Goal: Task Accomplishment & Management: Use online tool/utility

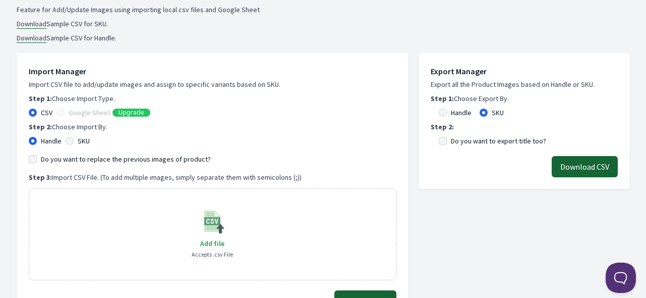
scroll to position [202, 0]
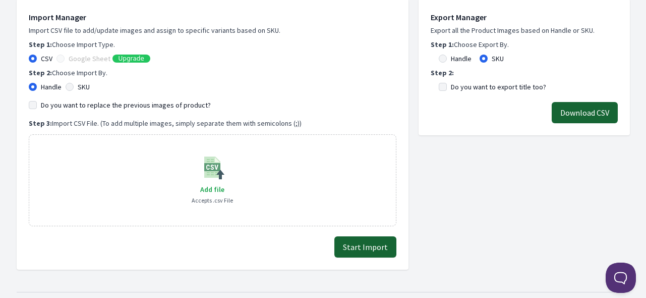
click at [93, 58] on label "Google Sheet" at bounding box center [90, 58] width 42 height 10
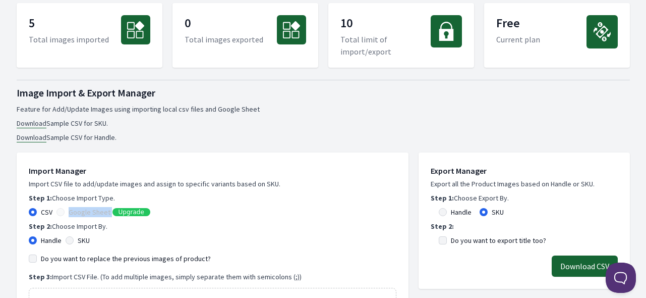
scroll to position [0, 0]
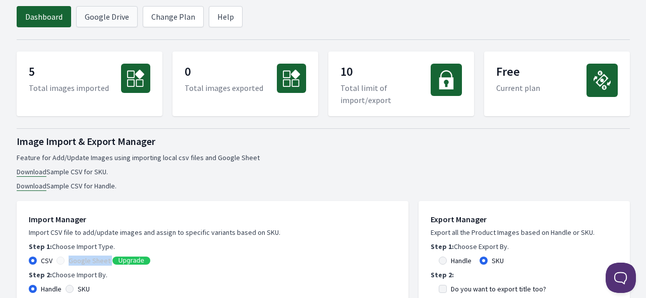
click at [107, 18] on link "Google Drive" at bounding box center [107, 16] width 62 height 21
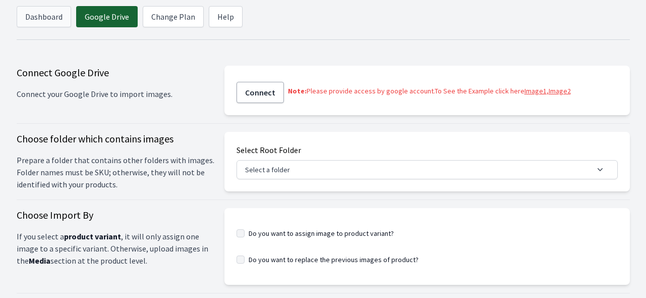
click at [44, 17] on link "Dashboard" at bounding box center [44, 16] width 54 height 21
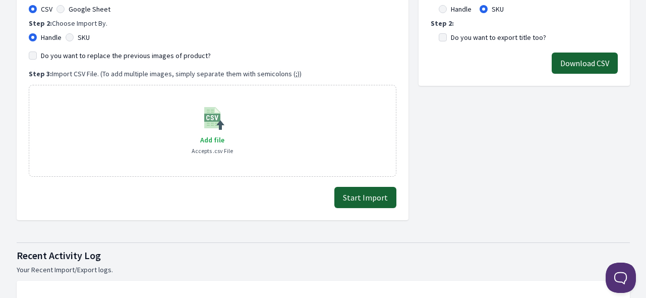
scroll to position [252, 0]
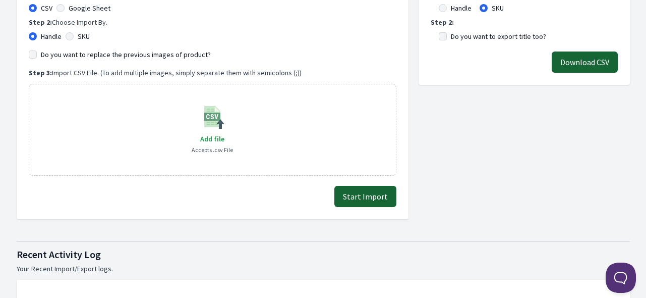
click at [75, 33] on div "SKU" at bounding box center [78, 36] width 24 height 10
click at [72, 35] on input "SKU" at bounding box center [70, 36] width 8 height 8
radio input "true"
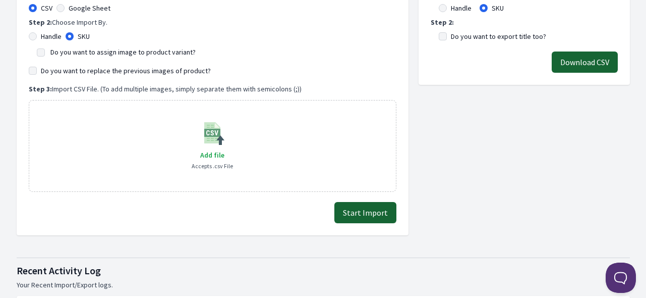
click at [150, 52] on label "Do you want to assign image to product variant?" at bounding box center [122, 51] width 145 height 9
click at [45, 52] on input "Do you want to assign image to product variant?" at bounding box center [41, 52] width 8 height 8
checkbox input "true"
click at [555, 134] on div "Export Manager Export all the Product Images based on Handle or SKU. Step 1: Ch…" at bounding box center [524, 86] width 211 height 297
click at [86, 8] on label "Google Sheet" at bounding box center [90, 8] width 42 height 10
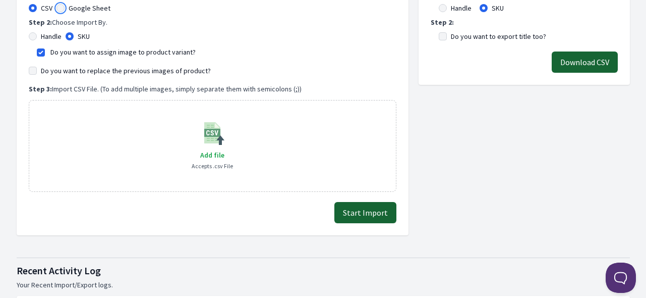
click at [65, 8] on input "Google Sheet" at bounding box center [60, 8] width 8 height 8
radio input "true"
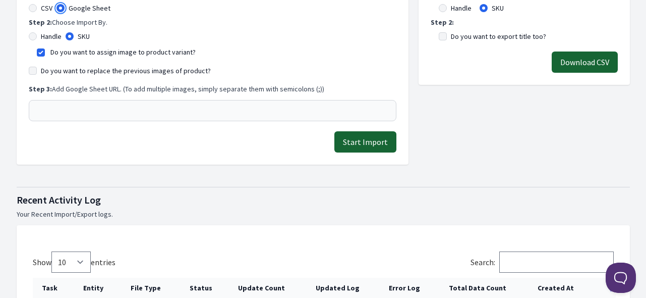
scroll to position [151, 0]
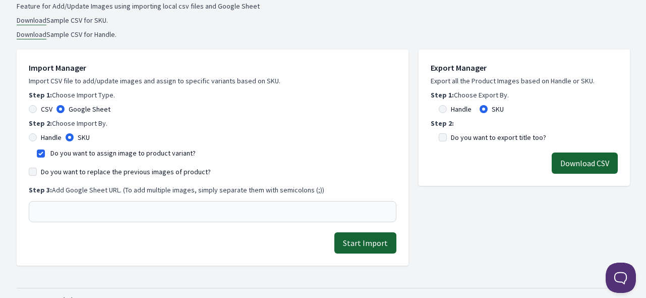
click at [37, 108] on div "CSV" at bounding box center [41, 109] width 24 height 10
click at [30, 110] on input "CSV" at bounding box center [33, 109] width 8 height 8
radio input "true"
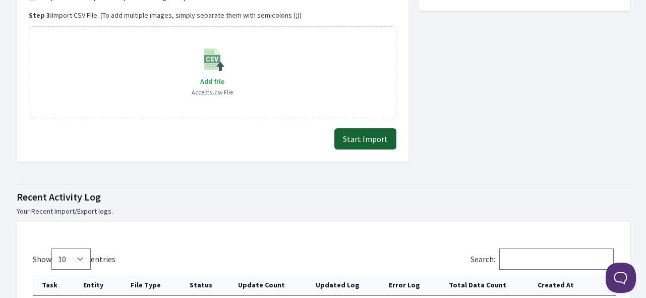
scroll to position [252, 0]
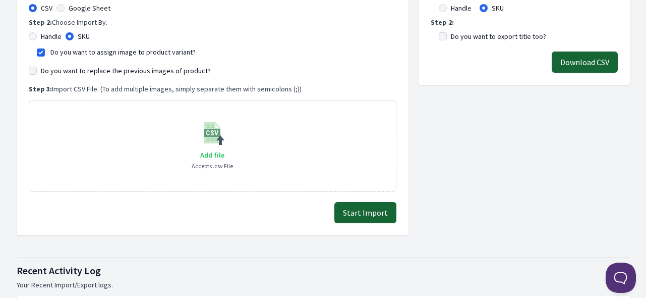
click at [210, 153] on span "Add file" at bounding box center [212, 154] width 24 height 9
click at [224, 149] on input "Add file" at bounding box center [224, 148] width 1 height 1
type input "C:\fakepath\export_variant_929.csv"
click at [368, 209] on button "Start Import" at bounding box center [365, 212] width 62 height 21
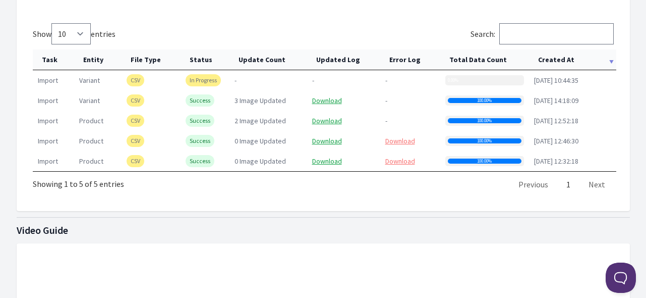
scroll to position [454, 0]
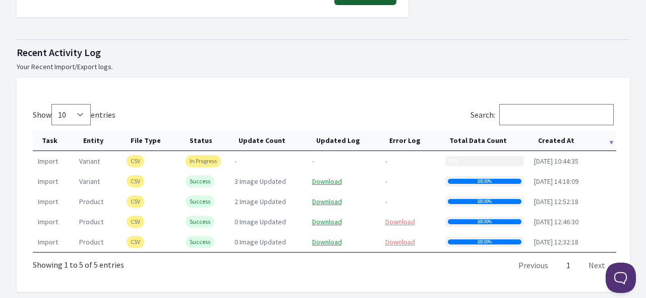
click at [545, 136] on th "Created At" at bounding box center [572, 140] width 87 height 21
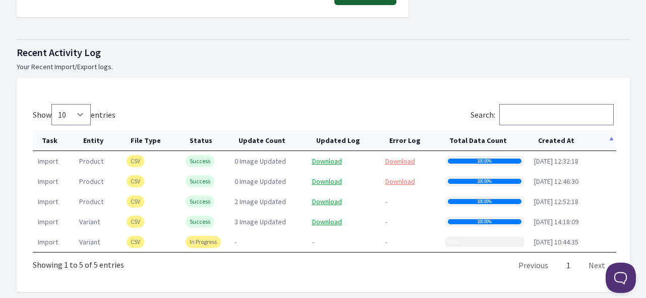
click at [545, 136] on th "Created At" at bounding box center [572, 140] width 87 height 21
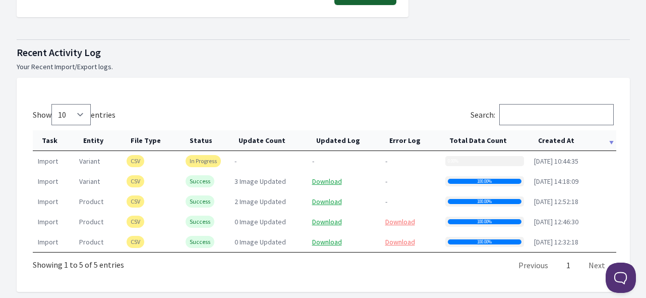
click at [545, 136] on th "Created At" at bounding box center [572, 140] width 87 height 21
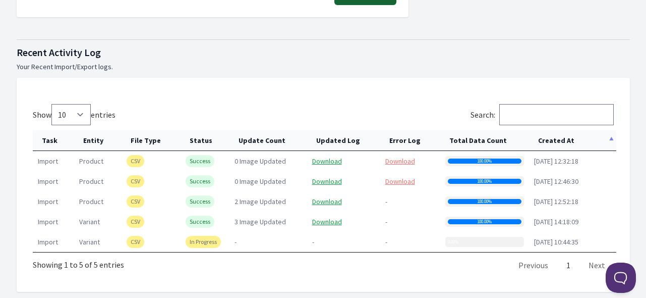
click at [545, 136] on th "Created At" at bounding box center [572, 140] width 87 height 21
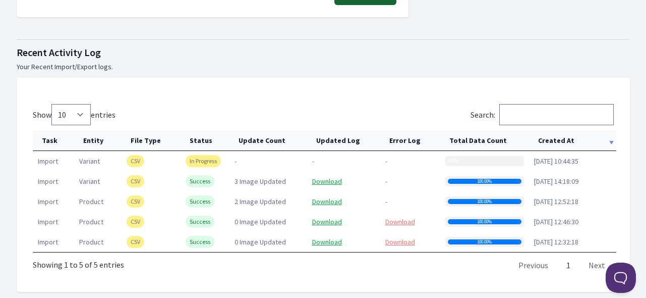
click at [551, 136] on th "Created At" at bounding box center [572, 140] width 87 height 21
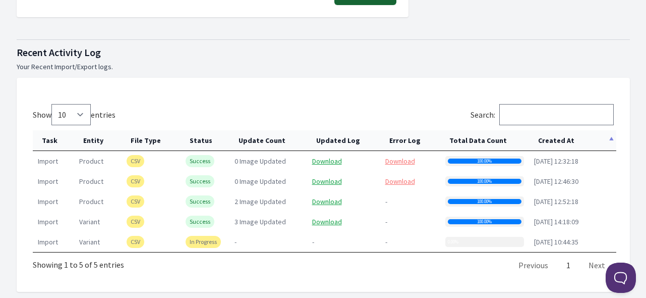
click at [551, 136] on th "Created At" at bounding box center [572, 140] width 87 height 21
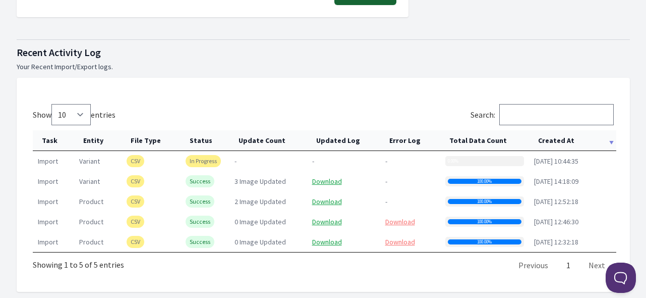
click at [551, 136] on th "Created At" at bounding box center [572, 140] width 87 height 21
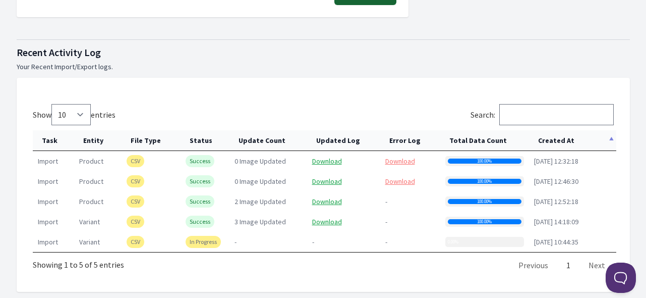
click at [551, 136] on th "Created At" at bounding box center [572, 140] width 87 height 21
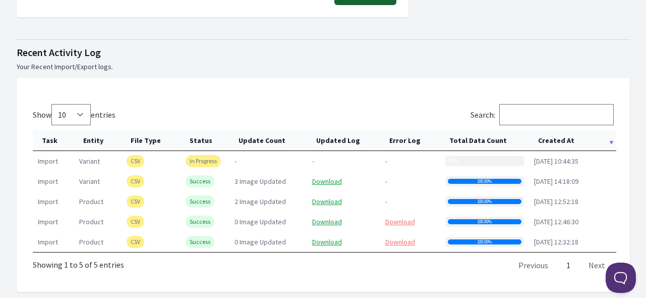
click at [551, 136] on th "Created At" at bounding box center [572, 140] width 87 height 21
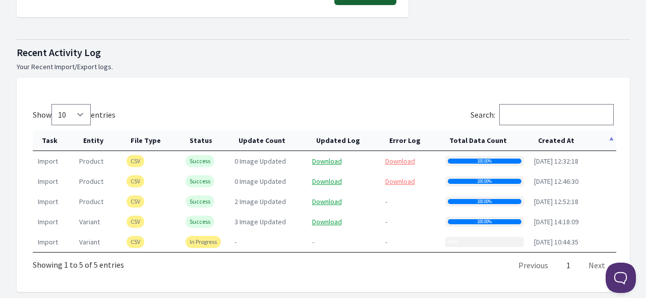
click at [551, 136] on th "Created At" at bounding box center [572, 140] width 87 height 21
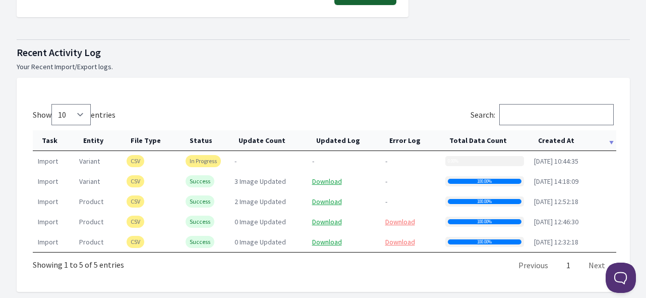
click at [551, 136] on th "Created At" at bounding box center [572, 140] width 87 height 21
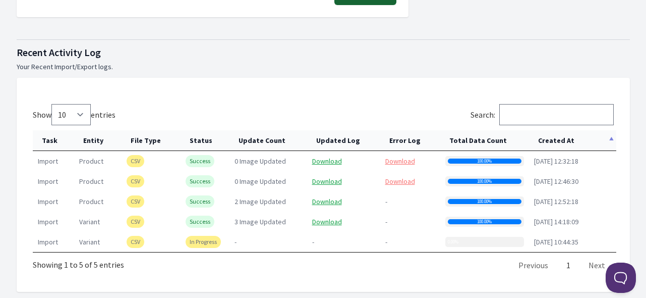
click at [548, 143] on th "Created At" at bounding box center [572, 140] width 87 height 21
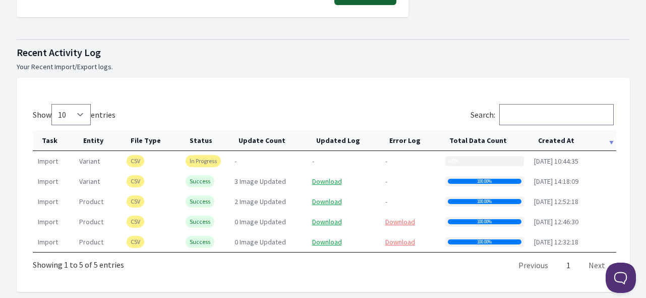
click at [546, 139] on th "Created At" at bounding box center [572, 140] width 87 height 21
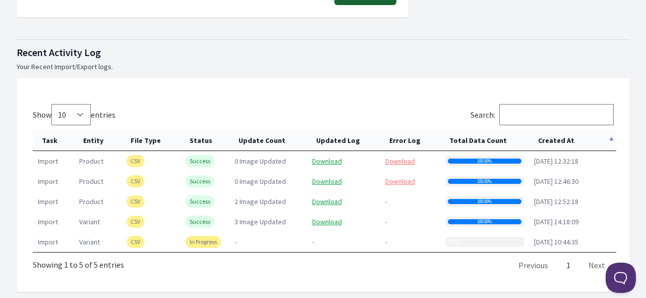
click at [550, 137] on th "Created At" at bounding box center [572, 140] width 87 height 21
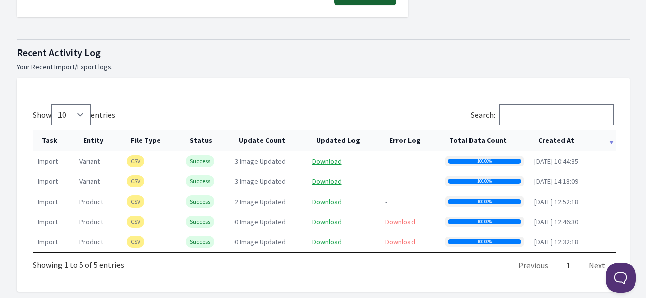
click at [550, 137] on th "Created At" at bounding box center [572, 140] width 87 height 21
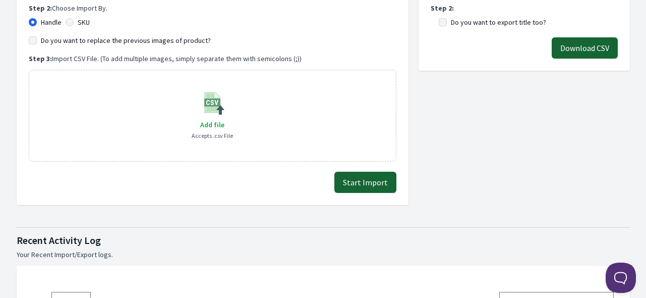
scroll to position [252, 0]
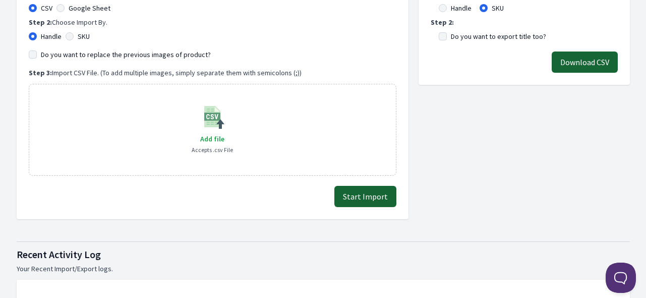
click at [75, 33] on div "SKU" at bounding box center [78, 36] width 24 height 10
click at [67, 33] on input "SKU" at bounding box center [70, 36] width 8 height 8
radio input "true"
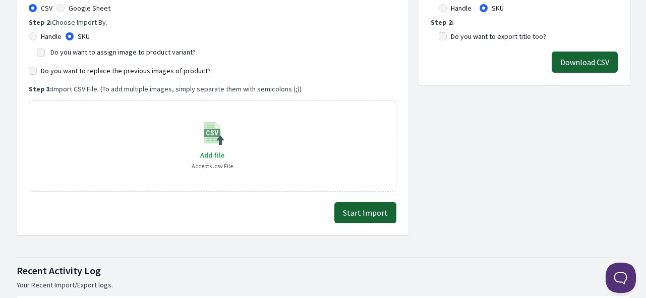
click at [52, 52] on label "Do you want to assign image to product variant?" at bounding box center [122, 51] width 145 height 9
click at [45, 52] on input "Do you want to assign image to product variant?" at bounding box center [41, 52] width 8 height 8
checkbox input "true"
click at [214, 154] on span "Add file" at bounding box center [212, 154] width 24 height 9
click at [224, 149] on input "Add file" at bounding box center [224, 148] width 1 height 1
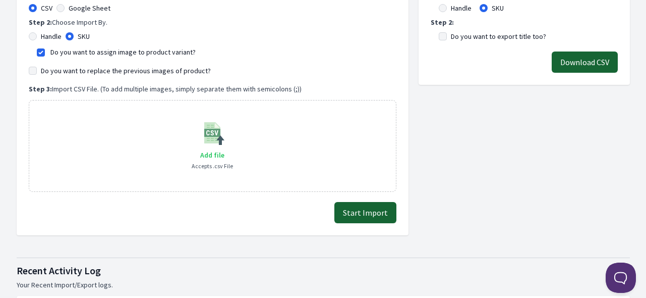
click at [212, 154] on span "Add file" at bounding box center [212, 154] width 24 height 9
click at [224, 149] on input "Add file" at bounding box center [224, 148] width 1 height 1
type input "C:\fakepath\export_variant_929.csv"
click at [357, 208] on button "Start Import" at bounding box center [365, 212] width 62 height 21
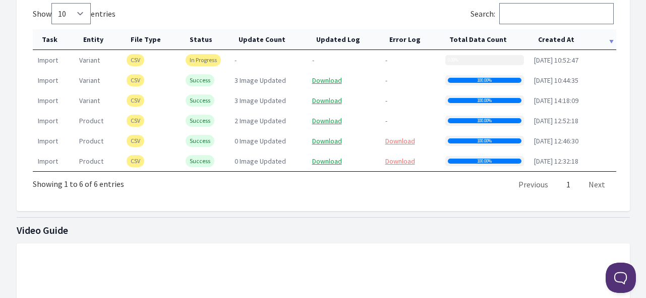
scroll to position [504, 0]
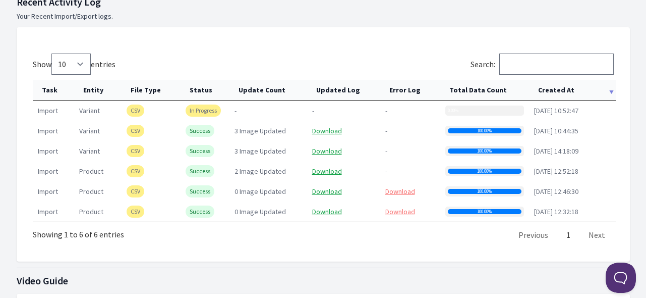
click at [557, 86] on th "Created At" at bounding box center [572, 90] width 87 height 21
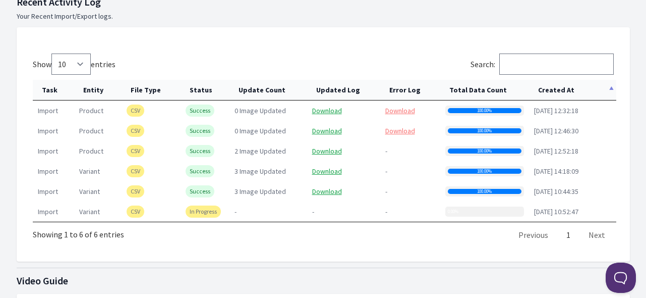
click at [557, 86] on th "Created At" at bounding box center [572, 90] width 87 height 21
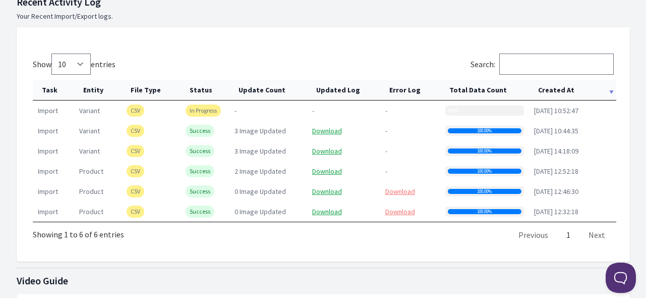
click at [557, 86] on th "Created At" at bounding box center [572, 90] width 87 height 21
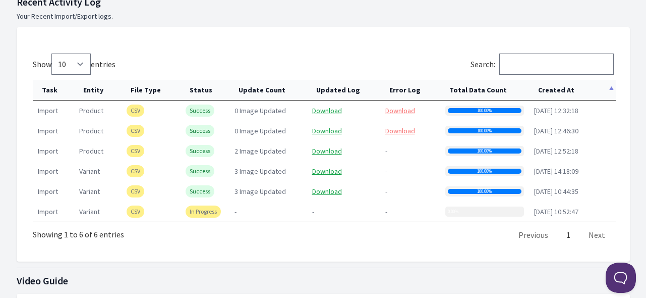
click at [557, 86] on th "Created At" at bounding box center [572, 90] width 87 height 21
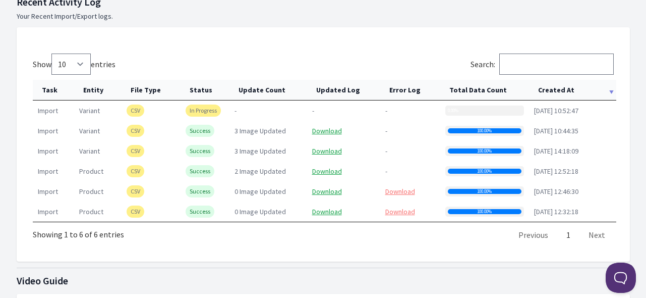
click at [557, 86] on th "Created At" at bounding box center [572, 90] width 87 height 21
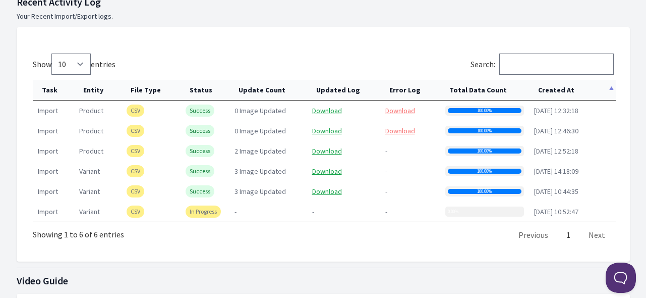
click at [557, 86] on th "Created At" at bounding box center [572, 90] width 87 height 21
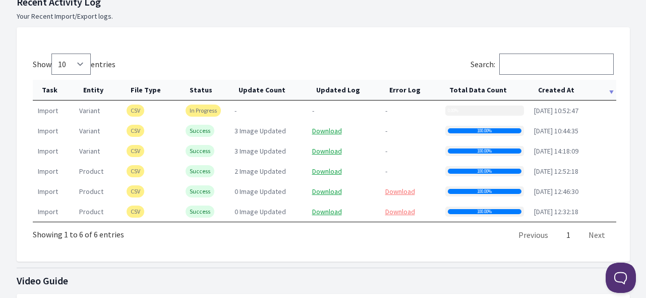
click at [557, 86] on th "Created At" at bounding box center [572, 90] width 87 height 21
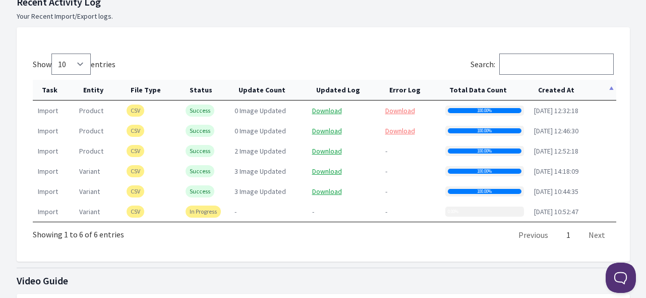
click at [557, 86] on th "Created At" at bounding box center [572, 90] width 87 height 21
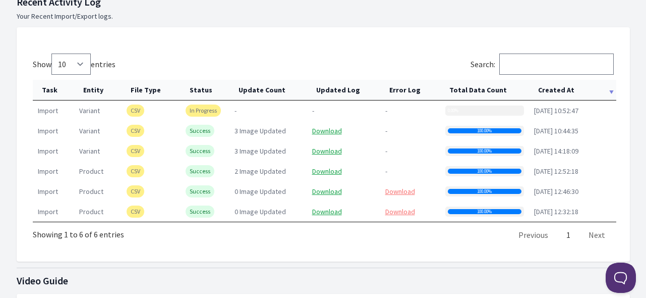
click at [557, 86] on th "Created At" at bounding box center [572, 90] width 87 height 21
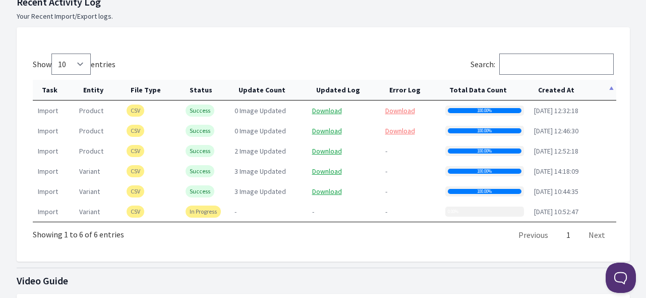
click at [557, 86] on th "Created At" at bounding box center [572, 90] width 87 height 21
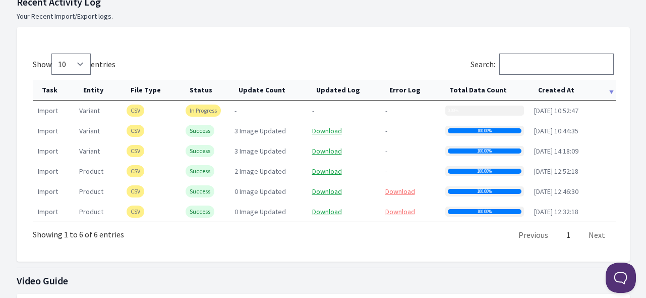
click at [551, 93] on th "Created At" at bounding box center [572, 90] width 87 height 21
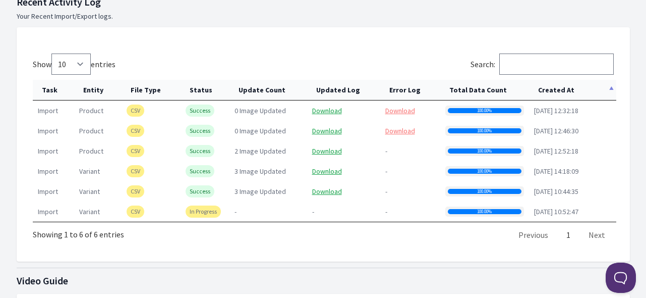
click at [549, 89] on th "Created At" at bounding box center [572, 90] width 87 height 21
click at [330, 108] on link "Download" at bounding box center [327, 110] width 30 height 9
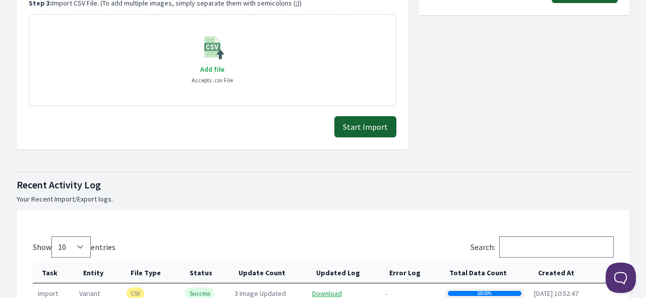
scroll to position [252, 0]
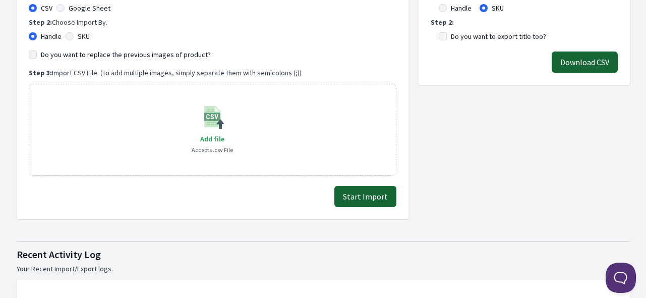
click at [84, 39] on label "SKU" at bounding box center [84, 36] width 12 height 10
click at [74, 39] on input "SKU" at bounding box center [70, 36] width 8 height 8
radio input "true"
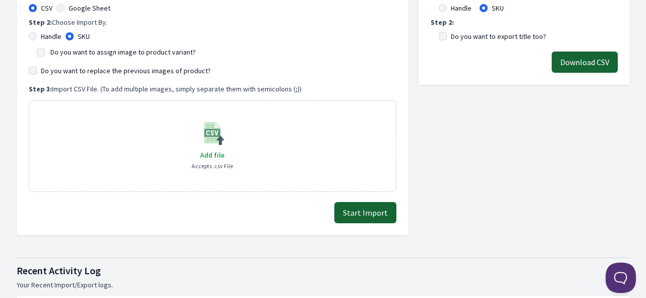
click at [97, 54] on label "Do you want to assign image to product variant?" at bounding box center [122, 51] width 145 height 9
click at [45, 54] on input "Do you want to assign image to product variant?" at bounding box center [41, 52] width 8 height 8
checkbox input "true"
click at [374, 217] on button "Start Import" at bounding box center [365, 212] width 62 height 21
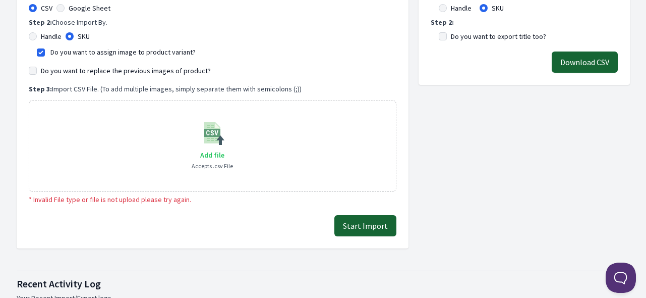
click at [217, 155] on span "Add file" at bounding box center [212, 154] width 24 height 9
click at [224, 149] on input "Add file" at bounding box center [224, 148] width 1 height 1
type input "C:\fakepath\export_variant_929.csv"
click at [377, 221] on button "Start Import" at bounding box center [365, 225] width 62 height 21
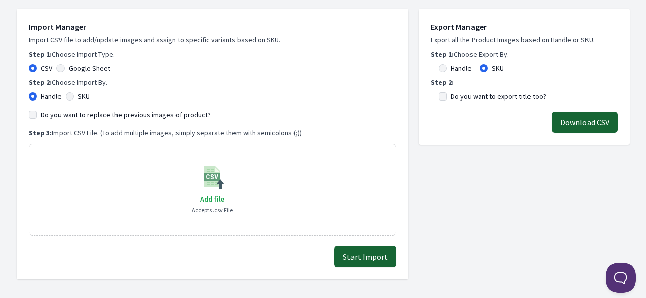
scroll to position [454, 0]
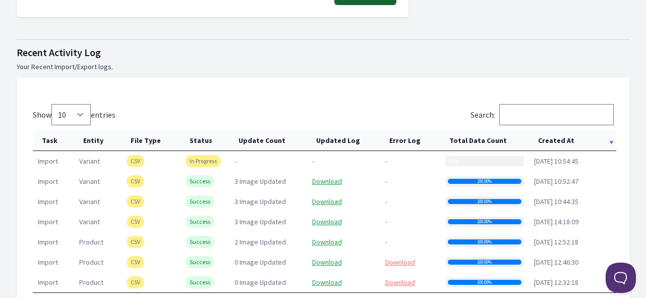
click at [552, 137] on th "Created At" at bounding box center [572, 140] width 87 height 21
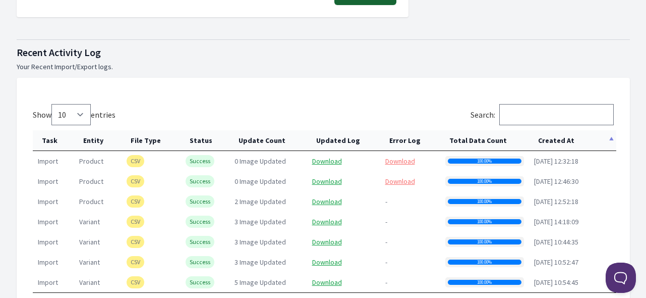
click at [552, 137] on th "Created At" at bounding box center [572, 140] width 87 height 21
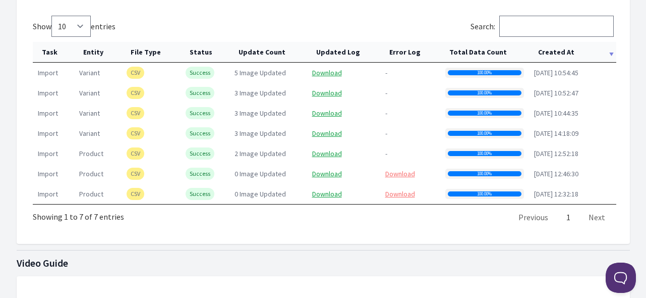
scroll to position [555, 0]
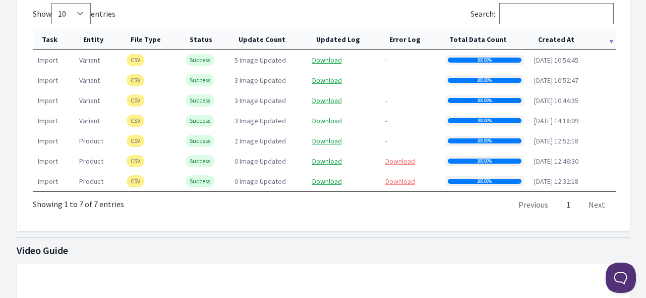
click at [555, 44] on th "Created At" at bounding box center [572, 39] width 87 height 21
click at [555, 36] on th "Created At" at bounding box center [572, 39] width 87 height 21
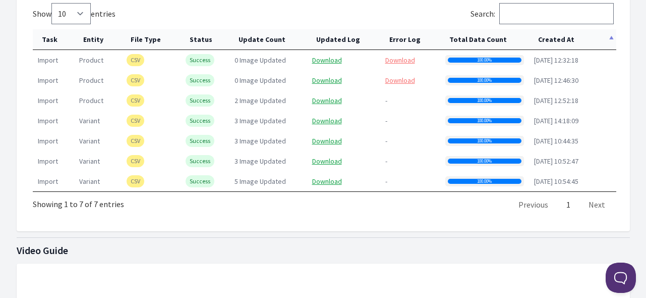
click at [555, 36] on th "Created At" at bounding box center [572, 39] width 87 height 21
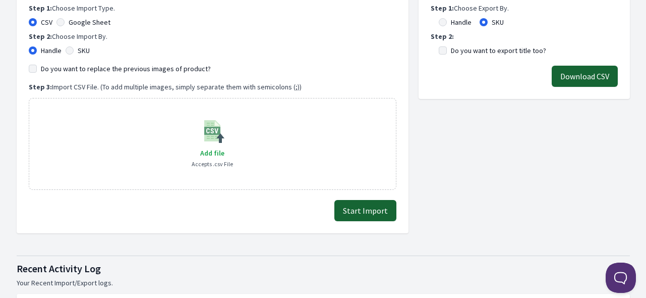
scroll to position [151, 0]
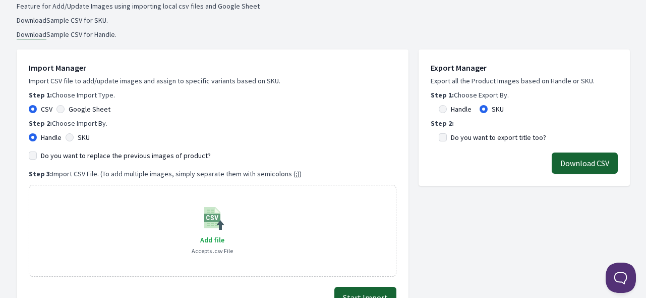
click at [87, 134] on label "SKU" at bounding box center [84, 137] width 12 height 10
click at [74, 134] on input "SKU" at bounding box center [70, 137] width 8 height 8
radio input "true"
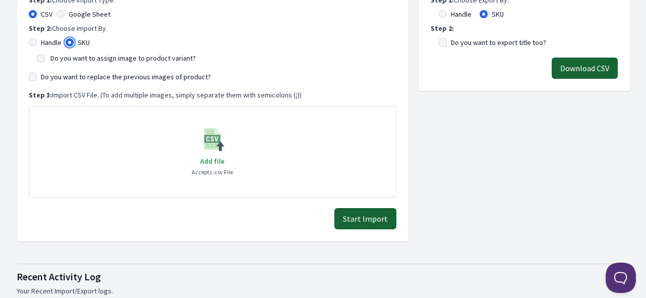
scroll to position [252, 0]
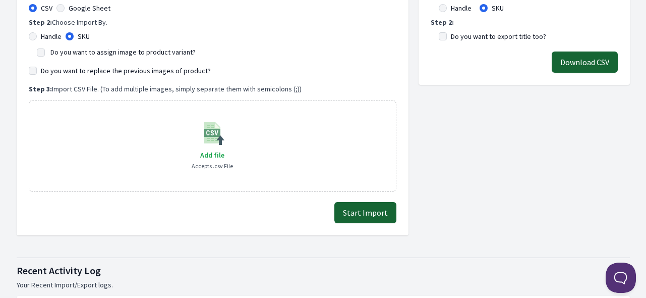
click at [157, 50] on label "Do you want to assign image to product variant?" at bounding box center [122, 51] width 145 height 9
click at [45, 50] on input "Do you want to assign image to product variant?" at bounding box center [41, 52] width 8 height 8
checkbox input "true"
click at [220, 153] on span "Add file" at bounding box center [212, 154] width 24 height 9
click at [224, 149] on input "Add file" at bounding box center [224, 148] width 1 height 1
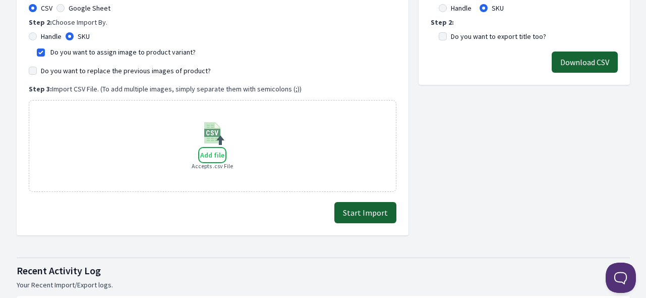
type input "C:\fakepath\export_variant_929.csv"
click at [367, 202] on button "Start Import" at bounding box center [365, 212] width 62 height 21
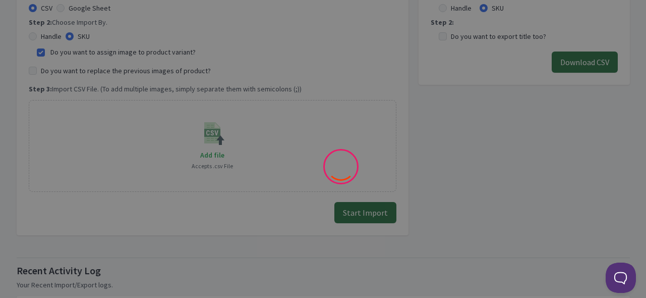
scroll to position [362, 0]
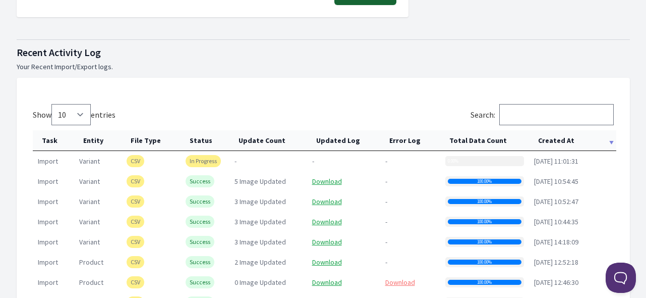
scroll to position [504, 0]
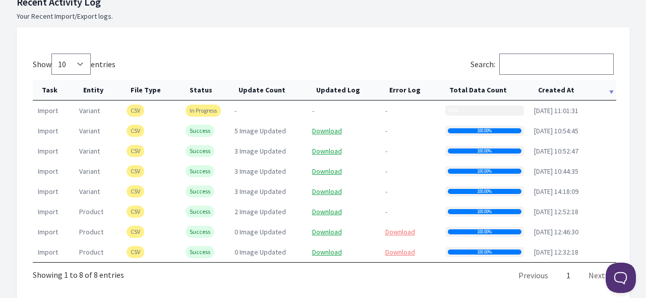
click at [545, 90] on th "Created At" at bounding box center [572, 90] width 87 height 21
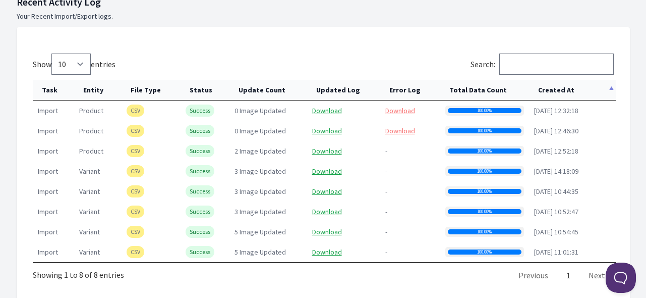
click at [545, 90] on th "Created At" at bounding box center [572, 90] width 87 height 21
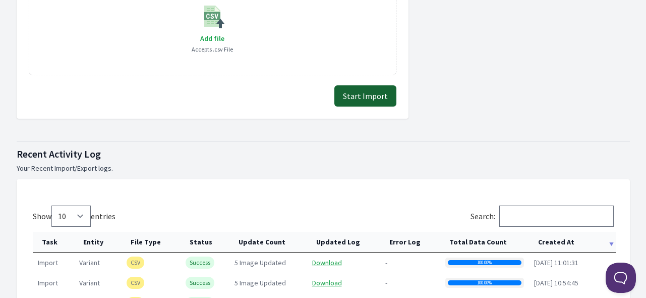
scroll to position [202, 0]
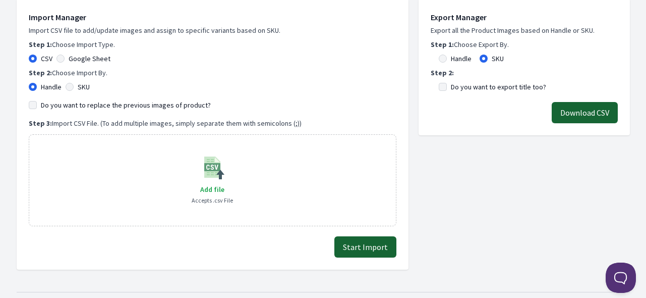
click at [75, 87] on div "SKU" at bounding box center [78, 87] width 24 height 10
click at [69, 87] on input "SKU" at bounding box center [70, 87] width 8 height 8
radio input "true"
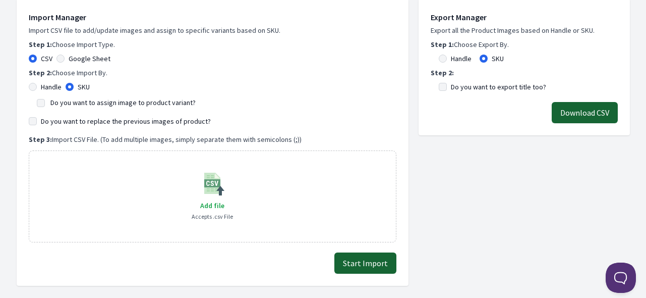
click at [99, 100] on label "Do you want to assign image to product variant?" at bounding box center [122, 102] width 145 height 9
click at [45, 100] on input "Do you want to assign image to product variant?" at bounding box center [41, 103] width 8 height 8
checkbox input "true"
click at [96, 122] on label "Do you want to replace the previous images of product?" at bounding box center [126, 121] width 170 height 10
click at [37, 122] on input "Do you want to replace the previous images of product?" at bounding box center [33, 121] width 8 height 8
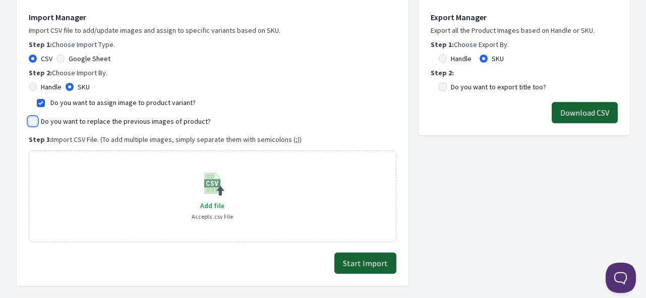
checkbox input "true"
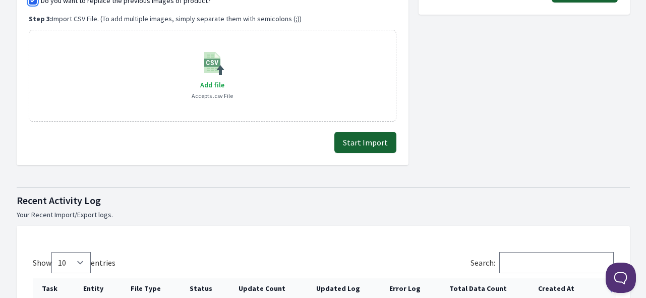
scroll to position [353, 0]
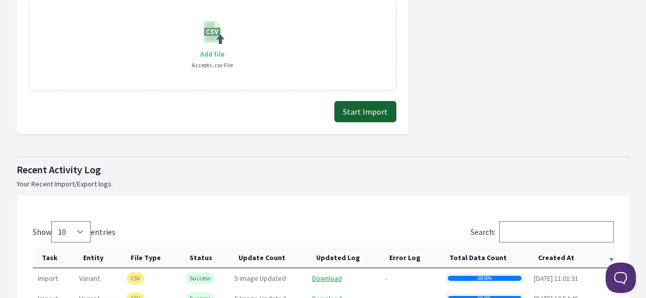
click at [209, 56] on span "Add file" at bounding box center [212, 53] width 24 height 9
click at [224, 48] on input "Add file" at bounding box center [224, 47] width 1 height 1
type input "C:\fakepath\export_variant_929.csv"
click at [368, 110] on button "Start Import" at bounding box center [365, 111] width 62 height 21
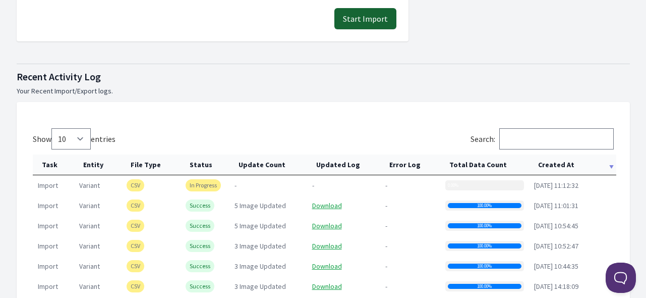
scroll to position [555, 0]
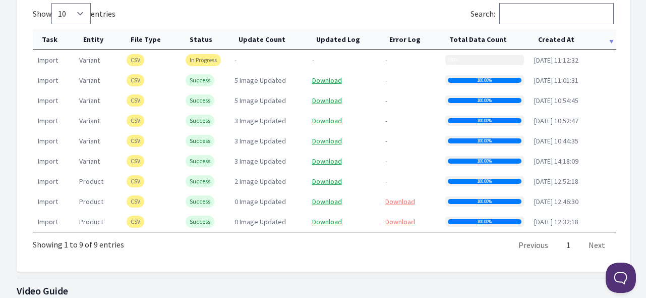
click at [551, 35] on th "Created At" at bounding box center [572, 39] width 87 height 21
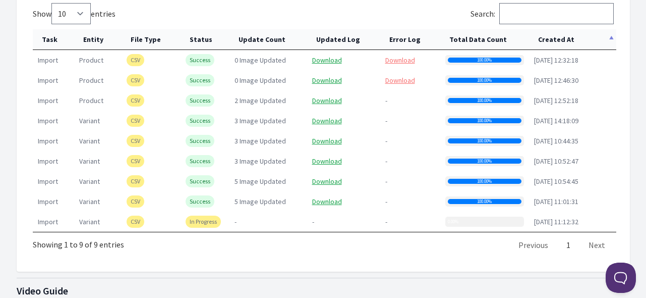
click at [551, 39] on th "Created At" at bounding box center [572, 39] width 87 height 21
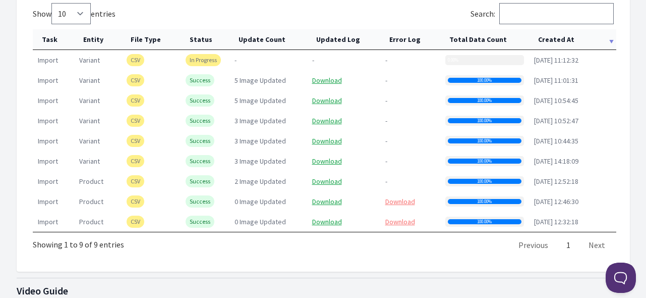
click at [568, 36] on th "Created At" at bounding box center [572, 39] width 87 height 21
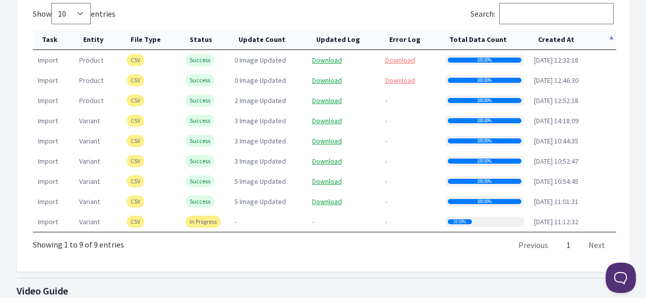
click at [567, 36] on th "Created At" at bounding box center [572, 39] width 87 height 21
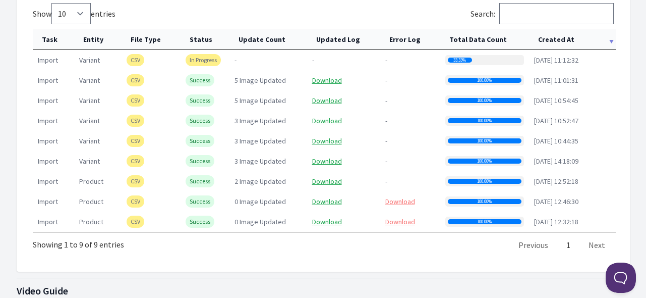
click at [567, 36] on th "Created At" at bounding box center [572, 39] width 87 height 21
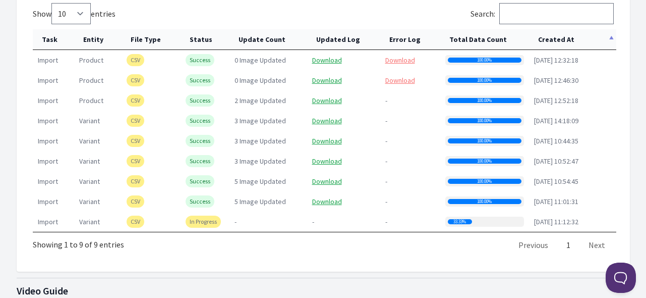
click at [570, 39] on th "Created At" at bounding box center [572, 39] width 87 height 21
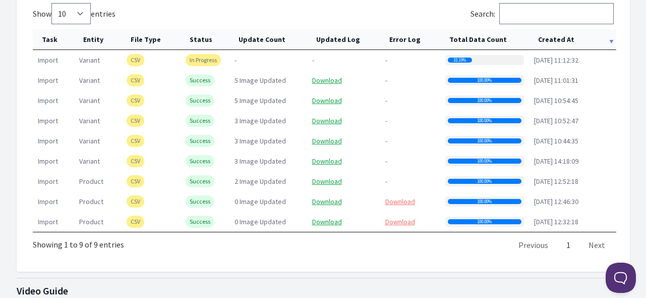
click at [570, 39] on th "Created At" at bounding box center [572, 39] width 87 height 21
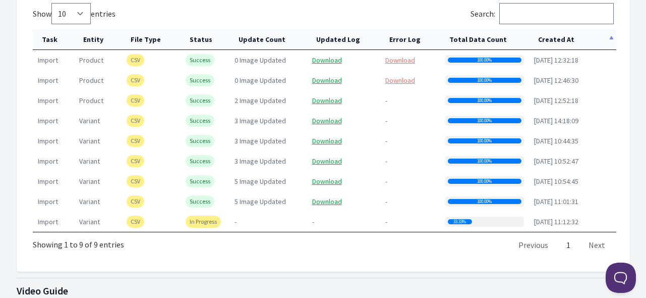
click at [567, 38] on th "Created At" at bounding box center [572, 39] width 87 height 21
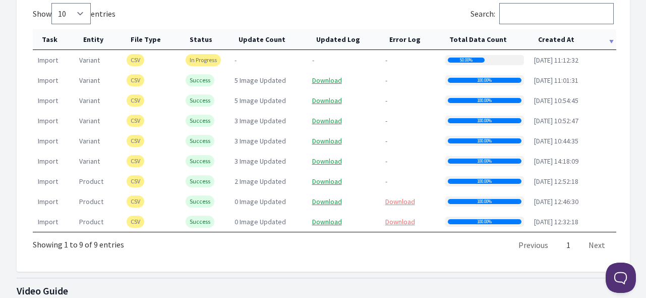
click at [555, 33] on th "Created At" at bounding box center [572, 39] width 87 height 21
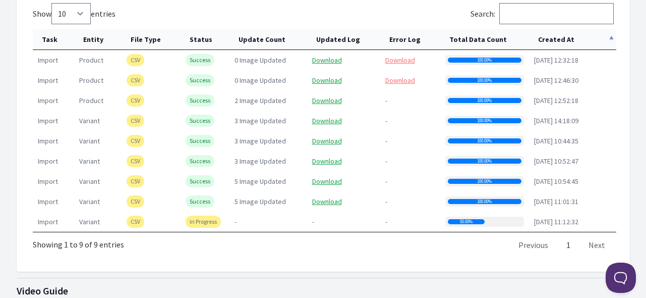
click at [555, 33] on th "Created At" at bounding box center [572, 39] width 87 height 21
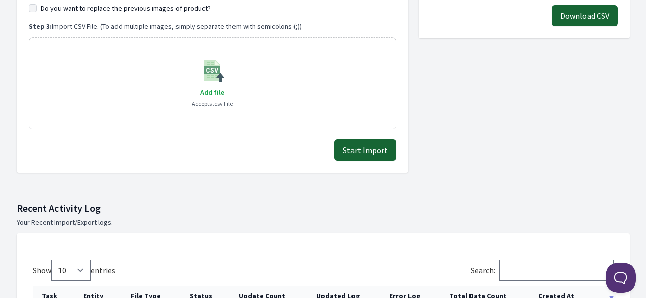
scroll to position [454, 0]
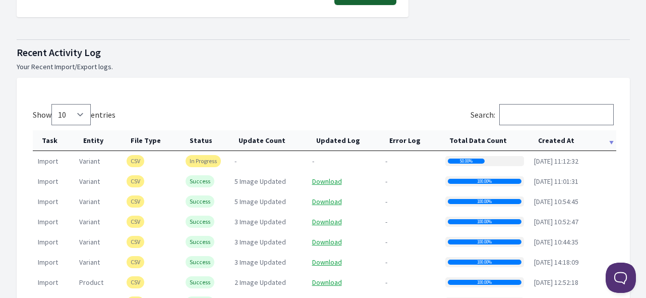
click at [550, 142] on th "Created At" at bounding box center [572, 140] width 87 height 21
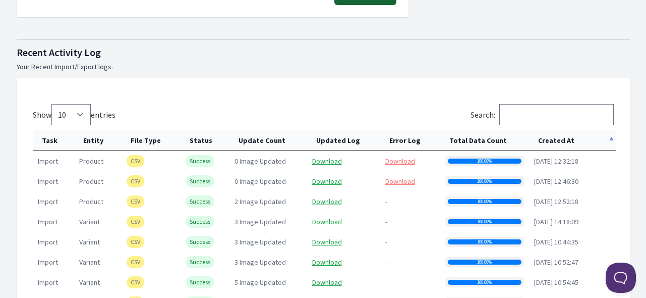
click at [549, 141] on th "Created At" at bounding box center [572, 140] width 87 height 21
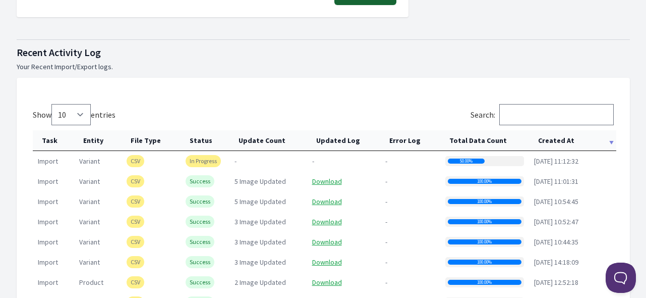
click at [549, 141] on th "Created At" at bounding box center [572, 140] width 87 height 21
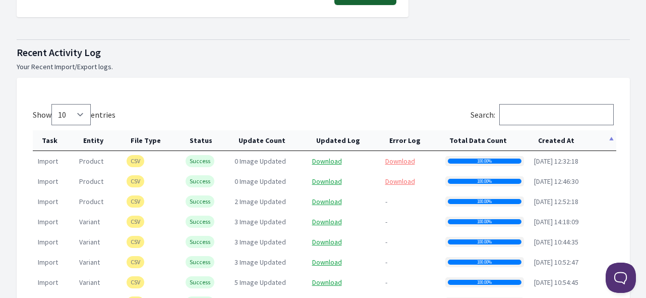
click at [549, 141] on th "Created At" at bounding box center [572, 140] width 87 height 21
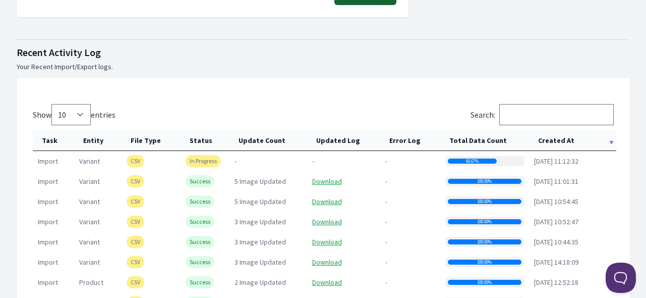
click at [549, 141] on th "Created At" at bounding box center [572, 140] width 87 height 21
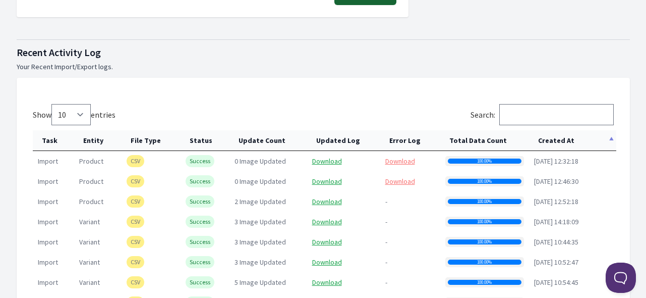
click at [549, 141] on th "Created At" at bounding box center [572, 140] width 87 height 21
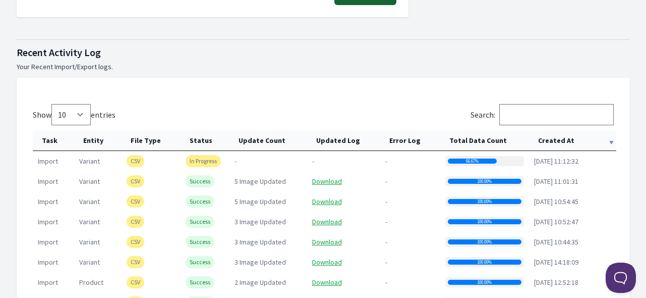
click at [549, 141] on th "Created At" at bounding box center [572, 140] width 87 height 21
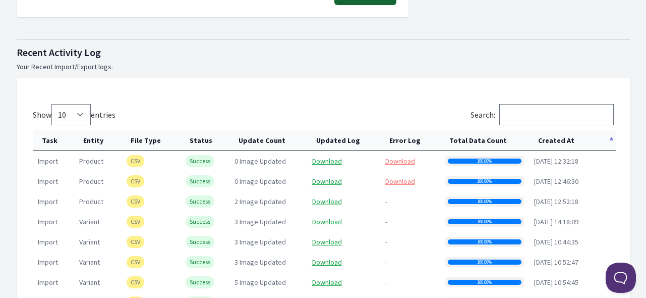
click at [549, 141] on th "Created At" at bounding box center [572, 140] width 87 height 21
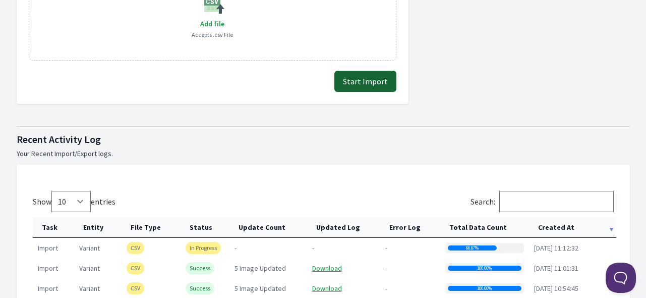
scroll to position [555, 0]
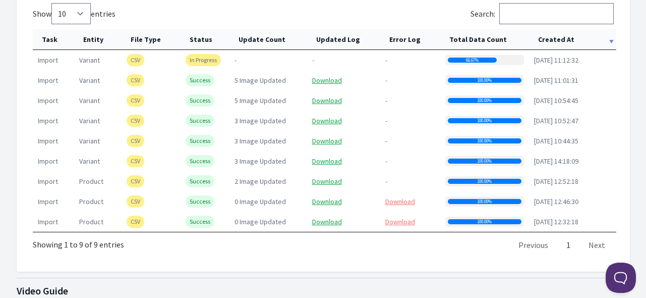
click at [553, 42] on th "Created At" at bounding box center [572, 39] width 87 height 21
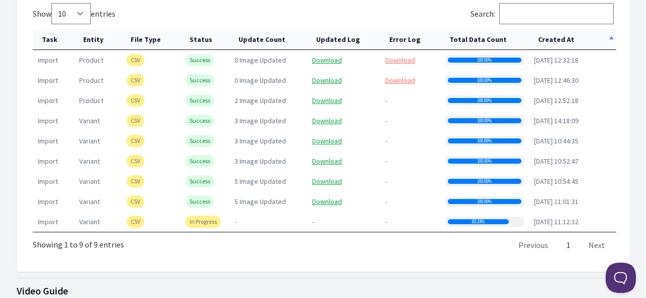
click at [552, 39] on th "Created At" at bounding box center [572, 39] width 87 height 21
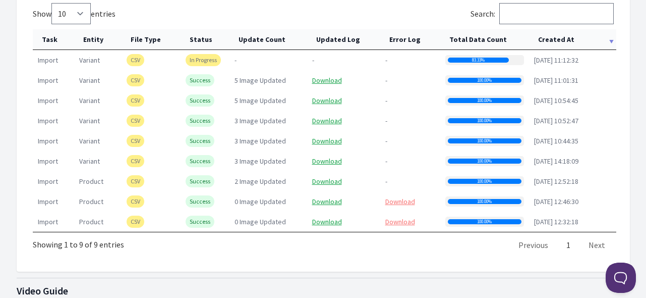
click at [560, 34] on th "Created At" at bounding box center [572, 39] width 87 height 21
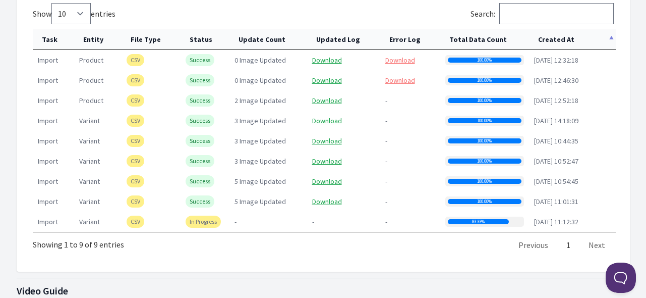
click at [560, 34] on th "Created At" at bounding box center [572, 39] width 87 height 21
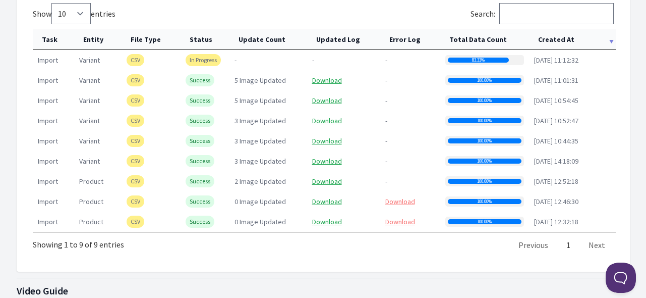
click at [560, 34] on th "Created At" at bounding box center [572, 39] width 87 height 21
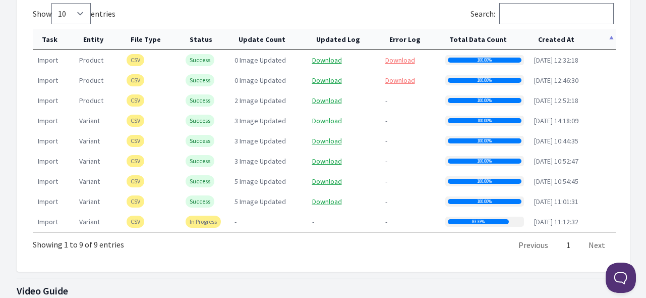
click at [560, 34] on th "Created At" at bounding box center [572, 39] width 87 height 21
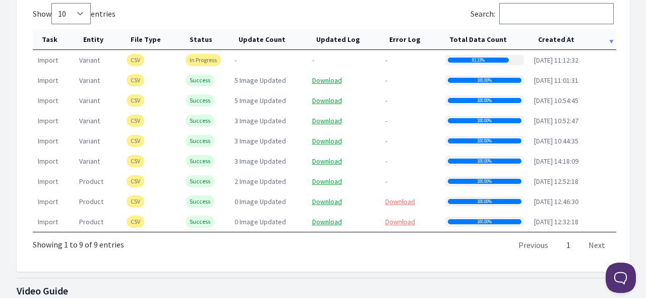
click at [560, 34] on th "Created At" at bounding box center [572, 39] width 87 height 21
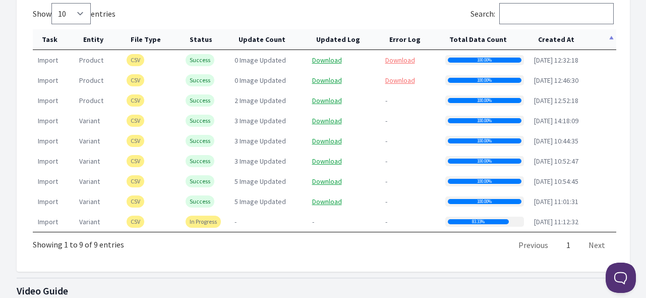
click at [560, 34] on th "Created At" at bounding box center [572, 39] width 87 height 21
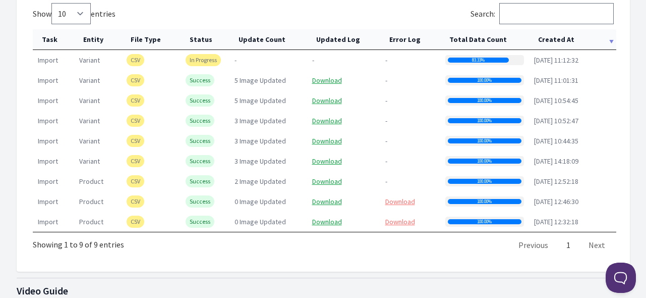
click at [560, 34] on th "Created At" at bounding box center [572, 39] width 87 height 21
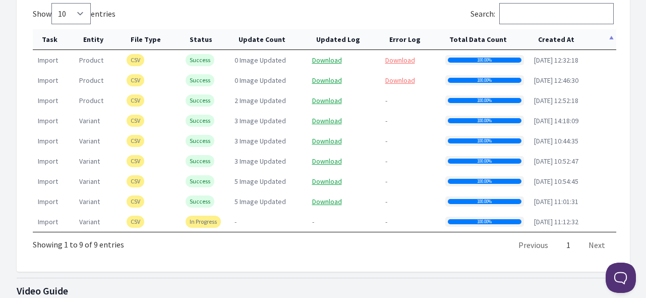
click at [560, 34] on th "Created At" at bounding box center [572, 39] width 87 height 21
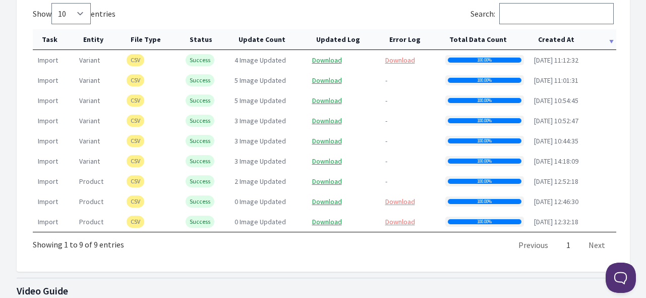
click at [560, 34] on th "Created At" at bounding box center [572, 39] width 87 height 21
click at [402, 59] on link "Download" at bounding box center [400, 59] width 30 height 9
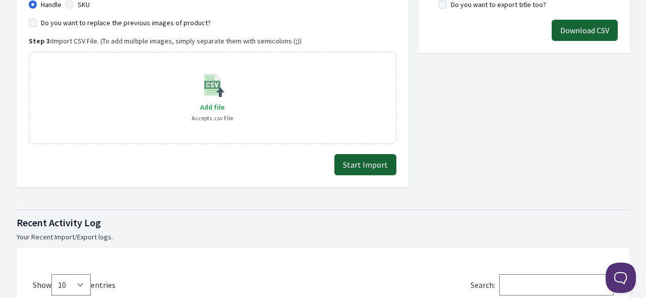
scroll to position [202, 0]
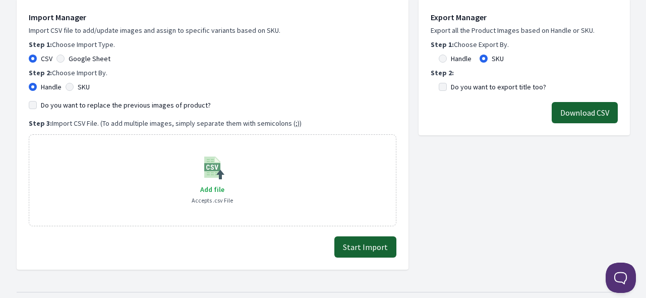
click at [88, 85] on label "SKU" at bounding box center [84, 87] width 12 height 10
click at [74, 85] on input "SKU" at bounding box center [70, 87] width 8 height 8
radio input "true"
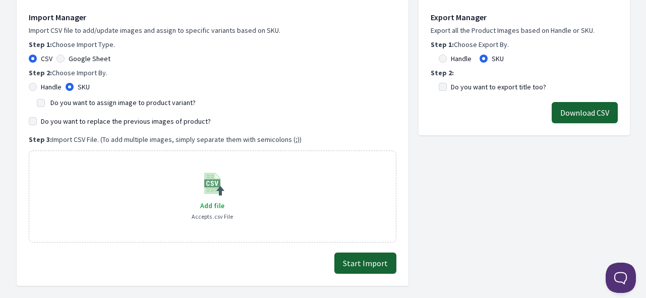
click at [92, 102] on label "Do you want to assign image to product variant?" at bounding box center [122, 102] width 145 height 9
click at [45, 102] on input "Do you want to assign image to product variant?" at bounding box center [41, 103] width 8 height 8
checkbox input "true"
click at [222, 202] on span "Add file" at bounding box center [212, 205] width 24 height 9
click at [224, 199] on input "Add file" at bounding box center [224, 199] width 1 height 1
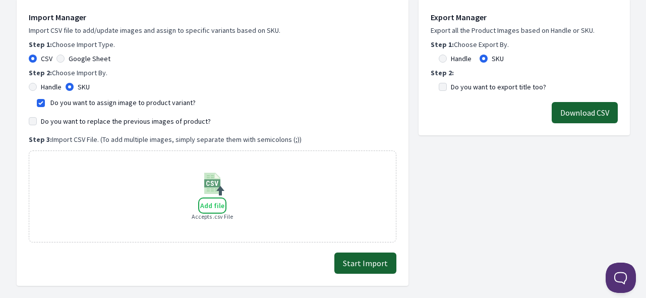
type input "C:\fakepath\export_variant_929.csv"
click at [375, 266] on button "Start Import" at bounding box center [365, 262] width 62 height 21
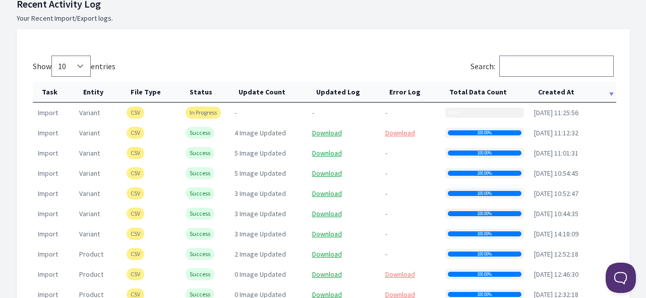
scroll to position [504, 0]
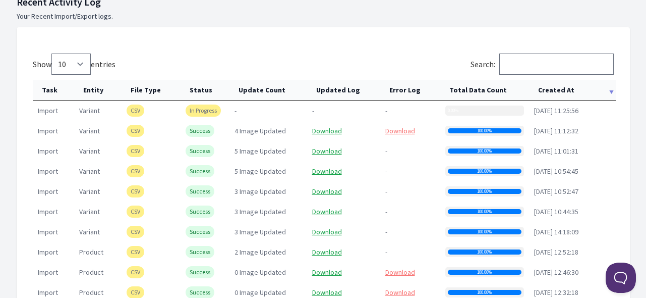
click at [556, 90] on th "Created At" at bounding box center [572, 90] width 87 height 21
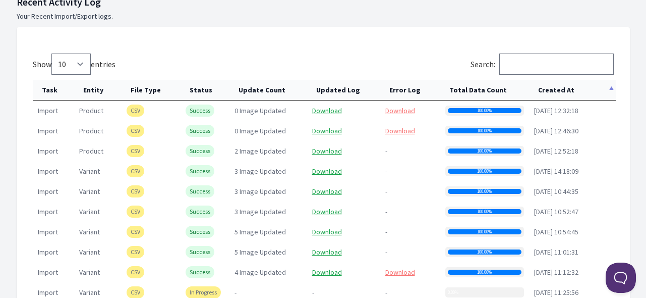
click at [556, 90] on th "Created At" at bounding box center [572, 90] width 87 height 21
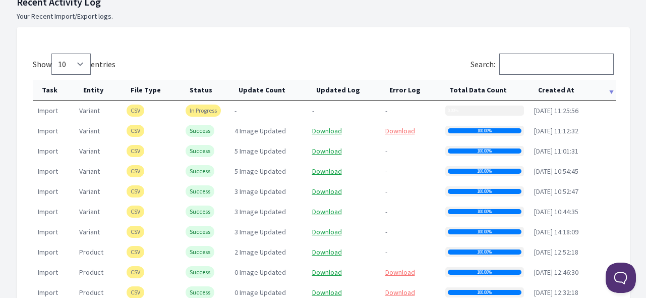
click at [565, 87] on th "Created At" at bounding box center [572, 90] width 87 height 21
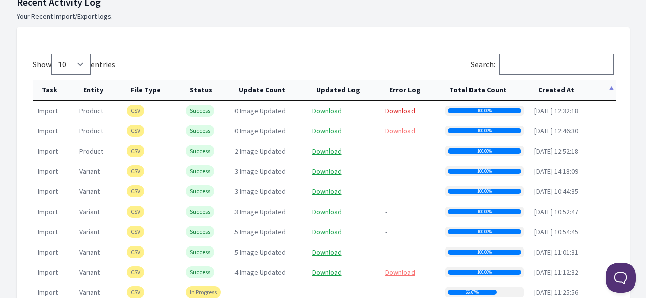
click at [408, 109] on link "Download" at bounding box center [400, 110] width 30 height 9
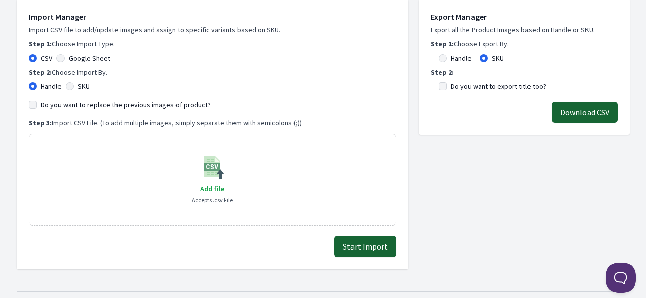
scroll to position [202, 0]
click at [89, 62] on label "Google Sheet" at bounding box center [90, 58] width 42 height 10
click at [65, 62] on input "Google Sheet" at bounding box center [60, 58] width 8 height 8
radio input "true"
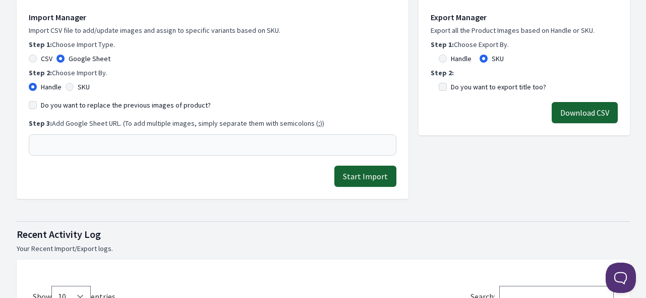
click at [41, 63] on label "CSV" at bounding box center [47, 58] width 12 height 10
click at [37, 63] on input "CSV" at bounding box center [33, 58] width 8 height 8
radio input "true"
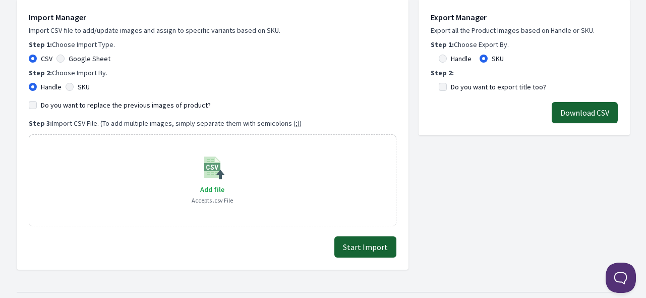
click at [82, 84] on label "SKU" at bounding box center [84, 87] width 12 height 10
click at [74, 84] on input "SKU" at bounding box center [70, 87] width 8 height 8
radio input "true"
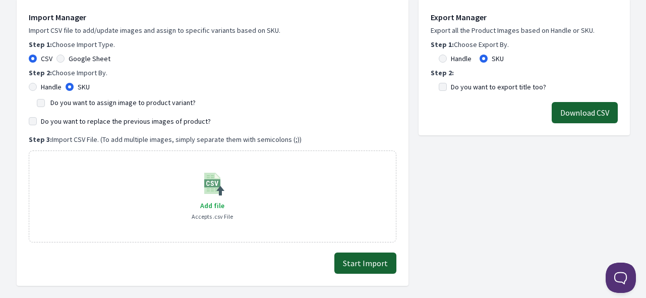
click at [135, 98] on label "Do you want to assign image to product variant?" at bounding box center [122, 102] width 145 height 9
click at [45, 99] on input "Do you want to assign image to product variant?" at bounding box center [41, 103] width 8 height 8
checkbox input "true"
click at [136, 120] on label "Do you want to replace the previous images of product?" at bounding box center [126, 121] width 170 height 10
click at [37, 120] on input "Do you want to replace the previous images of product?" at bounding box center [33, 121] width 8 height 8
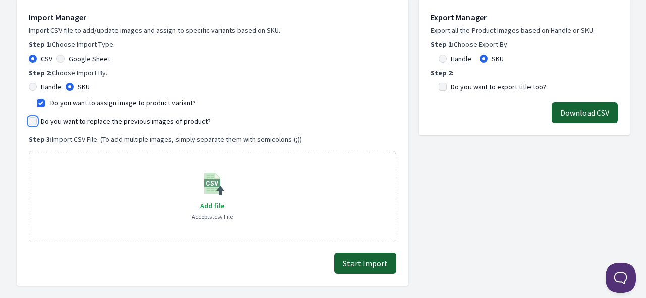
checkbox input "true"
click at [212, 204] on span "Add file" at bounding box center [212, 205] width 24 height 9
click at [224, 199] on input "Add file" at bounding box center [224, 199] width 1 height 1
type input "C:\fakepath\export_variant_929.csv"
click at [374, 258] on button "Start Import" at bounding box center [365, 262] width 62 height 21
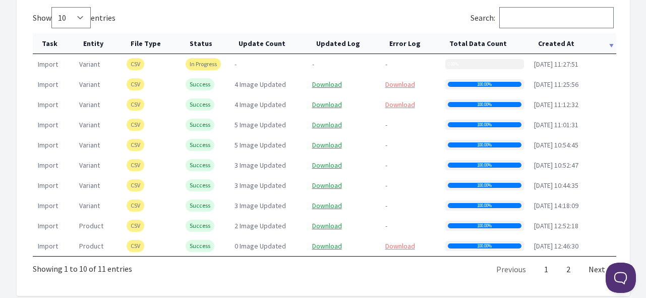
scroll to position [504, 0]
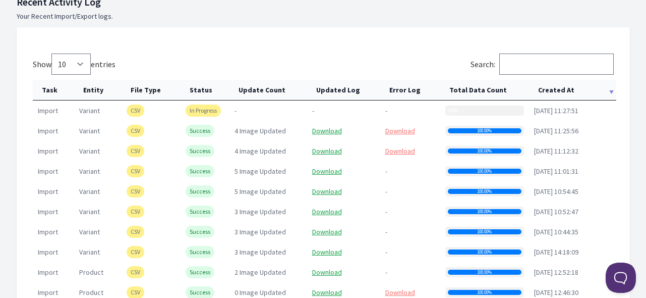
click at [561, 85] on th "Created At" at bounding box center [572, 90] width 87 height 21
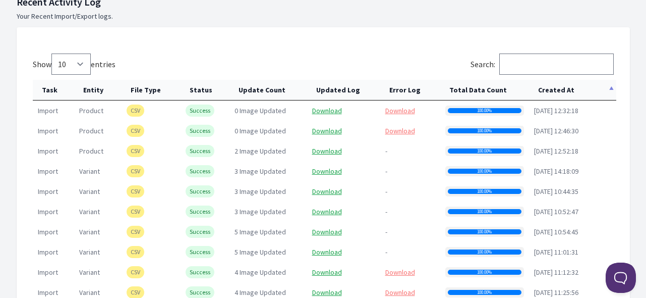
click at [550, 88] on th "Created At" at bounding box center [572, 90] width 87 height 21
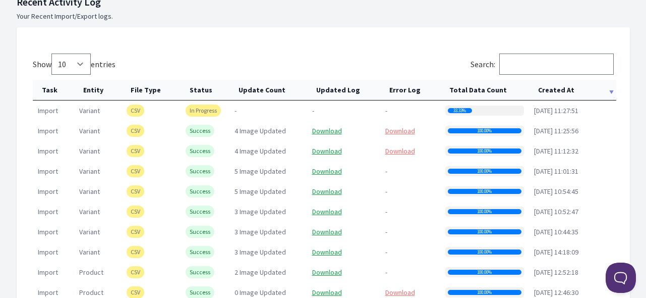
click at [559, 86] on th "Created At" at bounding box center [572, 90] width 87 height 21
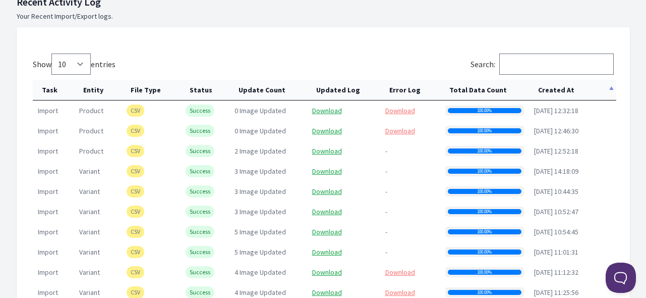
click at [559, 86] on th "Created At" at bounding box center [572, 90] width 87 height 21
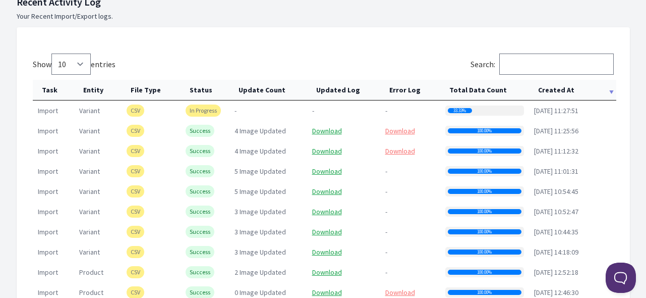
click at [552, 92] on th "Created At" at bounding box center [572, 90] width 87 height 21
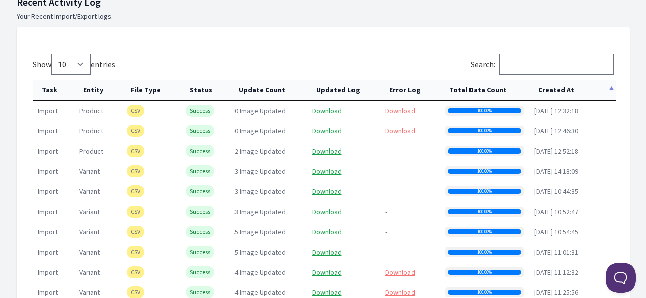
click at [552, 92] on th "Created At" at bounding box center [572, 90] width 87 height 21
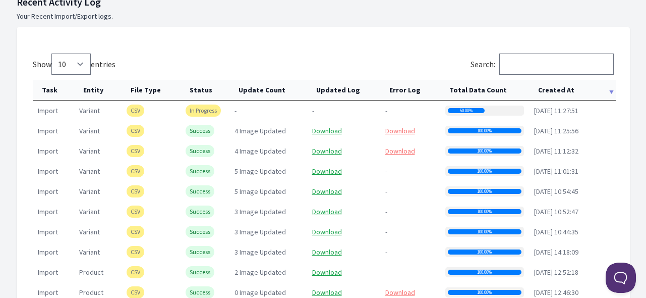
click at [548, 88] on th "Created At" at bounding box center [572, 90] width 87 height 21
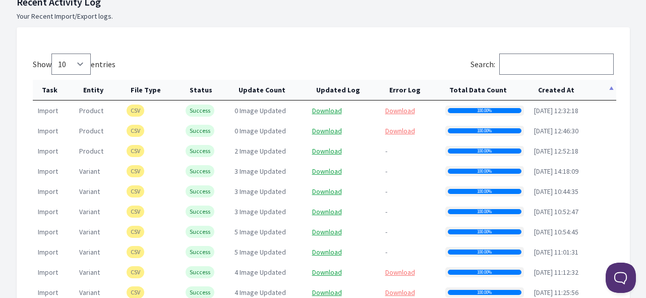
click at [548, 88] on th "Created At" at bounding box center [572, 90] width 87 height 21
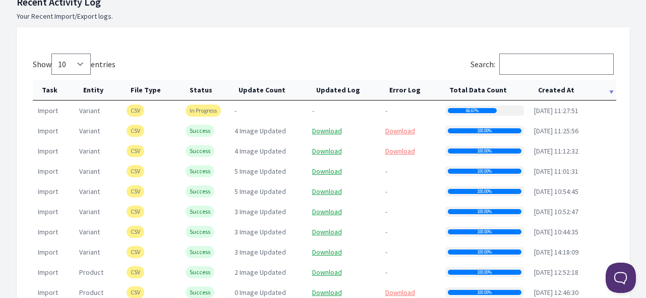
click at [557, 85] on th "Created At" at bounding box center [572, 90] width 87 height 21
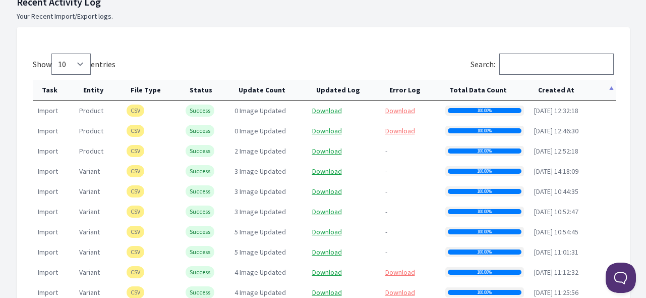
click at [557, 85] on th "Created At" at bounding box center [572, 90] width 87 height 21
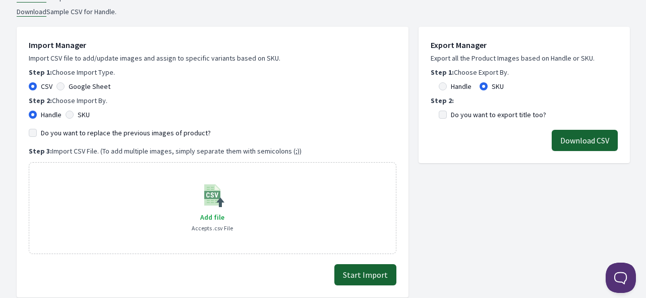
scroll to position [403, 0]
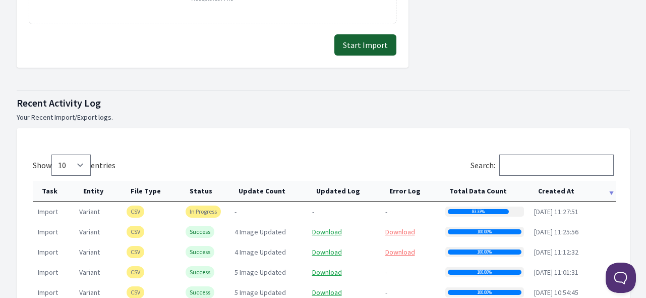
click at [549, 189] on th "Created At" at bounding box center [572, 191] width 87 height 21
click at [561, 187] on th "Created At" at bounding box center [572, 191] width 87 height 21
click at [575, 185] on th "Created At" at bounding box center [572, 191] width 87 height 21
click at [574, 184] on th "Created At" at bounding box center [572, 191] width 87 height 21
click at [573, 185] on th "Created At" at bounding box center [572, 191] width 87 height 21
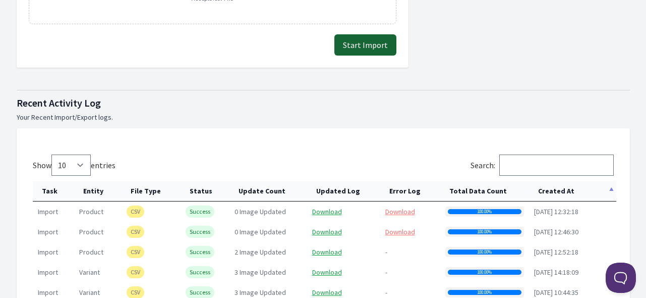
click at [573, 186] on th "Created At" at bounding box center [572, 191] width 87 height 21
click at [402, 209] on link "Download" at bounding box center [400, 211] width 30 height 9
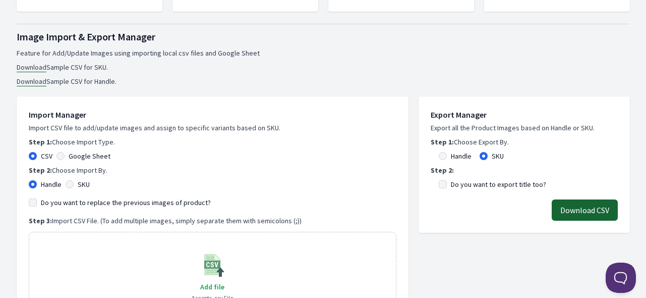
scroll to position [101, 0]
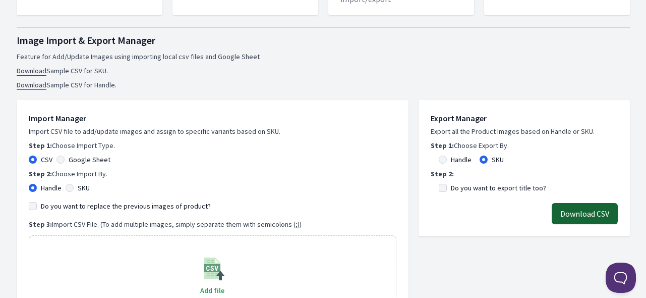
click at [86, 185] on label "SKU" at bounding box center [84, 188] width 12 height 10
click at [74, 185] on input "SKU" at bounding box center [70, 188] width 8 height 8
radio input "true"
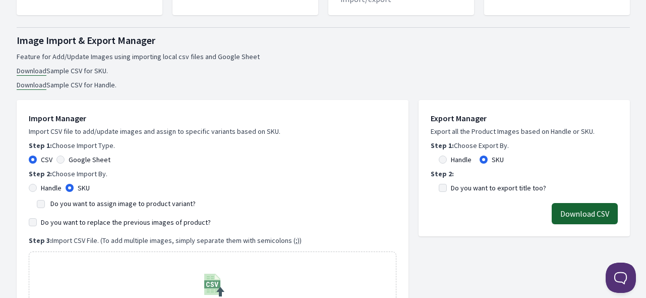
click at [89, 205] on label "Do you want to assign image to product variant?" at bounding box center [122, 203] width 145 height 9
click at [45, 205] on input "Do you want to assign image to product variant?" at bounding box center [41, 204] width 8 height 8
checkbox input "true"
click at [92, 221] on label "Do you want to replace the previous images of product?" at bounding box center [126, 222] width 170 height 10
click at [37, 221] on input "Do you want to replace the previous images of product?" at bounding box center [33, 222] width 8 height 8
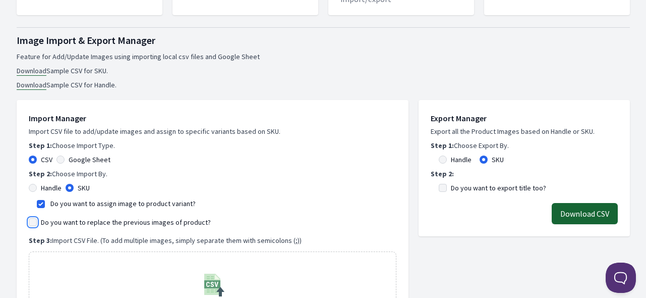
checkbox input "true"
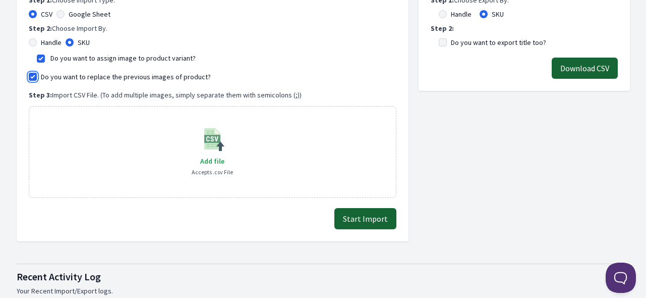
scroll to position [252, 0]
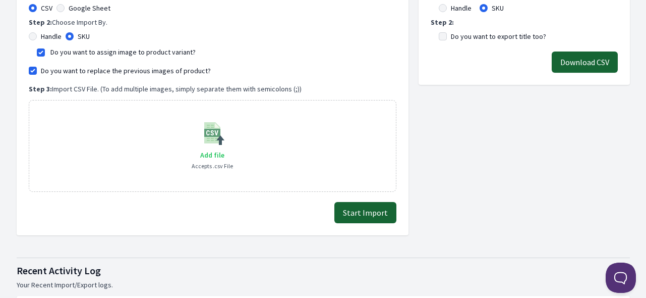
click at [210, 157] on span "Add file" at bounding box center [212, 154] width 24 height 9
click at [224, 149] on input "Add file" at bounding box center [224, 148] width 1 height 1
type input "C:\fakepath\export_variant_929.csv"
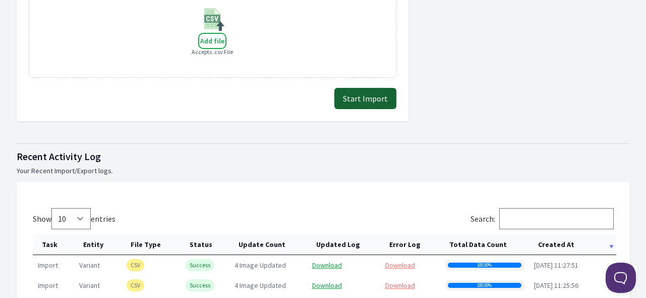
scroll to position [353, 0]
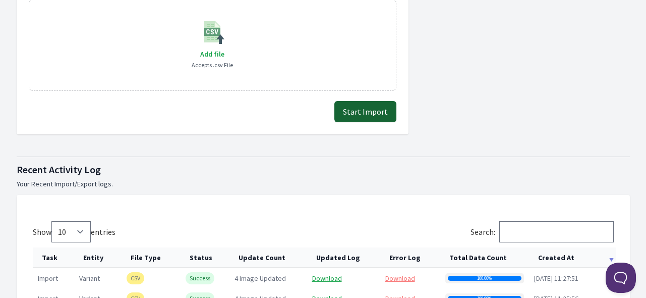
click at [383, 111] on button "Start Import" at bounding box center [365, 111] width 62 height 21
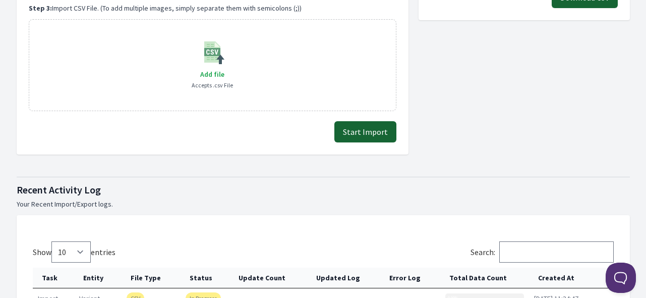
scroll to position [202, 0]
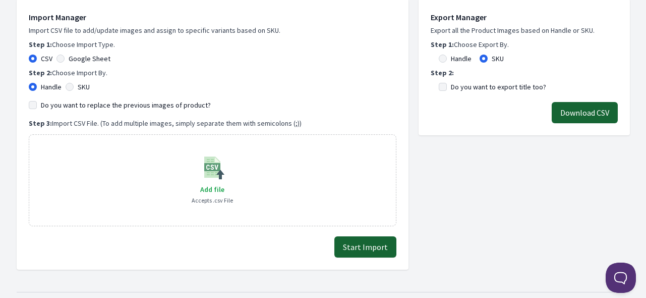
click at [85, 88] on label "SKU" at bounding box center [84, 87] width 12 height 10
click at [74, 88] on input "SKU" at bounding box center [70, 87] width 8 height 8
radio input "true"
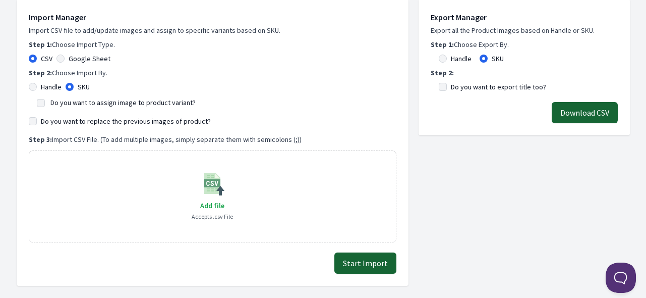
click at [108, 99] on label "Do you want to assign image to product variant?" at bounding box center [122, 102] width 145 height 9
click at [45, 99] on input "Do you want to assign image to product variant?" at bounding box center [41, 103] width 8 height 8
checkbox input "true"
click at [113, 125] on label "Do you want to replace the previous images of product?" at bounding box center [126, 121] width 170 height 10
click at [37, 125] on input "Do you want to replace the previous images of product?" at bounding box center [33, 121] width 8 height 8
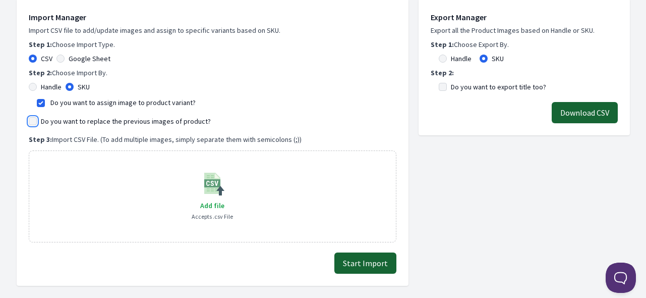
checkbox input "true"
click at [215, 203] on span "Add file" at bounding box center [212, 205] width 24 height 9
click at [224, 199] on input "Add file" at bounding box center [224, 199] width 1 height 1
type input "C:\fakepath\export_variant_929.csv"
click at [360, 259] on button "Start Import" at bounding box center [365, 262] width 62 height 21
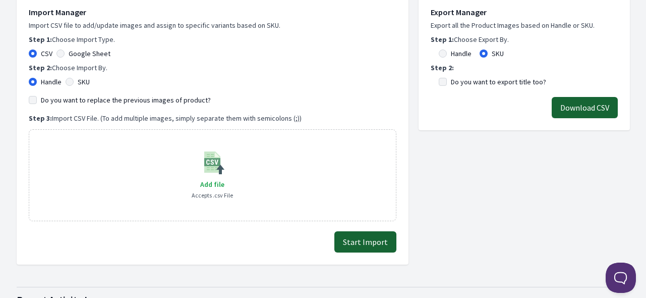
scroll to position [202, 0]
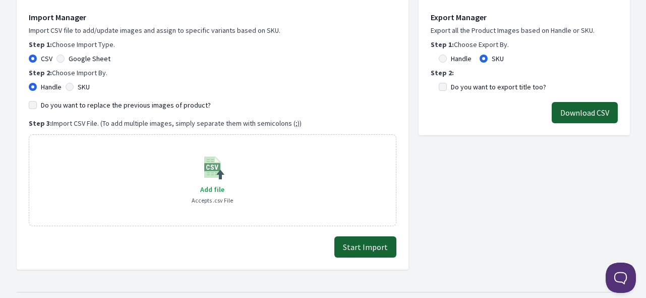
click at [84, 84] on label "SKU" at bounding box center [84, 87] width 12 height 10
click at [74, 84] on input "SKU" at bounding box center [70, 87] width 8 height 8
radio input "true"
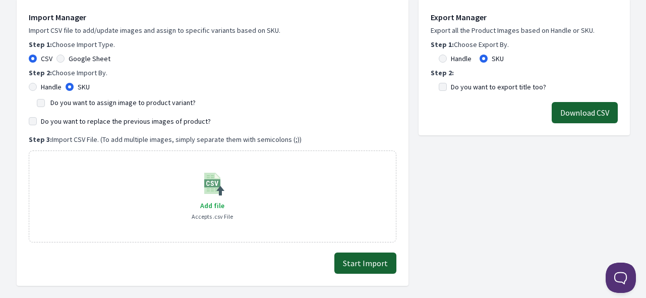
click at [95, 99] on label "Do you want to assign image to product variant?" at bounding box center [122, 102] width 145 height 9
click at [45, 99] on input "Do you want to assign image to product variant?" at bounding box center [41, 103] width 8 height 8
checkbox input "true"
click at [100, 120] on label "Do you want to replace the previous images of product?" at bounding box center [126, 121] width 170 height 10
click at [37, 120] on input "Do you want to replace the previous images of product?" at bounding box center [33, 121] width 8 height 8
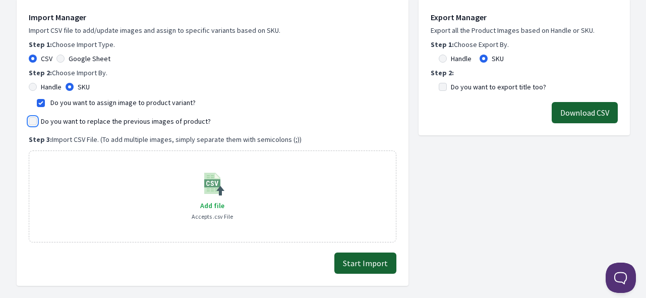
checkbox input "true"
click at [210, 201] on span "Add file" at bounding box center [212, 205] width 24 height 9
click at [224, 199] on input "Add file" at bounding box center [224, 199] width 1 height 1
type input "C:\fakepath\export_variant_929.csv"
click at [376, 267] on button "Start Import" at bounding box center [365, 262] width 62 height 21
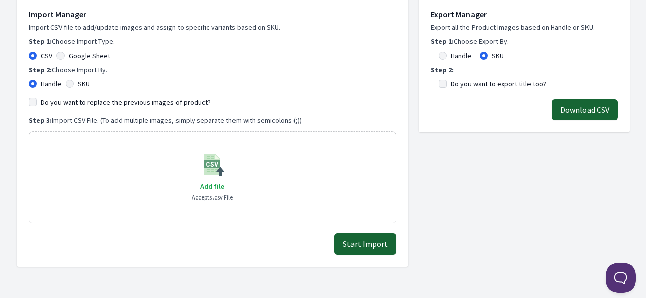
scroll to position [252, 0]
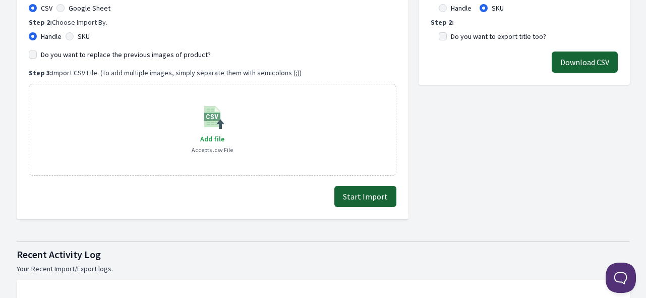
click at [87, 32] on label "SKU" at bounding box center [84, 36] width 12 height 10
click at [74, 32] on input "SKU" at bounding box center [70, 36] width 8 height 8
radio input "true"
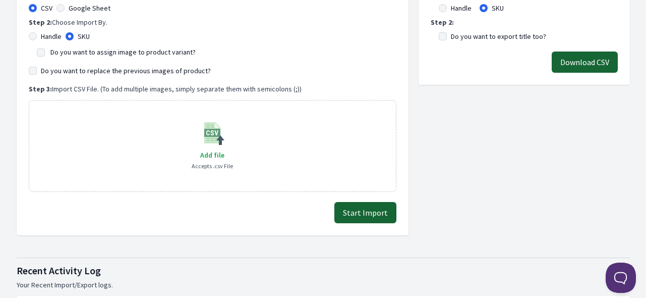
click at [84, 52] on label "Do you want to assign image to product variant?" at bounding box center [122, 51] width 145 height 9
click at [45, 52] on input "Do you want to assign image to product variant?" at bounding box center [41, 52] width 8 height 8
checkbox input "true"
click at [91, 69] on label "Do you want to replace the previous images of product?" at bounding box center [126, 71] width 170 height 10
click at [37, 69] on input "Do you want to replace the previous images of product?" at bounding box center [33, 71] width 8 height 8
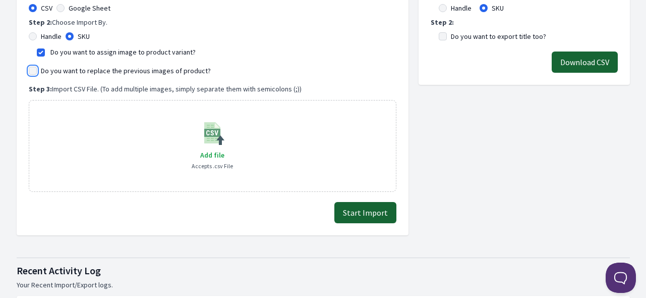
checkbox input "true"
click at [216, 153] on span "Add file" at bounding box center [212, 154] width 24 height 9
click at [224, 149] on input "Add file" at bounding box center [224, 148] width 1 height 1
type input "C:\fakepath\export_variant_929.csv"
click at [365, 214] on button "Start Import" at bounding box center [365, 212] width 62 height 21
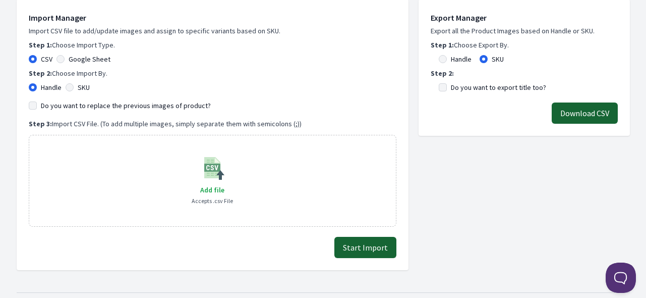
scroll to position [202, 0]
click at [84, 86] on label "SKU" at bounding box center [84, 87] width 12 height 10
click at [74, 86] on input "SKU" at bounding box center [70, 87] width 8 height 8
radio input "true"
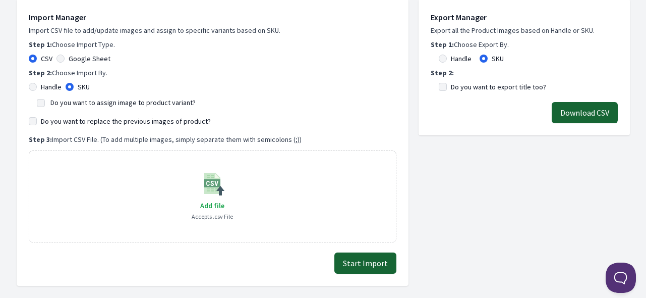
drag, startPoint x: 85, startPoint y: 102, endPoint x: 92, endPoint y: 113, distance: 12.7
click at [86, 102] on label "Do you want to assign image to product variant?" at bounding box center [122, 102] width 145 height 9
click at [94, 99] on label "Do you want to assign image to product variant?" at bounding box center [122, 102] width 145 height 9
click at [45, 99] on input "Do you want to assign image to product variant?" at bounding box center [41, 103] width 8 height 8
checkbox input "true"
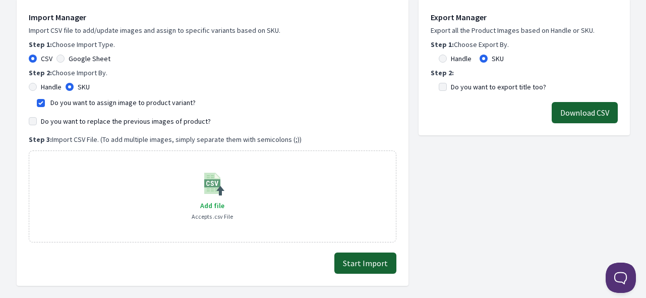
click at [101, 121] on label "Do you want to replace the previous images of product?" at bounding box center [126, 121] width 170 height 10
click at [37, 121] on input "Do you want to replace the previous images of product?" at bounding box center [33, 121] width 8 height 8
checkbox input "true"
click at [220, 199] on label "Add file" at bounding box center [212, 205] width 24 height 12
click at [224, 199] on input "Add file" at bounding box center [224, 199] width 1 height 1
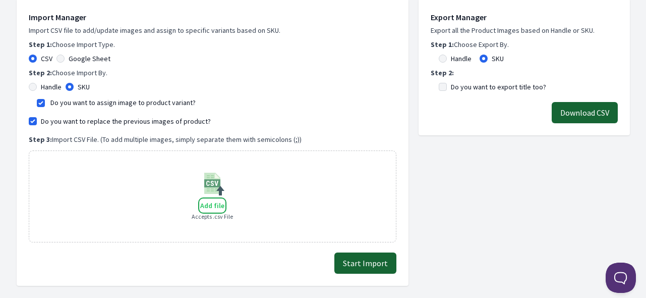
type input "C:\fakepath\export_variant_929.csv"
click at [361, 259] on button "Start Import" at bounding box center [365, 262] width 62 height 21
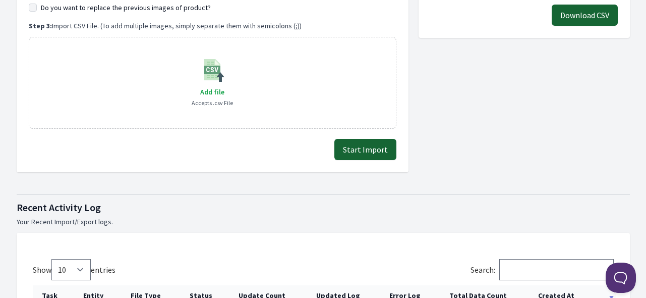
scroll to position [252, 0]
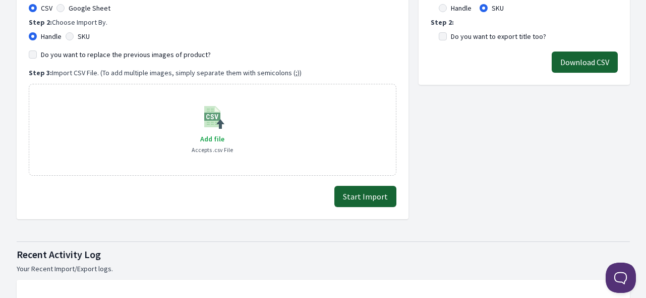
click at [87, 33] on label "SKU" at bounding box center [84, 36] width 12 height 10
click at [74, 33] on input "SKU" at bounding box center [70, 36] width 8 height 8
radio input "true"
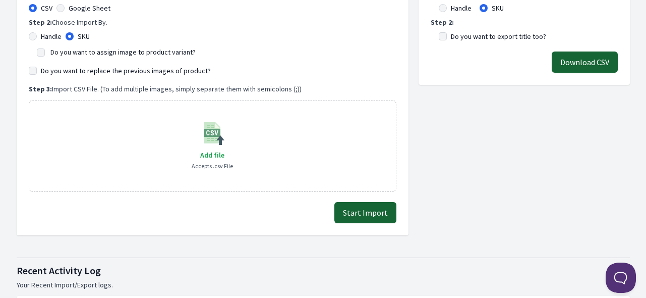
click at [75, 53] on label "Do you want to assign image to product variant?" at bounding box center [122, 51] width 145 height 9
click at [45, 53] on input "Do you want to assign image to product variant?" at bounding box center [41, 52] width 8 height 8
checkbox input "true"
click at [73, 68] on label "Do you want to replace the previous images of product?" at bounding box center [126, 71] width 170 height 10
click at [37, 68] on input "Do you want to replace the previous images of product?" at bounding box center [33, 71] width 8 height 8
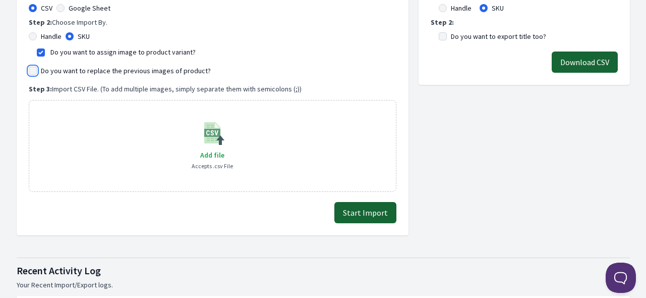
checkbox input "true"
click at [216, 151] on span "Add file" at bounding box center [212, 154] width 24 height 9
click at [224, 149] on input "Add file" at bounding box center [224, 148] width 1 height 1
type input "C:\fakepath\export_variant_929.csv"
click at [381, 207] on button "Start Import" at bounding box center [365, 212] width 62 height 21
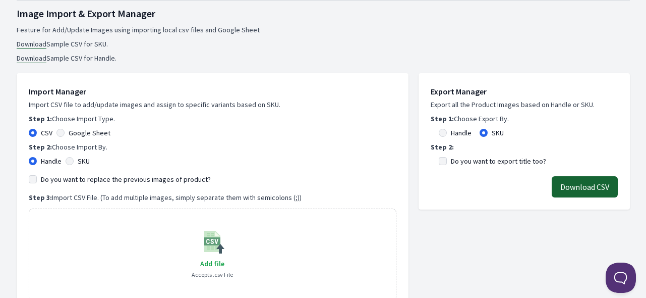
scroll to position [202, 0]
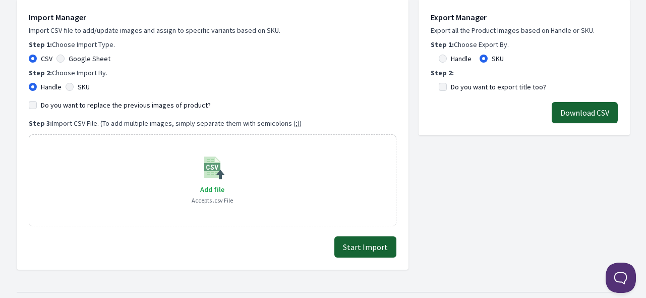
click at [83, 83] on label "SKU" at bounding box center [84, 87] width 12 height 10
click at [74, 83] on input "SKU" at bounding box center [70, 87] width 8 height 8
radio input "true"
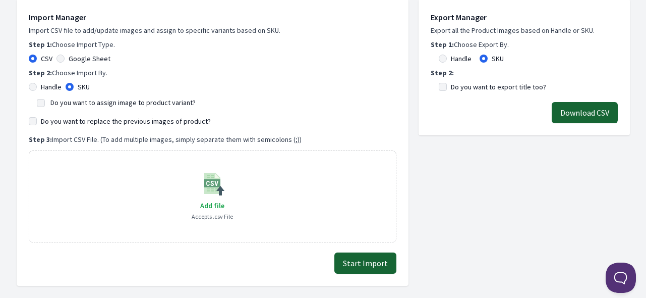
click at [87, 103] on label "Do you want to assign image to product variant?" at bounding box center [122, 102] width 145 height 9
click at [45, 103] on input "Do you want to assign image to product variant?" at bounding box center [41, 103] width 8 height 8
checkbox input "true"
click at [96, 123] on label "Do you want to replace the previous images of product?" at bounding box center [126, 121] width 170 height 10
click at [37, 123] on input "Do you want to replace the previous images of product?" at bounding box center [33, 121] width 8 height 8
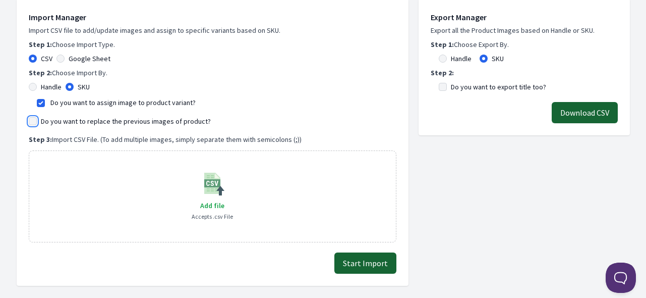
checkbox input "true"
click at [202, 207] on span "Add file" at bounding box center [212, 205] width 24 height 9
click at [224, 199] on input "Add file" at bounding box center [224, 199] width 1 height 1
type input "C:\fakepath\export_variant_929.csv"
click at [385, 260] on button "Start Import" at bounding box center [365, 262] width 62 height 21
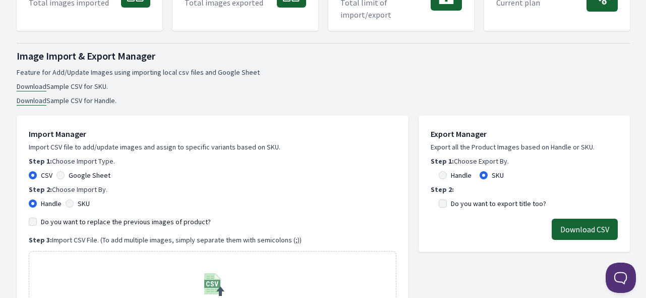
scroll to position [202, 0]
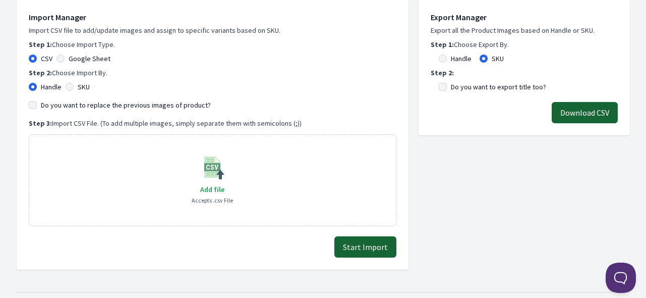
click at [84, 85] on label "SKU" at bounding box center [84, 87] width 12 height 10
click at [74, 85] on input "SKU" at bounding box center [70, 87] width 8 height 8
radio input "true"
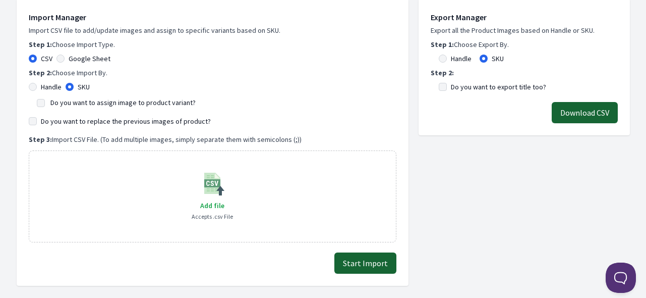
click at [81, 101] on label "Do you want to assign image to product variant?" at bounding box center [122, 102] width 145 height 9
click at [45, 101] on input "Do you want to assign image to product variant?" at bounding box center [41, 103] width 8 height 8
checkbox input "true"
click at [96, 124] on label "Do you want to replace the previous images of product?" at bounding box center [126, 121] width 170 height 10
click at [37, 124] on input "Do you want to replace the previous images of product?" at bounding box center [33, 121] width 8 height 8
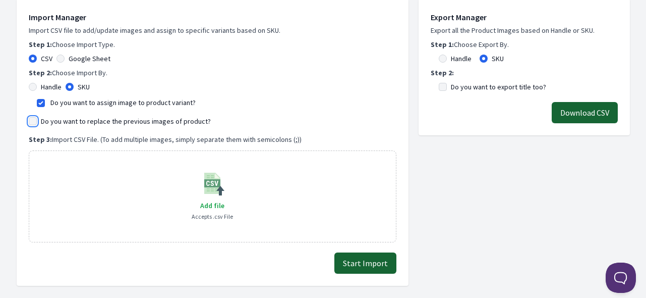
checkbox input "true"
click at [207, 201] on span "Add file" at bounding box center [212, 205] width 24 height 9
click at [224, 199] on input "Add file" at bounding box center [224, 199] width 1 height 1
type input "C:\fakepath\export_variant_929.csv"
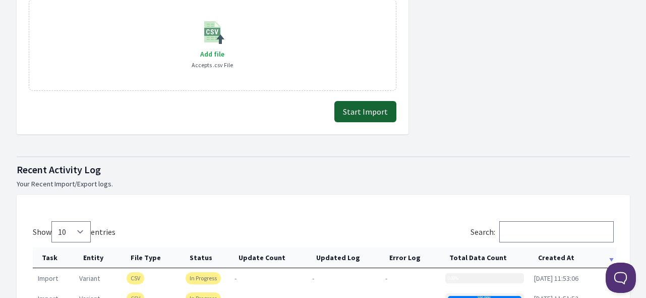
click at [362, 111] on button "Start Import" at bounding box center [365, 111] width 62 height 21
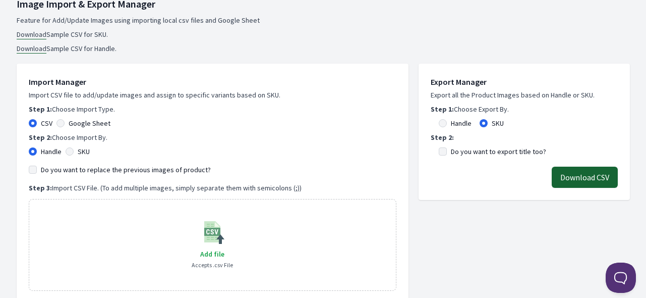
scroll to position [252, 0]
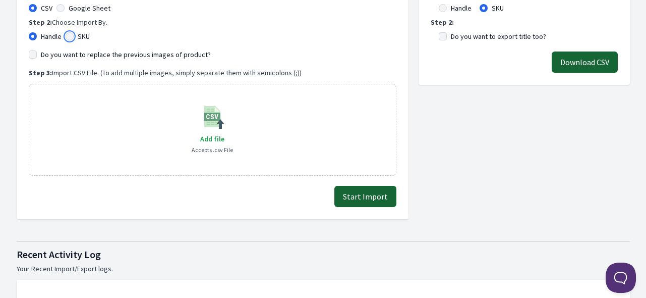
click at [73, 34] on input "SKU" at bounding box center [70, 36] width 8 height 8
radio input "true"
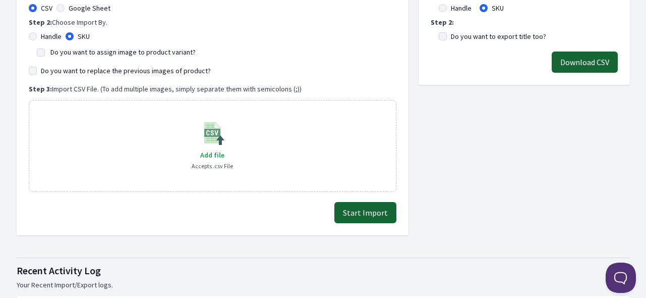
click at [93, 52] on label "Do you want to assign image to product variant?" at bounding box center [122, 51] width 145 height 9
click at [45, 52] on input "Do you want to assign image to product variant?" at bounding box center [41, 52] width 8 height 8
checkbox input "true"
click at [103, 64] on div "Import Manager Import CSV file to add/update images and assign to specific vari…" at bounding box center [213, 76] width 368 height 231
click at [106, 70] on label "Do you want to replace the previous images of product?" at bounding box center [126, 71] width 170 height 10
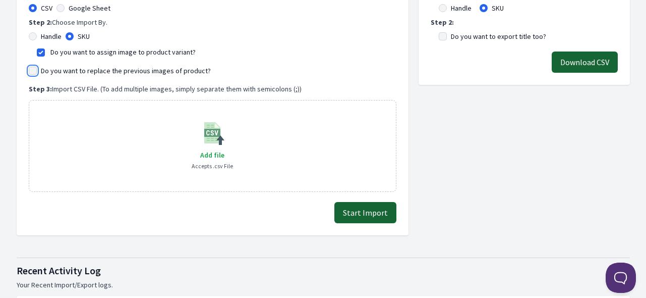
click at [37, 70] on input "Do you want to replace the previous images of product?" at bounding box center [33, 71] width 8 height 8
checkbox input "true"
click at [213, 149] on label "Add file" at bounding box center [212, 155] width 24 height 12
click at [224, 149] on input "Add file" at bounding box center [224, 148] width 1 height 1
type input "C:\fakepath\export_variant_929.csv"
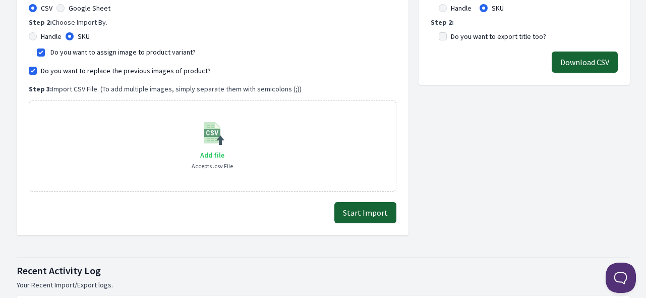
click at [206, 157] on span "Add file" at bounding box center [212, 154] width 24 height 9
click at [224, 149] on input "Add file" at bounding box center [224, 148] width 1 height 1
click at [369, 210] on button "Start Import" at bounding box center [365, 212] width 62 height 21
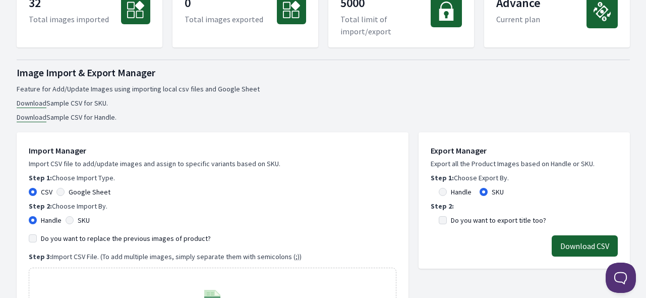
scroll to position [151, 0]
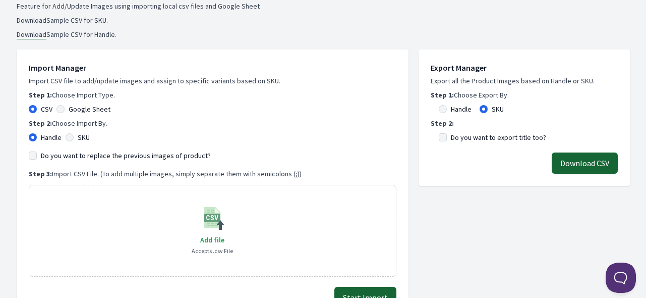
click at [75, 135] on div "SKU" at bounding box center [78, 137] width 24 height 10
click at [70, 138] on input "SKU" at bounding box center [70, 137] width 8 height 8
radio input "true"
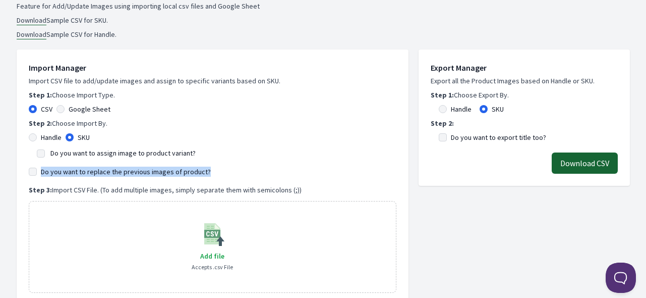
drag, startPoint x: 204, startPoint y: 171, endPoint x: 40, endPoint y: 168, distance: 163.9
click at [40, 168] on div "Do you want to replace the previous images of product?" at bounding box center [213, 171] width 368 height 10
copy label "Do you want to replace the previous images of product?"
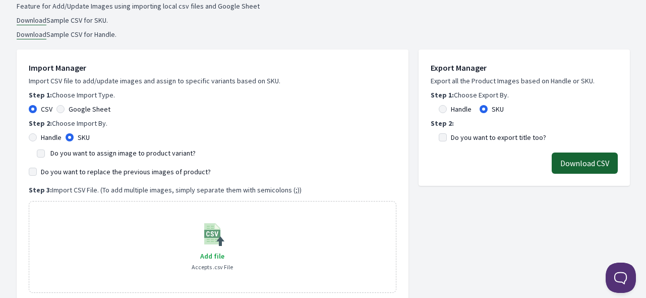
click at [81, 152] on label "Do you want to assign image to product variant?" at bounding box center [122, 152] width 145 height 9
click at [45, 152] on input "Do you want to assign image to product variant?" at bounding box center [41, 153] width 8 height 8
checkbox input "true"
click at [83, 171] on label "Do you want to replace the previous images of product?" at bounding box center [126, 171] width 170 height 10
click at [37, 171] on input "Do you want to replace the previous images of product?" at bounding box center [33, 171] width 8 height 8
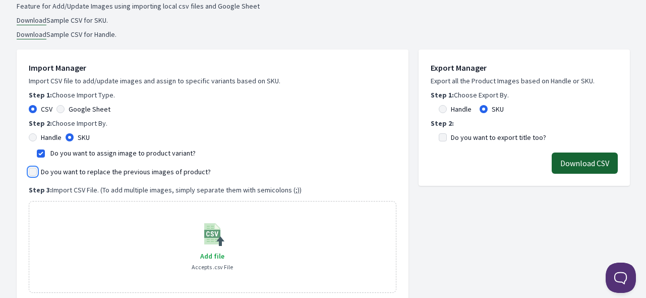
checkbox input "true"
click at [213, 256] on span "Add file" at bounding box center [212, 255] width 24 height 9
click at [224, 250] on input "Add file" at bounding box center [224, 249] width 1 height 1
type input "C:\fakepath\export_variant_929.csv"
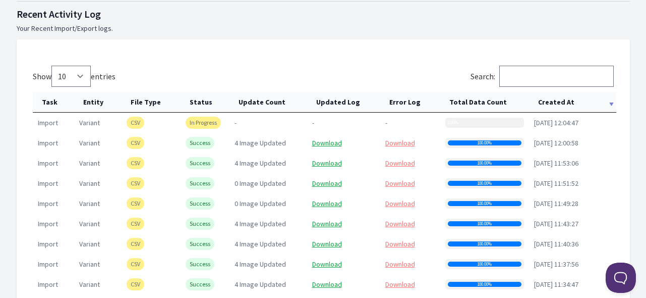
scroll to position [403, 0]
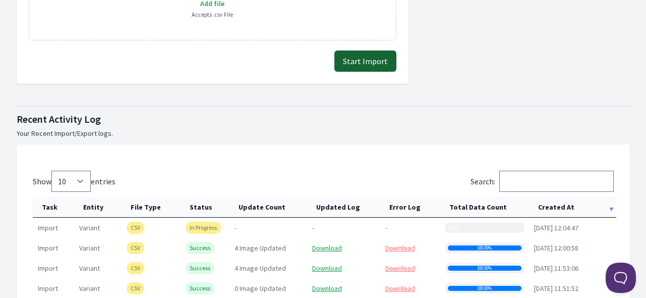
click at [370, 64] on button "Start Import" at bounding box center [365, 60] width 62 height 21
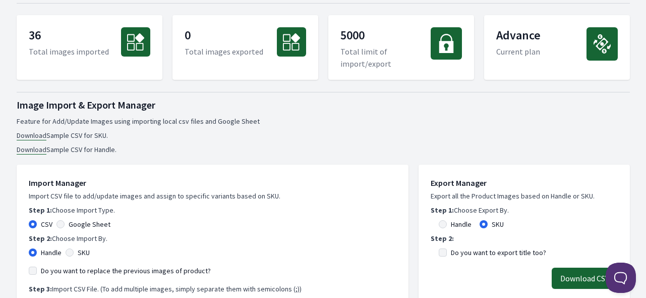
scroll to position [101, 0]
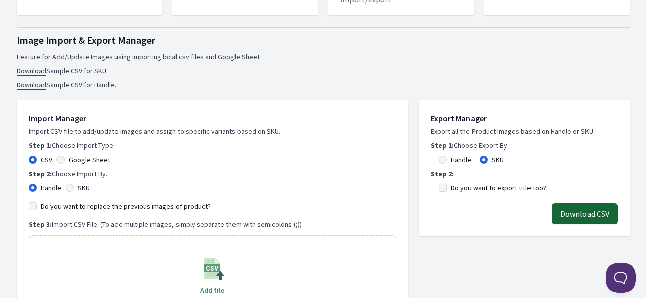
click at [87, 185] on label "SKU" at bounding box center [84, 188] width 12 height 10
click at [74, 185] on input "SKU" at bounding box center [70, 188] width 8 height 8
radio input "true"
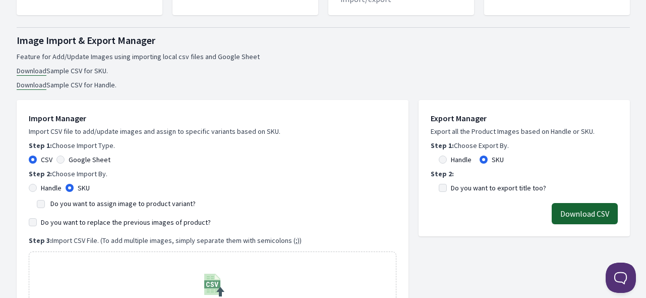
click at [91, 202] on label "Do you want to assign image to product variant?" at bounding box center [122, 203] width 145 height 9
click at [45, 202] on input "Do you want to assign image to product variant?" at bounding box center [41, 204] width 8 height 8
checkbox input "true"
click at [95, 224] on label "Do you want to replace the previous images of product?" at bounding box center [126, 222] width 170 height 10
click at [37, 224] on input "Do you want to replace the previous images of product?" at bounding box center [33, 222] width 8 height 8
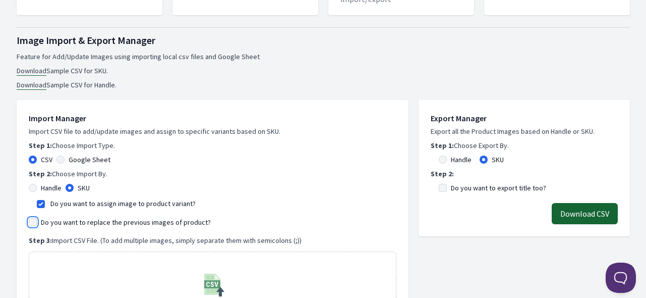
checkbox input "true"
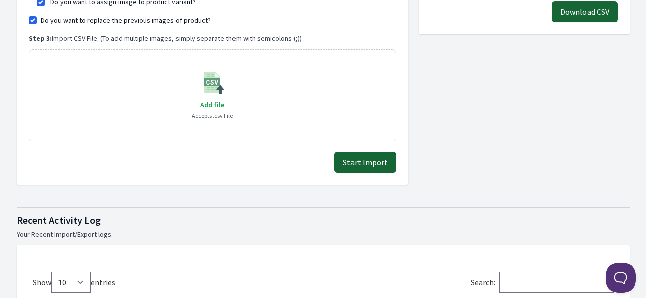
click at [203, 92] on image at bounding box center [212, 82] width 24 height 24
click at [204, 97] on div "Add file Accepts .csv File" at bounding box center [212, 95] width 41 height 50
click at [216, 107] on span "Add file" at bounding box center [212, 104] width 24 height 9
click at [224, 98] on input "Add file" at bounding box center [224, 98] width 1 height 1
type input "C:\fakepath\export_variant_929.csv"
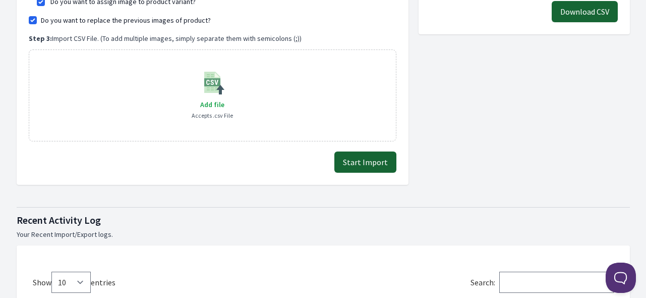
click at [363, 161] on button "Start Import" at bounding box center [365, 161] width 62 height 21
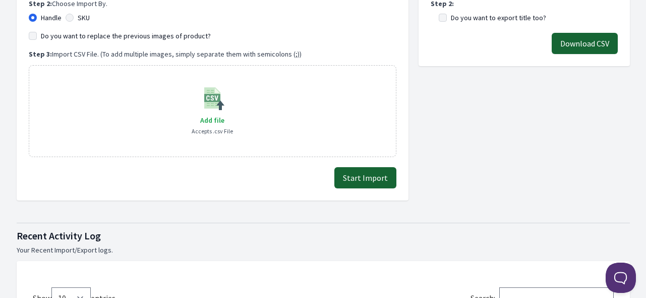
scroll to position [202, 0]
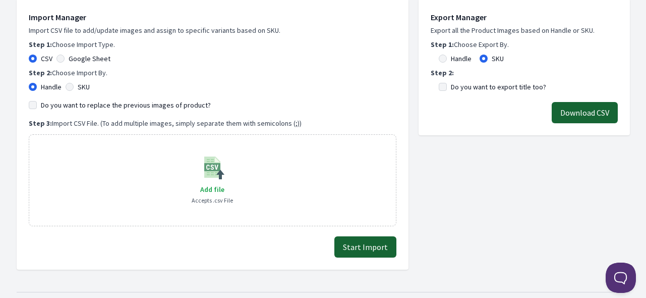
click at [79, 83] on label "SKU" at bounding box center [84, 87] width 12 height 10
click at [74, 83] on input "SKU" at bounding box center [70, 87] width 8 height 8
radio input "true"
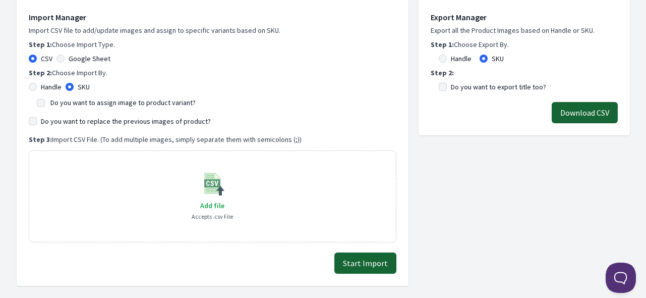
click at [84, 102] on label "Do you want to assign image to product variant?" at bounding box center [122, 102] width 145 height 9
click at [45, 102] on input "Do you want to assign image to product variant?" at bounding box center [41, 103] width 8 height 8
checkbox input "true"
drag, startPoint x: 88, startPoint y: 121, endPoint x: 100, endPoint y: 131, distance: 16.1
click at [88, 121] on label "Do you want to replace the previous images of product?" at bounding box center [126, 121] width 170 height 10
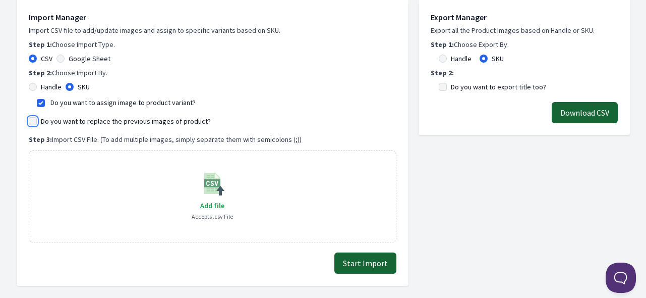
click at [37, 121] on input "Do you want to replace the previous images of product?" at bounding box center [33, 121] width 8 height 8
checkbox input "true"
click at [220, 206] on span "Add file" at bounding box center [212, 205] width 24 height 9
click at [224, 199] on input "Add file" at bounding box center [224, 199] width 1 height 1
type input "C:\fakepath\export_variant_929.csv"
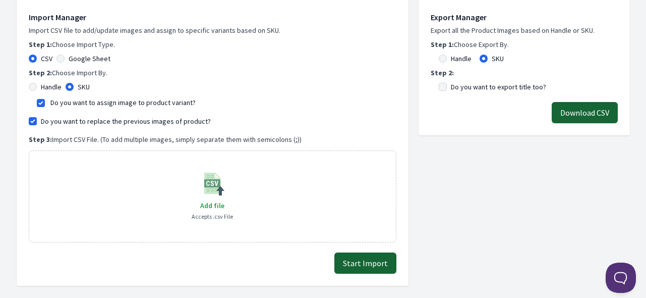
click at [372, 259] on button "Start Import" at bounding box center [365, 262] width 62 height 21
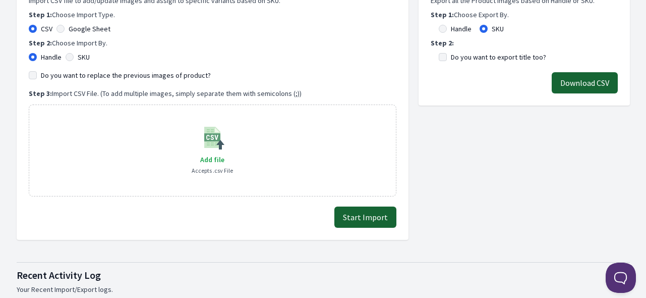
scroll to position [151, 0]
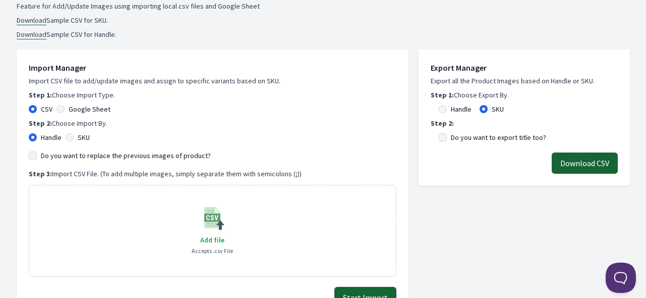
click at [80, 137] on label "SKU" at bounding box center [84, 137] width 12 height 10
click at [74, 137] on input "SKU" at bounding box center [70, 137] width 8 height 8
radio input "true"
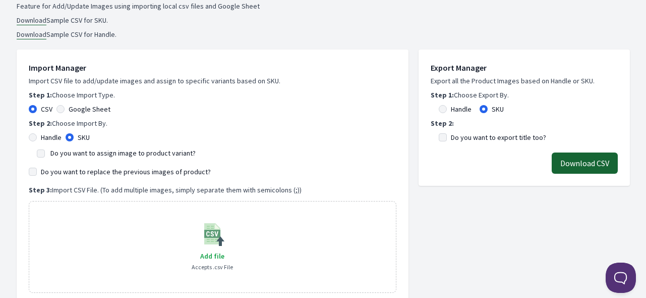
click at [87, 151] on label "Do you want to assign image to product variant?" at bounding box center [122, 152] width 145 height 9
click at [45, 151] on input "Do you want to assign image to product variant?" at bounding box center [41, 153] width 8 height 8
checkbox input "true"
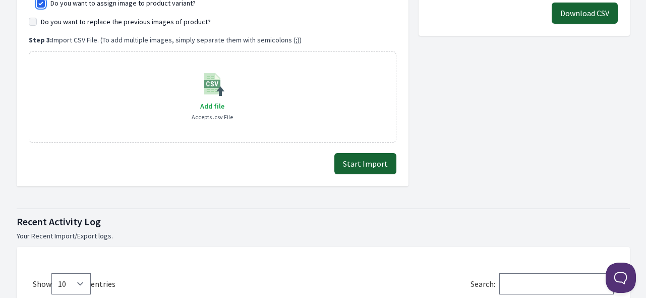
scroll to position [303, 0]
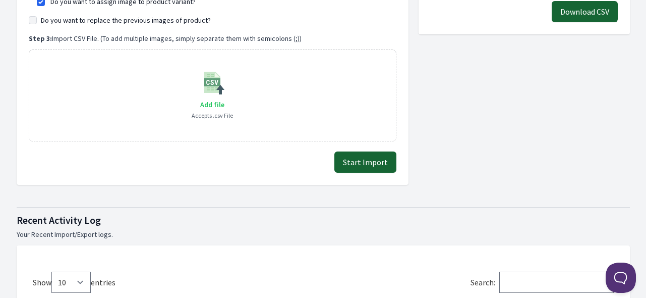
click at [211, 103] on span "Add file" at bounding box center [212, 104] width 24 height 9
click at [224, 98] on input "Add file" at bounding box center [224, 98] width 1 height 1
type input "C:\fakepath\export_variant_929.csv"
click at [83, 21] on label "Do you want to replace the previous images of product?" at bounding box center [126, 20] width 170 height 10
click at [37, 21] on input "Do you want to replace the previous images of product?" at bounding box center [33, 20] width 8 height 8
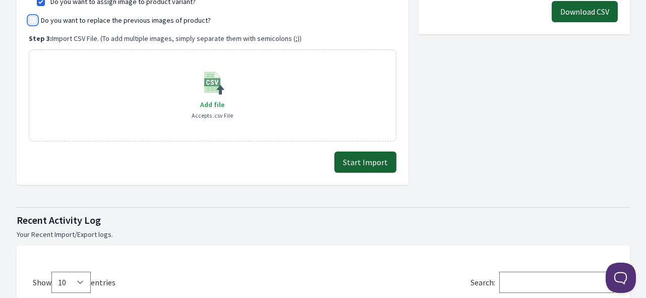
checkbox input "true"
click at [368, 160] on button "Start Import" at bounding box center [365, 161] width 62 height 21
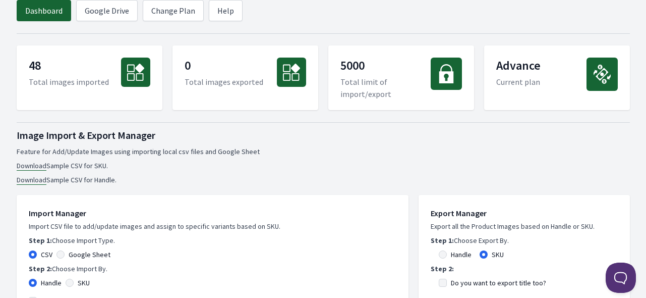
scroll to position [252, 0]
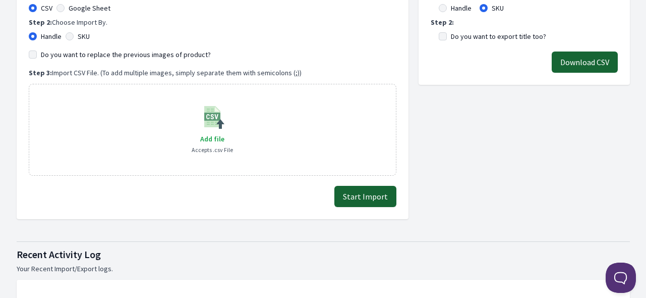
click at [84, 37] on label "SKU" at bounding box center [84, 36] width 12 height 10
click at [74, 37] on input "SKU" at bounding box center [70, 36] width 8 height 8
radio input "true"
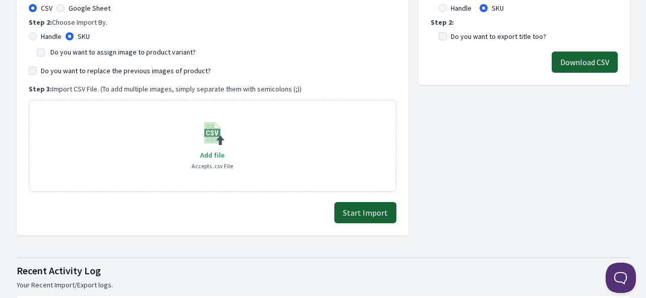
click at [85, 52] on label "Do you want to assign image to product variant?" at bounding box center [122, 51] width 145 height 9
click at [45, 52] on input "Do you want to assign image to product variant?" at bounding box center [41, 52] width 8 height 8
checkbox input "true"
click at [88, 69] on label "Do you want to replace the previous images of product?" at bounding box center [126, 71] width 170 height 10
click at [37, 69] on input "Do you want to replace the previous images of product?" at bounding box center [33, 71] width 8 height 8
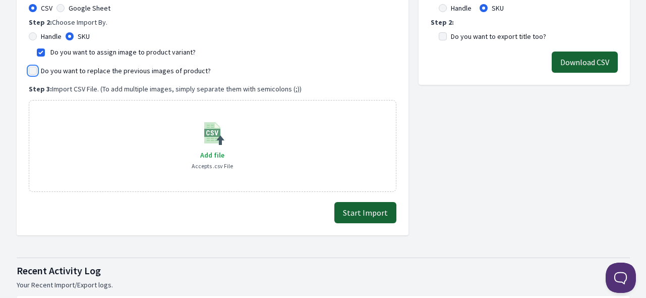
checkbox input "true"
click at [215, 155] on span "Add file" at bounding box center [212, 154] width 24 height 9
click at [224, 149] on input "Add file" at bounding box center [224, 148] width 1 height 1
type input "C:\fakepath\export_variant_929.csv"
click at [375, 205] on button "Start Import" at bounding box center [365, 212] width 62 height 21
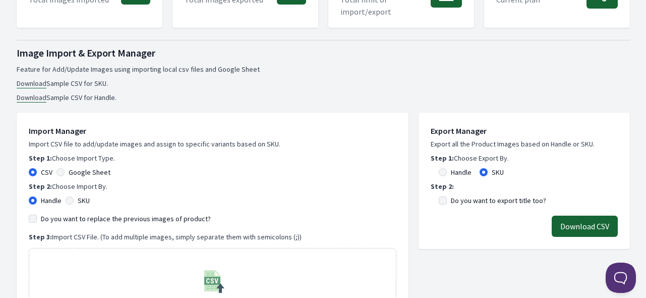
scroll to position [151, 0]
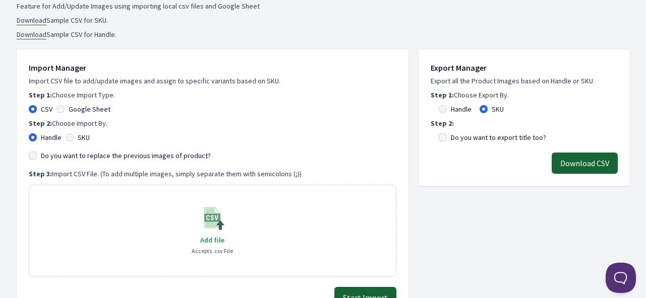
click at [87, 138] on label "SKU" at bounding box center [84, 137] width 12 height 10
click at [74, 138] on input "SKU" at bounding box center [70, 137] width 8 height 8
radio input "true"
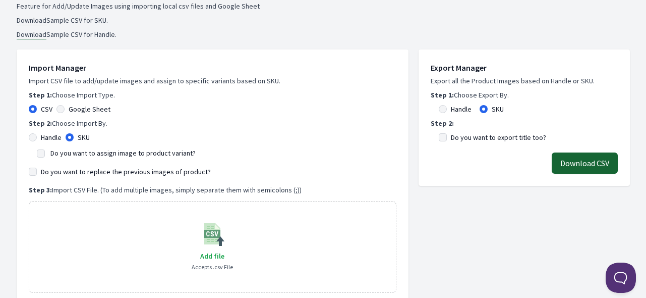
click at [93, 155] on label "Do you want to assign image to product variant?" at bounding box center [122, 152] width 145 height 9
click at [45, 155] on input "Do you want to assign image to product variant?" at bounding box center [41, 153] width 8 height 8
checkbox input "true"
click at [99, 169] on label "Do you want to replace the previous images of product?" at bounding box center [126, 171] width 170 height 10
click at [37, 169] on input "Do you want to replace the previous images of product?" at bounding box center [33, 171] width 8 height 8
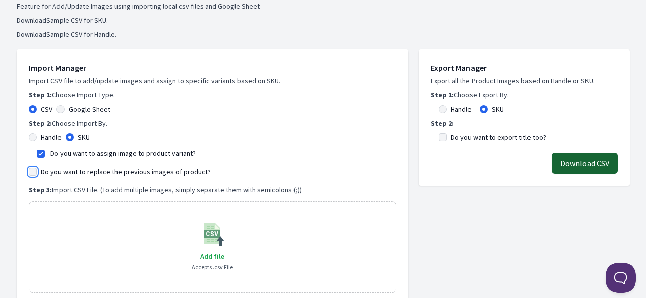
checkbox input "true"
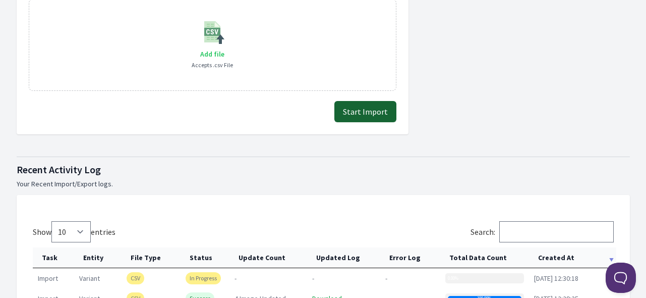
click at [211, 50] on span "Add file" at bounding box center [212, 53] width 24 height 9
click at [224, 48] on input "Add file" at bounding box center [224, 47] width 1 height 1
type input "C:\fakepath\export_variant_929.csv"
click at [348, 110] on button "Start Import" at bounding box center [365, 111] width 62 height 21
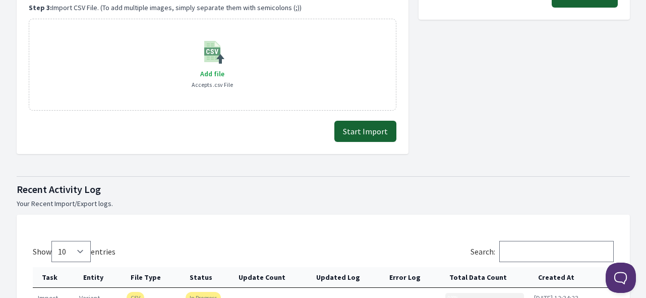
scroll to position [252, 0]
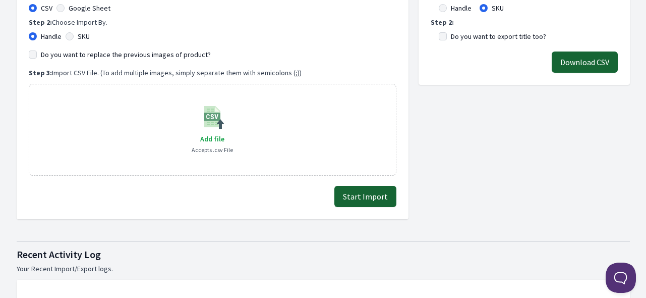
click at [74, 34] on div "SKU" at bounding box center [78, 36] width 24 height 10
click at [72, 35] on input "SKU" at bounding box center [70, 36] width 8 height 8
radio input "true"
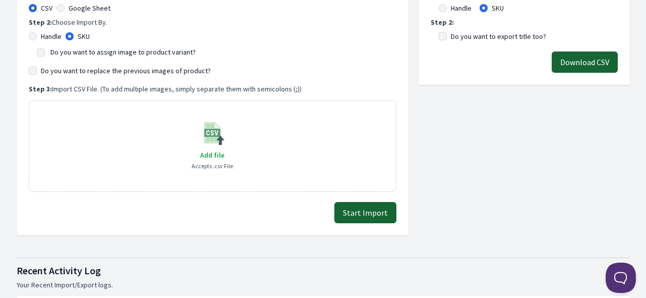
click at [82, 51] on label "Do you want to assign image to product variant?" at bounding box center [122, 51] width 145 height 9
click at [45, 51] on input "Do you want to assign image to product variant?" at bounding box center [41, 52] width 8 height 8
checkbox input "true"
click at [91, 68] on label "Do you want to replace the previous images of product?" at bounding box center [126, 71] width 170 height 10
click at [37, 68] on input "Do you want to replace the previous images of product?" at bounding box center [33, 71] width 8 height 8
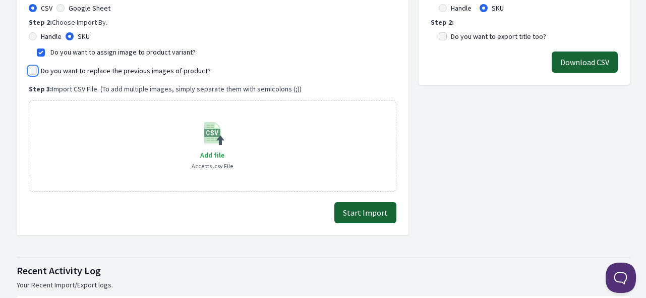
checkbox input "true"
click at [372, 208] on button "Start Import" at bounding box center [365, 212] width 62 height 21
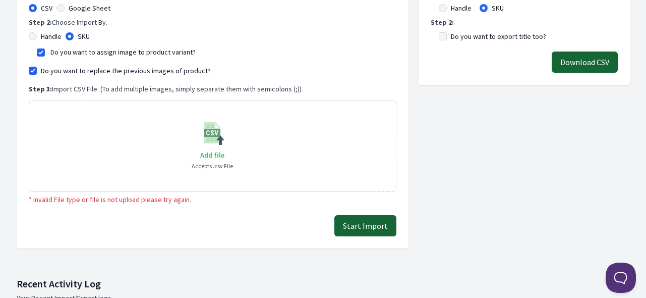
click at [213, 149] on label "Add file" at bounding box center [212, 155] width 24 height 12
click at [224, 149] on input "Add file" at bounding box center [224, 148] width 1 height 1
type input "C:\fakepath\export_variant_929.csv"
click at [360, 225] on button "Start Import" at bounding box center [365, 225] width 62 height 21
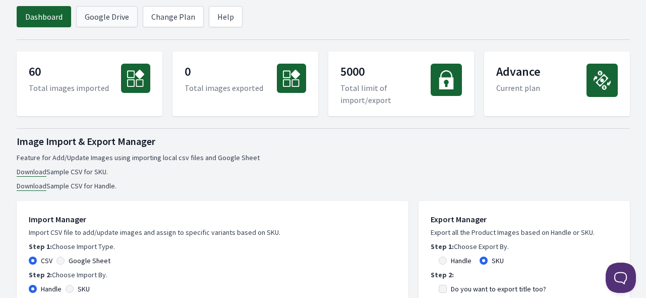
click at [86, 16] on link "Google Drive" at bounding box center [107, 16] width 62 height 21
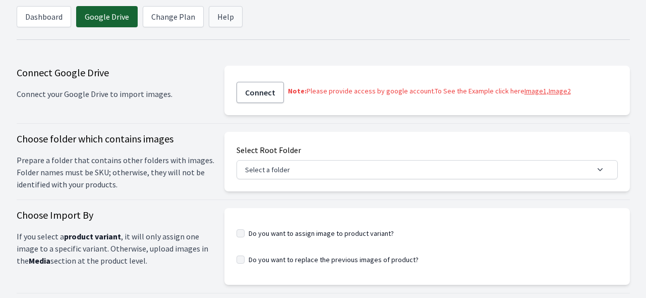
click at [221, 20] on link "Help" at bounding box center [226, 16] width 34 height 21
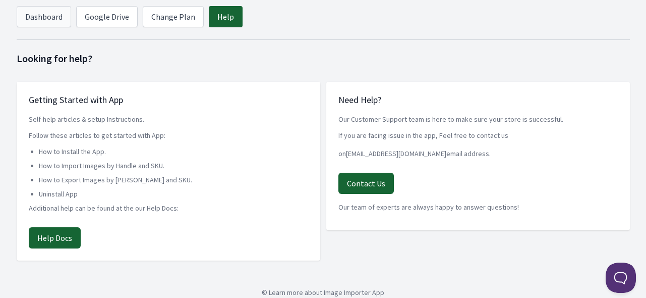
click at [44, 16] on link "Dashboard" at bounding box center [44, 16] width 54 height 21
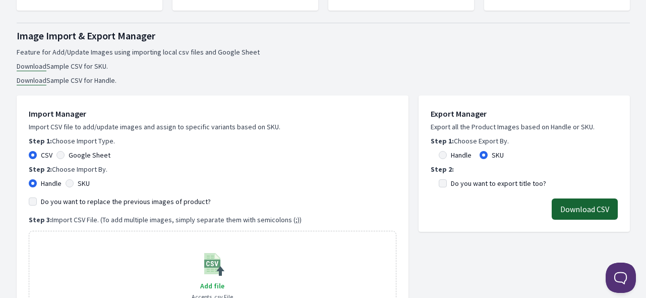
scroll to position [202, 0]
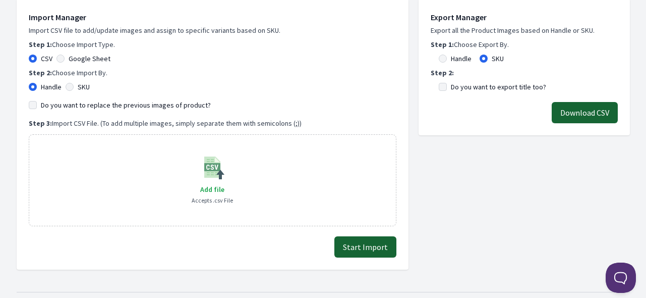
click at [81, 88] on label "SKU" at bounding box center [84, 87] width 12 height 10
click at [74, 88] on input "SKU" at bounding box center [70, 87] width 8 height 8
radio input "true"
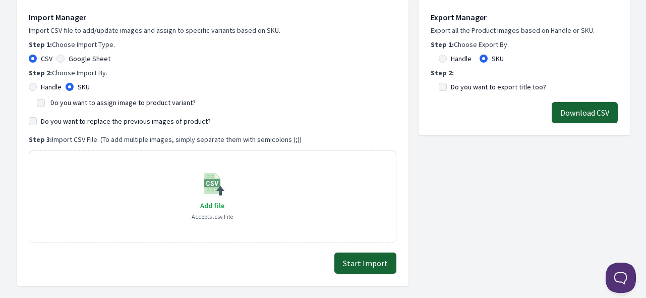
click at [79, 100] on label "Do you want to assign image to product variant?" at bounding box center [122, 102] width 145 height 9
click at [45, 100] on input "Do you want to assign image to product variant?" at bounding box center [41, 103] width 8 height 8
checkbox input "true"
click at [80, 116] on label "Do you want to replace the previous images of product?" at bounding box center [126, 121] width 170 height 10
click at [37, 117] on input "Do you want to replace the previous images of product?" at bounding box center [33, 121] width 8 height 8
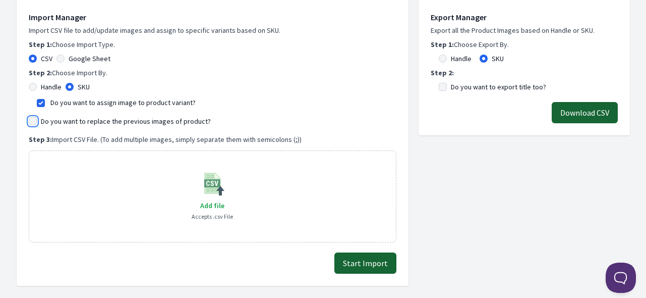
checkbox input "true"
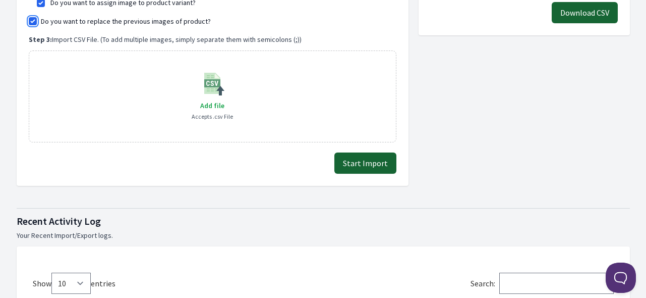
scroll to position [303, 0]
click at [208, 104] on span "Add file" at bounding box center [212, 104] width 24 height 9
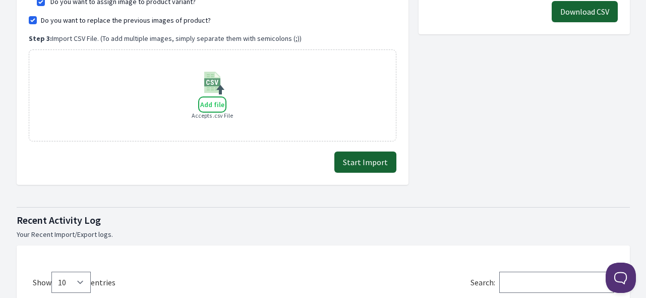
click at [224, 98] on input "Add file" at bounding box center [224, 98] width 1 height 1
type input "C:\fakepath\export_variant_929.csv"
click at [368, 160] on button "Start Import" at bounding box center [365, 161] width 62 height 21
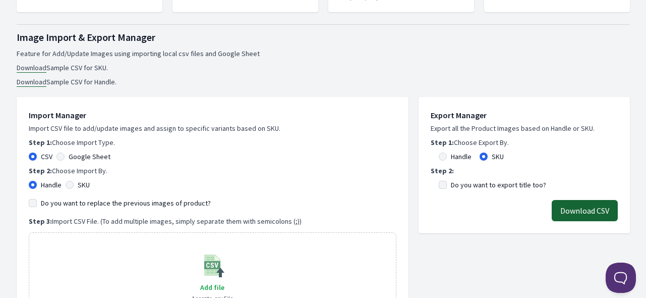
scroll to position [202, 0]
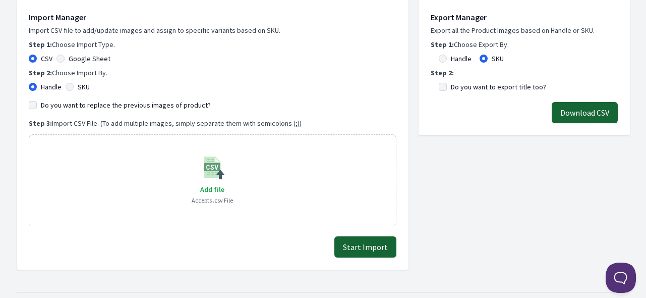
click at [342, 96] on div "Import Manager Import CSV file to add/update images and assign to specific vari…" at bounding box center [213, 118] width 368 height 215
click at [205, 185] on span "Add file" at bounding box center [212, 189] width 24 height 9
click at [224, 183] on input "Add file" at bounding box center [224, 183] width 1 height 1
click at [87, 84] on label "SKU" at bounding box center [84, 87] width 12 height 10
click at [74, 84] on input "SKU" at bounding box center [70, 87] width 8 height 8
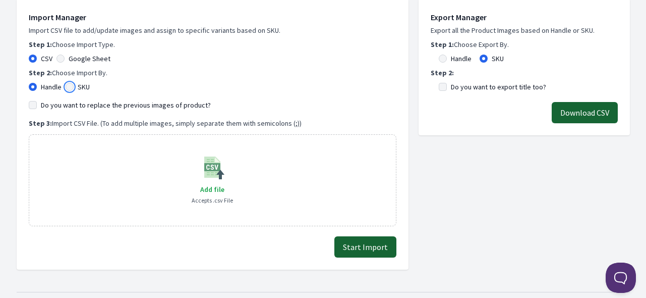
radio input "true"
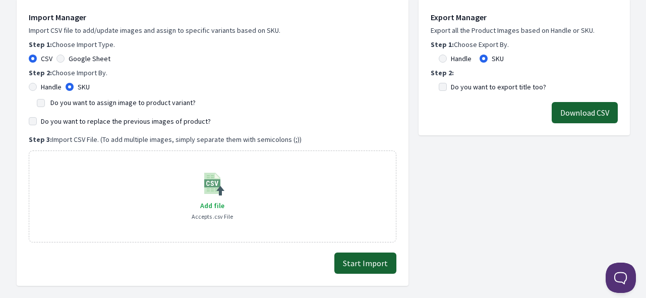
click at [82, 99] on label "Do you want to assign image to product variant?" at bounding box center [122, 102] width 145 height 9
click at [45, 99] on input "Do you want to assign image to product variant?" at bounding box center [41, 103] width 8 height 8
checkbox input "true"
click at [88, 122] on label "Do you want to replace the previous images of product?" at bounding box center [126, 121] width 170 height 10
click at [37, 122] on input "Do you want to replace the previous images of product?" at bounding box center [33, 121] width 8 height 8
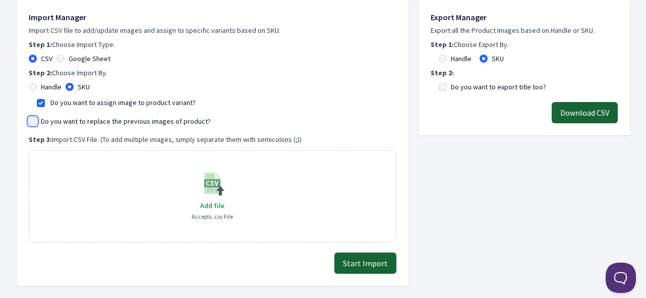
checkbox input "true"
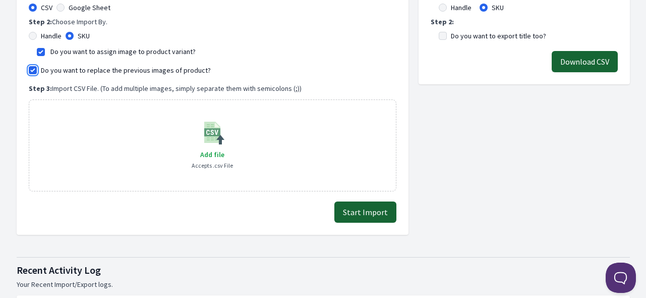
scroll to position [303, 0]
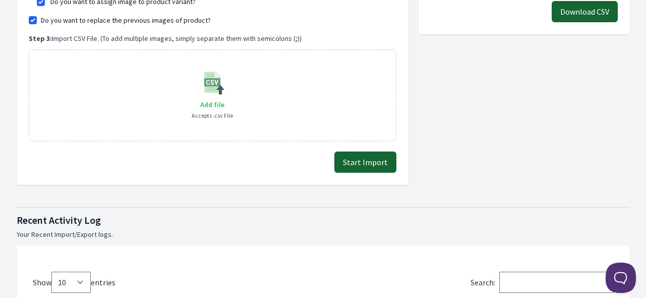
click at [210, 105] on span "Add file" at bounding box center [212, 104] width 24 height 9
click at [224, 98] on input "Add file" at bounding box center [224, 98] width 1 height 1
type input "C:\fakepath\export_variant_929.csv"
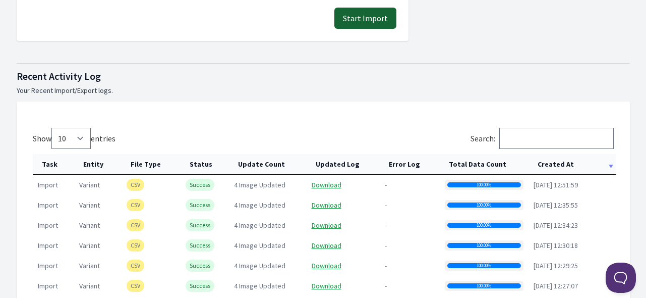
scroll to position [353, 0]
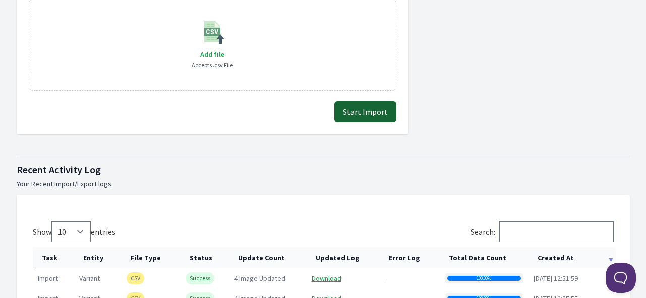
click at [357, 108] on button "Start Import" at bounding box center [365, 111] width 62 height 21
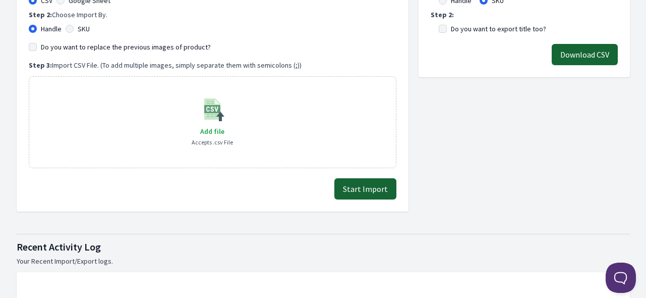
scroll to position [202, 0]
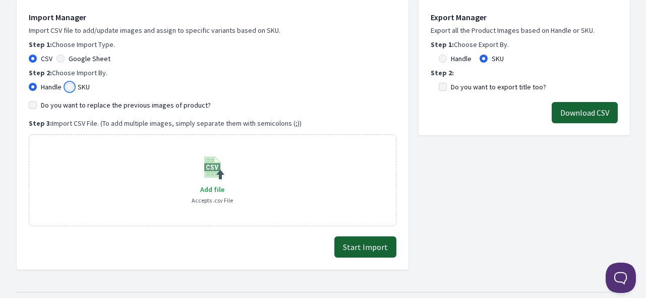
click at [71, 86] on input "SKU" at bounding box center [70, 87] width 8 height 8
radio input "true"
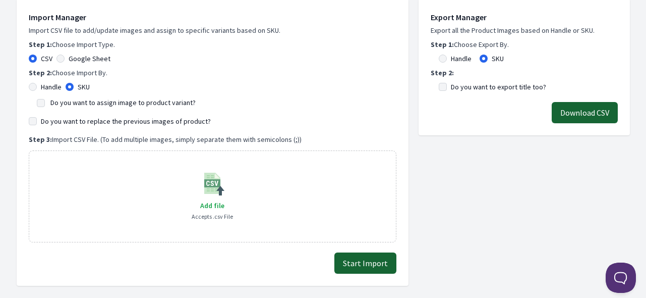
click at [74, 100] on label "Do you want to assign image to product variant?" at bounding box center [122, 102] width 145 height 9
click at [45, 100] on input "Do you want to assign image to product variant?" at bounding box center [41, 103] width 8 height 8
checkbox input "true"
click at [74, 124] on label "Do you want to replace the previous images of product?" at bounding box center [126, 121] width 170 height 10
click at [37, 124] on input "Do you want to replace the previous images of product?" at bounding box center [33, 121] width 8 height 8
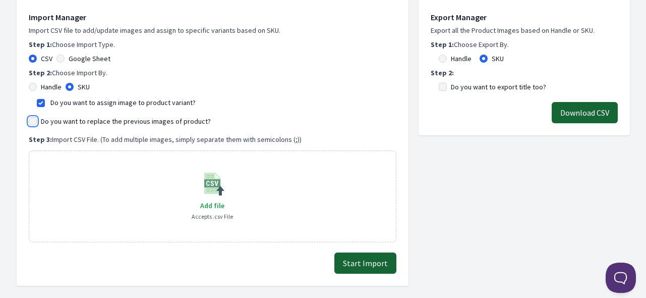
checkbox input "true"
click at [212, 203] on span "Add file" at bounding box center [212, 205] width 24 height 9
click at [224, 199] on input "Add file" at bounding box center [224, 199] width 1 height 1
type input "C:\fakepath\export_variant_929.csv"
click at [363, 259] on button "Start Import" at bounding box center [365, 262] width 62 height 21
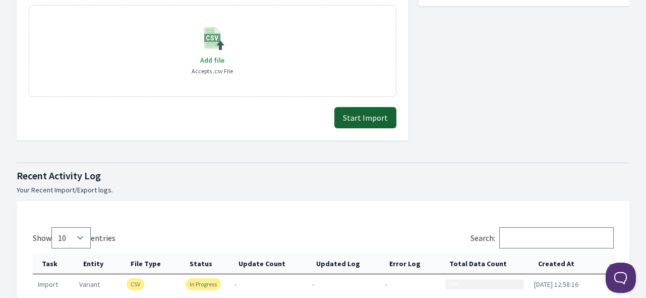
scroll to position [252, 0]
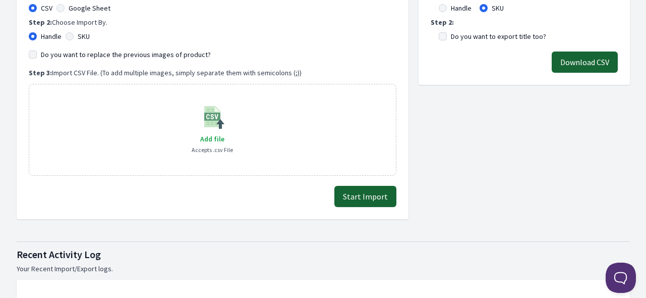
click at [85, 36] on label "SKU" at bounding box center [84, 36] width 12 height 10
click at [74, 36] on input "SKU" at bounding box center [70, 36] width 8 height 8
radio input "true"
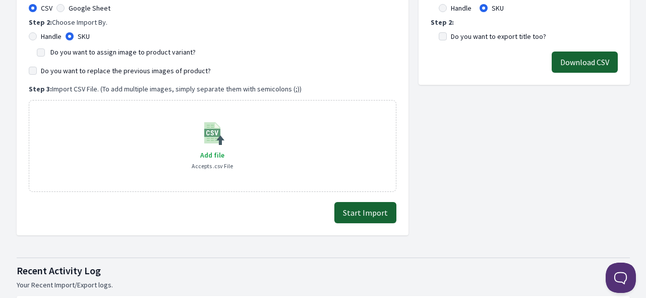
click at [79, 53] on label "Do you want to assign image to product variant?" at bounding box center [122, 51] width 145 height 9
click at [45, 53] on input "Do you want to assign image to product variant?" at bounding box center [41, 52] width 8 height 8
checkbox input "true"
click at [79, 68] on label "Do you want to replace the previous images of product?" at bounding box center [126, 71] width 170 height 10
click at [37, 68] on input "Do you want to replace the previous images of product?" at bounding box center [33, 71] width 8 height 8
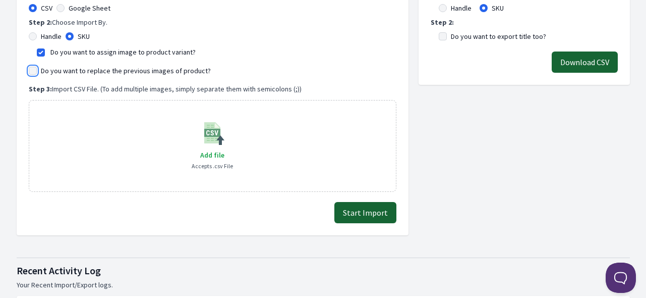
checkbox input "true"
click at [210, 152] on span "Add file" at bounding box center [212, 154] width 24 height 9
click at [224, 149] on input "Add file" at bounding box center [224, 148] width 1 height 1
type input "C:\fakepath\export_variant_929.csv"
click at [421, 133] on div "Export Manager Export all the Product Images based on Handle or SKU. Step 1: Ch…" at bounding box center [524, 86] width 211 height 297
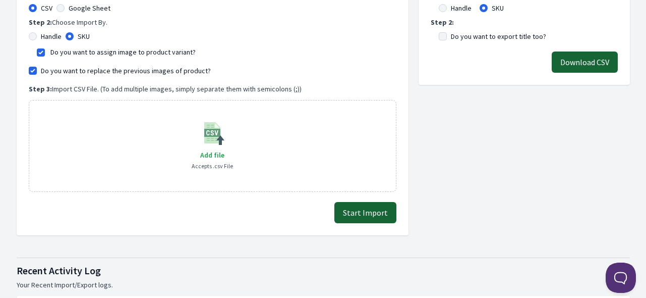
click at [368, 215] on button "Start Import" at bounding box center [365, 212] width 62 height 21
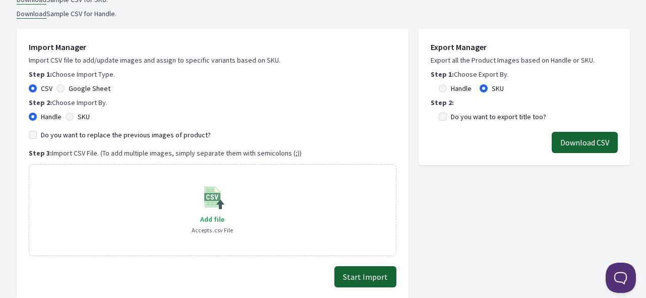
scroll to position [252, 0]
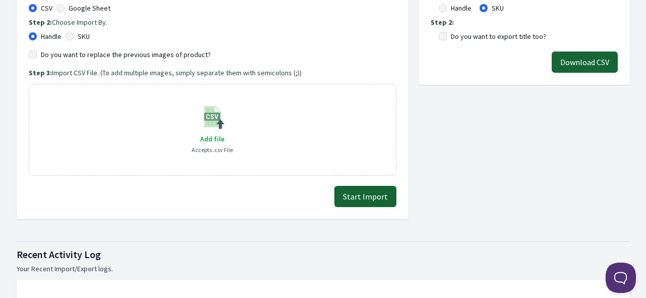
click at [83, 35] on label "SKU" at bounding box center [84, 36] width 12 height 10
click at [74, 35] on input "SKU" at bounding box center [70, 36] width 8 height 8
radio input "true"
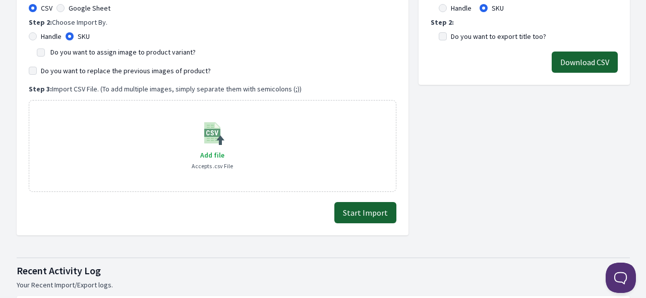
click at [89, 53] on label "Do you want to assign image to product variant?" at bounding box center [122, 51] width 145 height 9
click at [45, 53] on input "Do you want to assign image to product variant?" at bounding box center [41, 52] width 8 height 8
checkbox input "true"
click at [93, 71] on label "Do you want to replace the previous images of product?" at bounding box center [126, 71] width 170 height 10
click at [37, 71] on input "Do you want to replace the previous images of product?" at bounding box center [33, 71] width 8 height 8
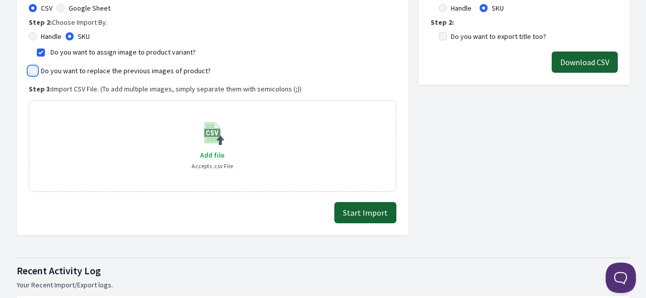
checkbox input "true"
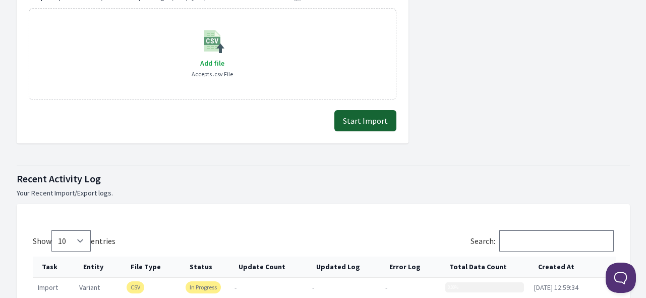
scroll to position [353, 0]
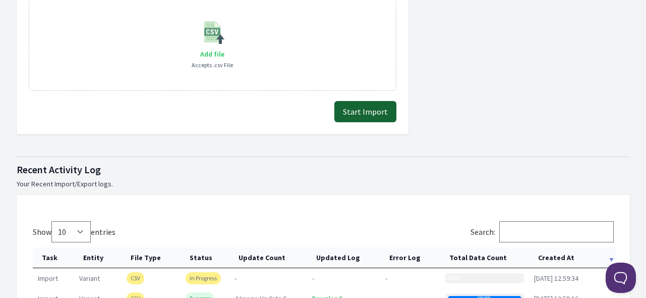
click at [206, 49] on span "Add file" at bounding box center [212, 53] width 24 height 9
click at [224, 48] on input "Add file" at bounding box center [224, 47] width 1 height 1
type input "C:\fakepath\export_variant_929.csv"
click at [358, 104] on button "Start Import" at bounding box center [365, 111] width 62 height 21
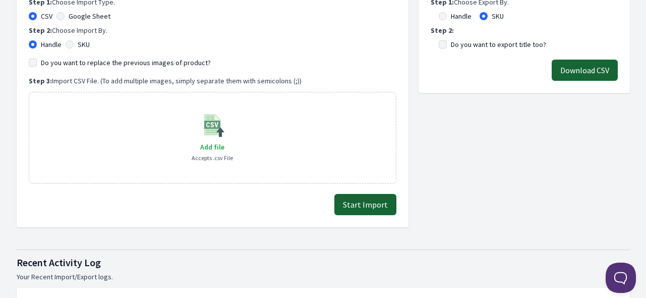
scroll to position [252, 0]
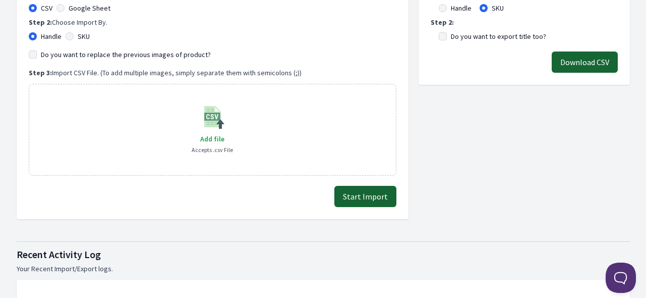
click at [88, 54] on label "Do you want to replace the previous images of product?" at bounding box center [126, 54] width 170 height 10
click at [37, 54] on input "Do you want to replace the previous images of product?" at bounding box center [33, 54] width 8 height 8
checkbox input "true"
click at [80, 34] on label "SKU" at bounding box center [84, 36] width 12 height 10
click at [74, 34] on input "SKU" at bounding box center [70, 36] width 8 height 8
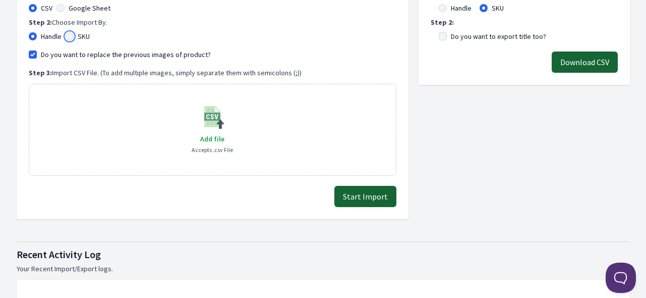
radio input "true"
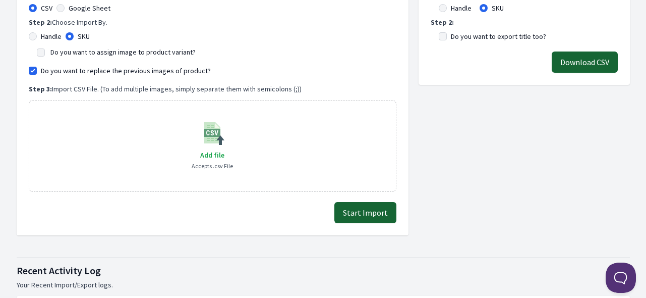
drag, startPoint x: 80, startPoint y: 52, endPoint x: 82, endPoint y: 62, distance: 10.3
click at [81, 52] on label "Do you want to assign image to product variant?" at bounding box center [122, 51] width 145 height 9
click at [45, 52] on input "Do you want to assign image to product variant?" at bounding box center [41, 52] width 8 height 8
checkbox input "true"
click at [211, 151] on span "Add file" at bounding box center [212, 154] width 24 height 9
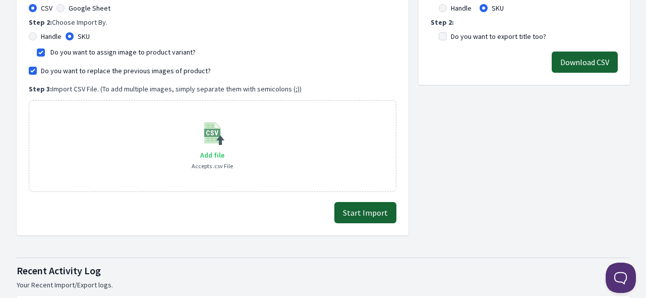
click at [224, 149] on input "Add file" at bounding box center [224, 148] width 1 height 1
type input "C:\fakepath\export_variant_929.csv"
click at [372, 215] on button "Start Import" at bounding box center [365, 212] width 62 height 21
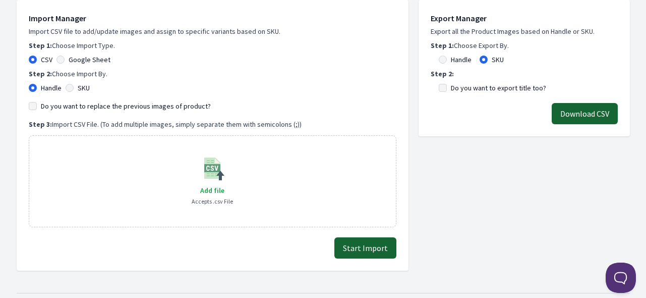
scroll to position [202, 0]
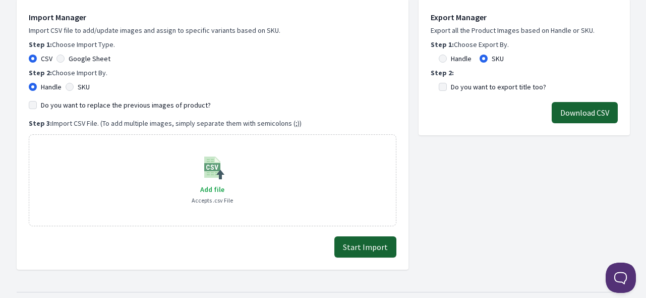
click at [87, 84] on label "SKU" at bounding box center [84, 87] width 12 height 10
click at [74, 84] on input "SKU" at bounding box center [70, 87] width 8 height 8
radio input "true"
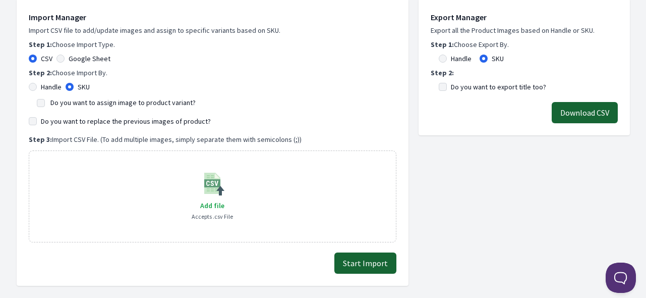
click at [84, 101] on label "Do you want to assign image to product variant?" at bounding box center [122, 102] width 145 height 9
click at [45, 101] on input "Do you want to assign image to product variant?" at bounding box center [41, 103] width 8 height 8
checkbox input "true"
drag, startPoint x: 85, startPoint y: 121, endPoint x: 145, endPoint y: 159, distance: 71.6
click at [85, 121] on label "Do you want to replace the previous images of product?" at bounding box center [126, 121] width 170 height 10
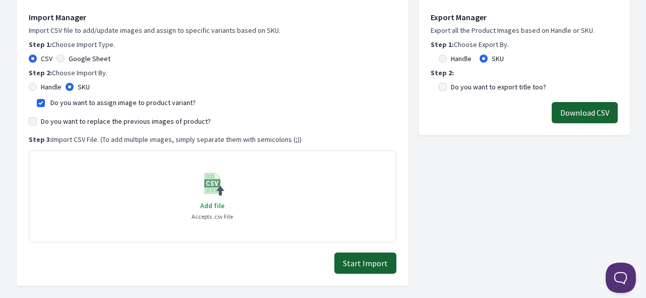
click at [225, 204] on div "Add file Accepts .csv File" at bounding box center [212, 196] width 41 height 50
click at [208, 207] on span "Add file" at bounding box center [212, 205] width 24 height 9
click at [224, 199] on input "Add file" at bounding box center [224, 199] width 1 height 1
type input "C:\fakepath\export_variant_929.csv"
click at [91, 119] on label "Do you want to replace the previous images of product?" at bounding box center [126, 121] width 170 height 10
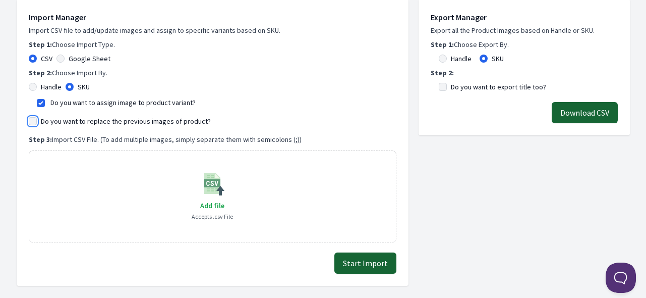
click at [37, 119] on input "Do you want to replace the previous images of product?" at bounding box center [33, 121] width 8 height 8
checkbox input "true"
click at [350, 261] on button "Start Import" at bounding box center [365, 262] width 62 height 21
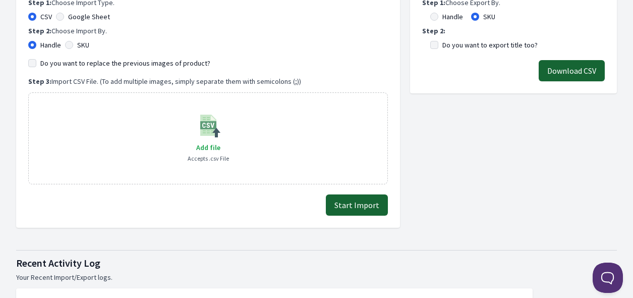
scroll to position [252, 0]
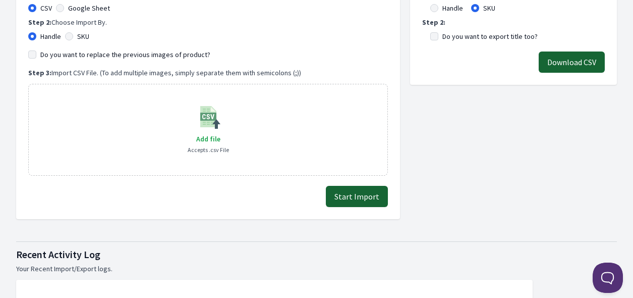
click at [81, 37] on label "SKU" at bounding box center [83, 36] width 12 height 10
click at [73, 37] on input "SKU" at bounding box center [69, 36] width 8 height 8
radio input "true"
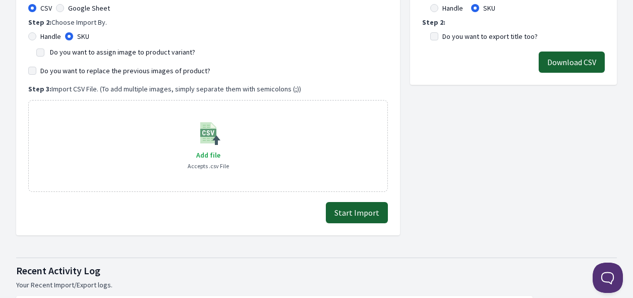
click at [79, 50] on label "Do you want to assign image to product variant?" at bounding box center [122, 51] width 145 height 9
click at [44, 50] on input "Do you want to assign image to product variant?" at bounding box center [40, 52] width 8 height 8
checkbox input "true"
click at [80, 68] on label "Do you want to replace the previous images of product?" at bounding box center [125, 71] width 170 height 10
click at [36, 68] on input "Do you want to replace the previous images of product?" at bounding box center [32, 71] width 8 height 8
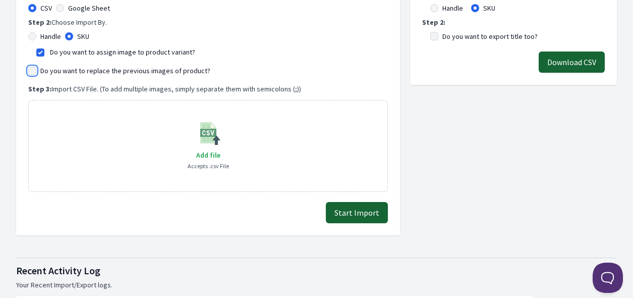
checkbox input "true"
click at [200, 152] on span "Add file" at bounding box center [208, 154] width 24 height 9
click at [220, 149] on input "Add file" at bounding box center [220, 148] width 1 height 1
type input "C:\fakepath\export_variant_929.csv"
click at [359, 209] on button "Start Import" at bounding box center [357, 212] width 62 height 21
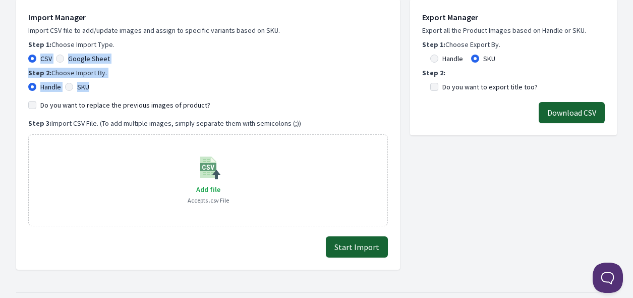
drag, startPoint x: 111, startPoint y: 84, endPoint x: 33, endPoint y: 56, distance: 82.9
click at [33, 56] on div "Import Manager Import CSV file to add/update images and assign to specific vari…" at bounding box center [208, 118] width 360 height 215
click at [183, 80] on div "Import Manager Import CSV file to add/update images and assign to specific vari…" at bounding box center [208, 118] width 360 height 215
click at [87, 84] on label "SKU" at bounding box center [83, 87] width 12 height 10
click at [73, 84] on input "SKU" at bounding box center [69, 87] width 8 height 8
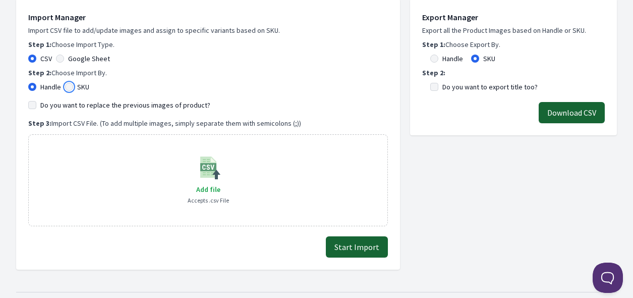
radio input "true"
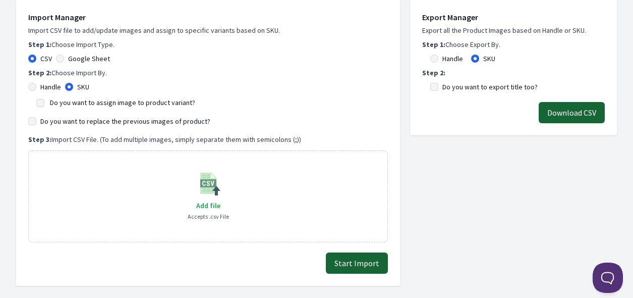
click at [88, 102] on label "Do you want to assign image to product variant?" at bounding box center [122, 102] width 145 height 9
click at [44, 102] on input "Do you want to assign image to product variant?" at bounding box center [40, 103] width 8 height 8
checkbox input "true"
click at [93, 117] on label "Do you want to replace the previous images of product?" at bounding box center [125, 121] width 170 height 10
click at [36, 117] on input "Do you want to replace the previous images of product?" at bounding box center [32, 121] width 8 height 8
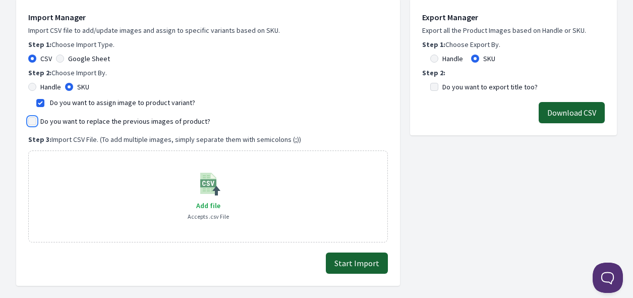
checkbox input "true"
click at [208, 205] on span "Add file" at bounding box center [208, 205] width 24 height 9
click at [220, 199] on input "Add file" at bounding box center [220, 199] width 1 height 1
type input "C:\fakepath\export_variant_929.csv"
click at [348, 265] on button "Start Import" at bounding box center [357, 262] width 62 height 21
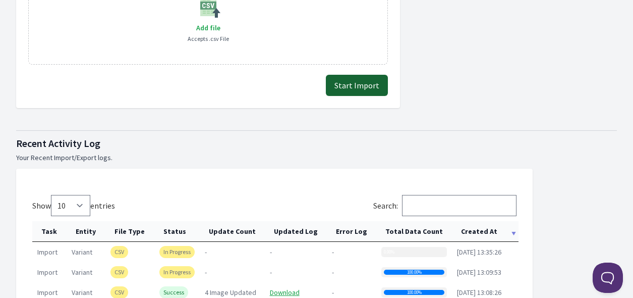
scroll to position [504, 0]
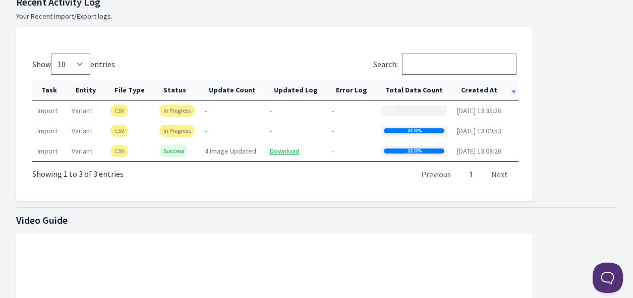
click at [486, 87] on th "Created At" at bounding box center [485, 90] width 67 height 21
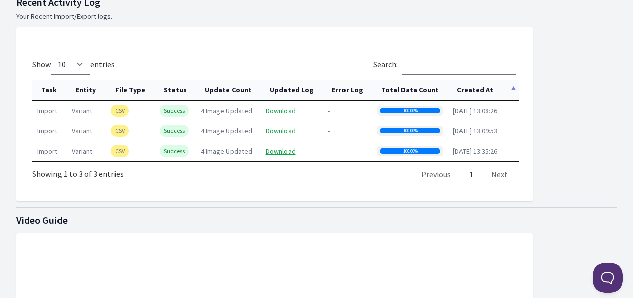
click at [484, 90] on th "Created At" at bounding box center [483, 90] width 71 height 21
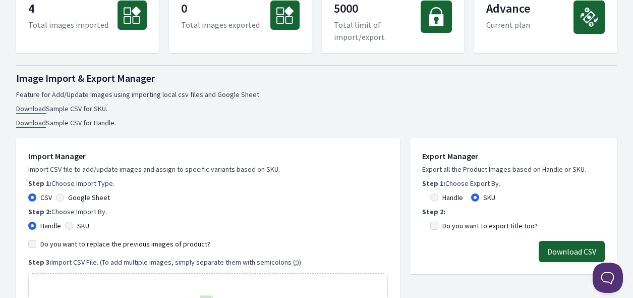
scroll to position [0, 0]
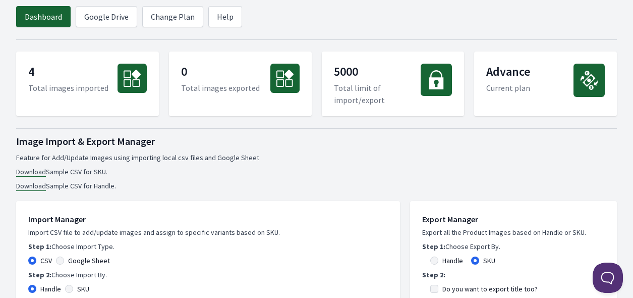
click at [51, 17] on link "Dashboard" at bounding box center [43, 16] width 54 height 21
click at [94, 17] on link "Google Drive" at bounding box center [107, 16] width 62 height 21
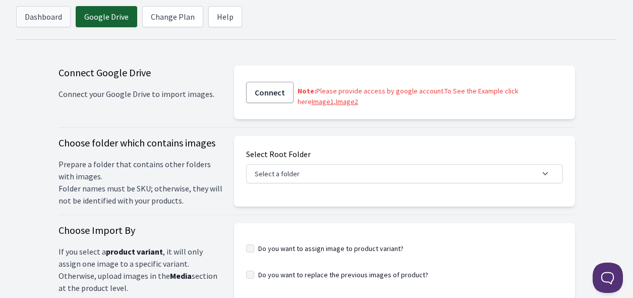
click at [33, 19] on link "Dashboard" at bounding box center [43, 16] width 54 height 21
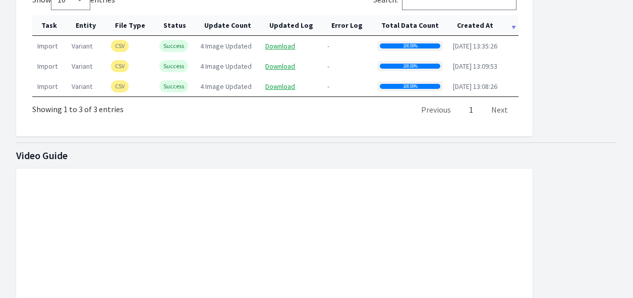
scroll to position [605, 0]
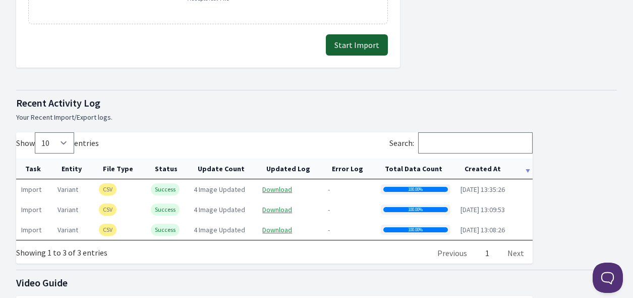
scroll to position [395, 0]
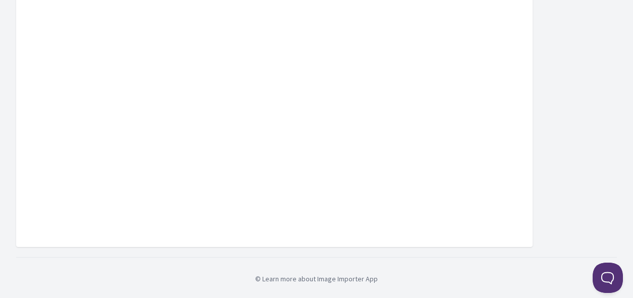
scroll to position [786, 0]
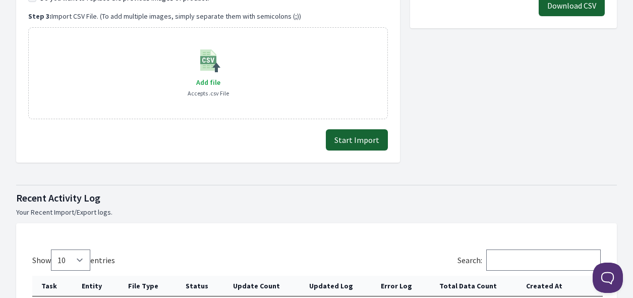
scroll to position [193, 0]
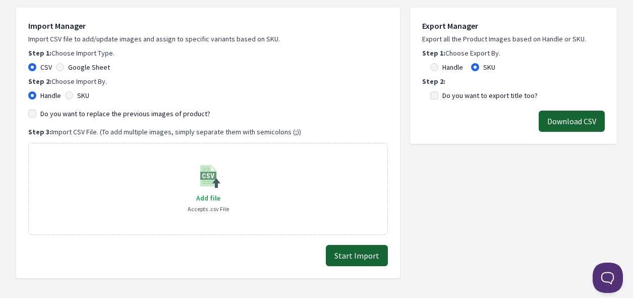
click at [79, 96] on label "SKU" at bounding box center [83, 95] width 12 height 10
click at [73, 96] on input "SKU" at bounding box center [69, 95] width 8 height 8
radio input "true"
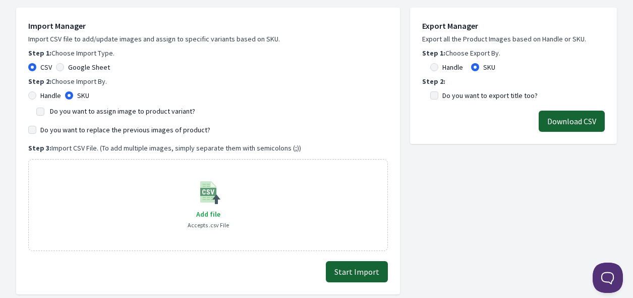
click at [84, 107] on label "Do you want to assign image to product variant?" at bounding box center [122, 110] width 145 height 9
click at [44, 107] on input "Do you want to assign image to product variant?" at bounding box center [40, 111] width 8 height 8
checkbox input "true"
click at [89, 127] on label "Do you want to replace the previous images of product?" at bounding box center [125, 130] width 170 height 10
click at [36, 127] on input "Do you want to replace the previous images of product?" at bounding box center [32, 130] width 8 height 8
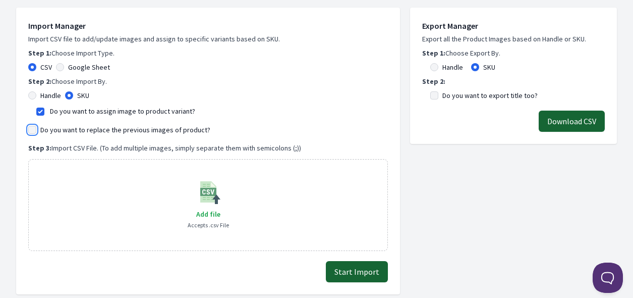
checkbox input "true"
click at [206, 215] on span "Add file" at bounding box center [208, 213] width 24 height 9
click at [220, 208] on input "Add file" at bounding box center [220, 207] width 1 height 1
type input "C:\fakepath\export_variant_929.csv"
click at [367, 268] on button "Start Import" at bounding box center [357, 271] width 62 height 21
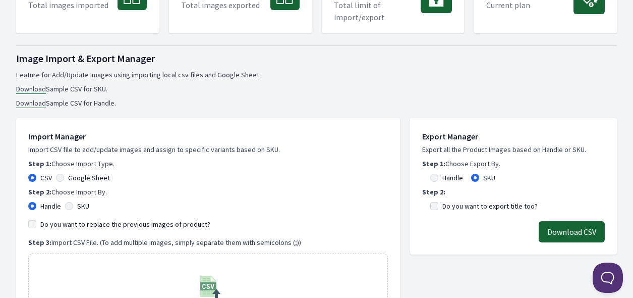
scroll to position [403, 0]
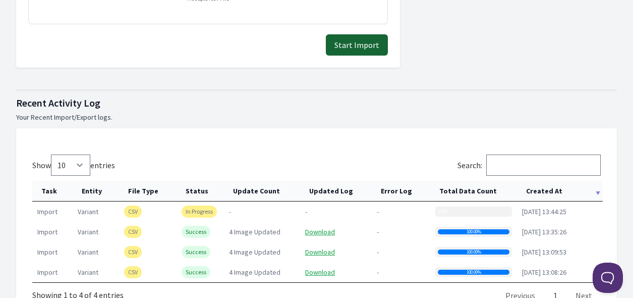
click at [559, 185] on th "Created At" at bounding box center [560, 191] width 86 height 21
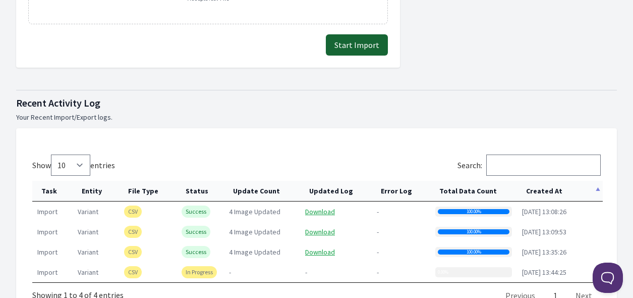
click at [559, 185] on th "Created At" at bounding box center [560, 191] width 86 height 21
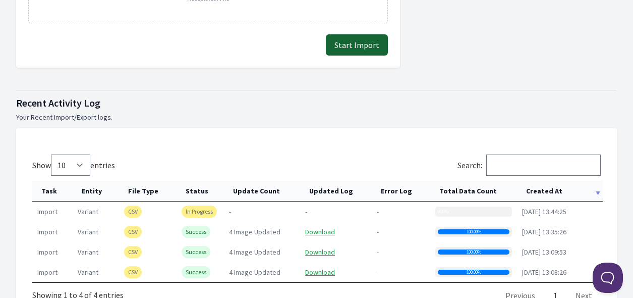
click at [536, 188] on th "Created At" at bounding box center [560, 191] width 86 height 21
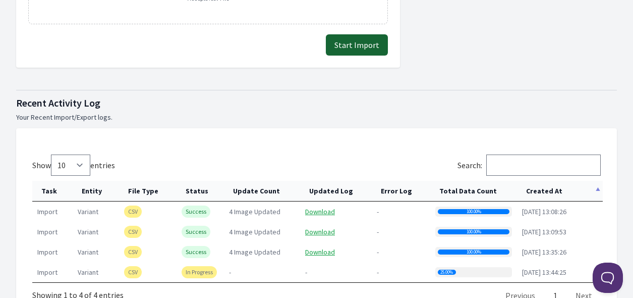
click at [536, 188] on th "Created At" at bounding box center [560, 191] width 86 height 21
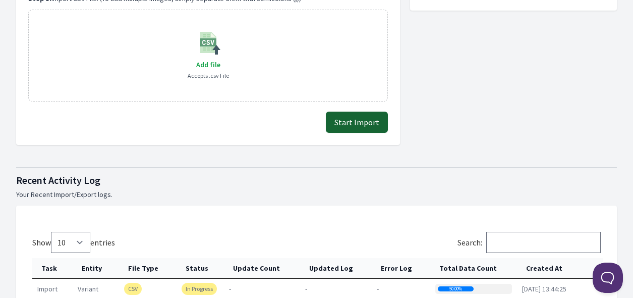
scroll to position [202, 0]
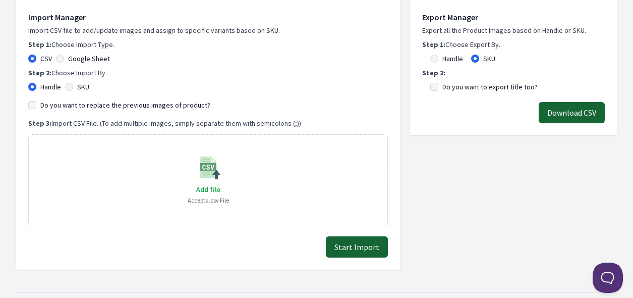
click at [82, 84] on label "SKU" at bounding box center [83, 87] width 12 height 10
click at [73, 84] on input "SKU" at bounding box center [69, 87] width 8 height 8
radio input "true"
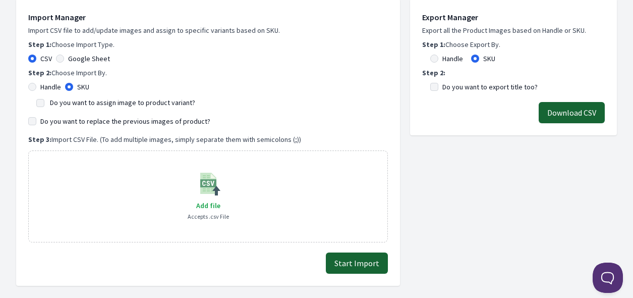
click at [85, 99] on label "Do you want to assign image to product variant?" at bounding box center [122, 102] width 145 height 9
click at [44, 99] on input "Do you want to assign image to product variant?" at bounding box center [40, 103] width 8 height 8
checkbox input "true"
click at [86, 117] on label "Do you want to replace the previous images of product?" at bounding box center [125, 121] width 170 height 10
click at [36, 117] on input "Do you want to replace the previous images of product?" at bounding box center [32, 121] width 8 height 8
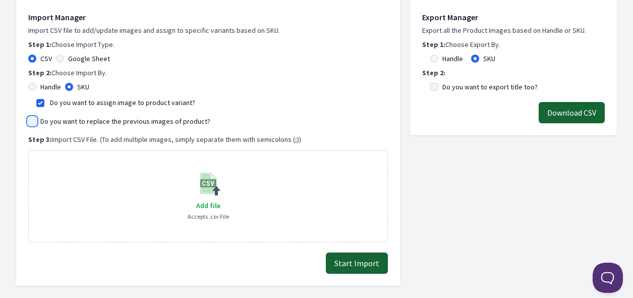
checkbox input "true"
click at [210, 201] on span "Add file" at bounding box center [208, 205] width 24 height 9
click at [220, 199] on input "Add file" at bounding box center [220, 199] width 1 height 1
type input "C:\fakepath\export_variant_929.csv"
click at [94, 122] on label "Do you want to replace the previous images of product?" at bounding box center [125, 121] width 170 height 10
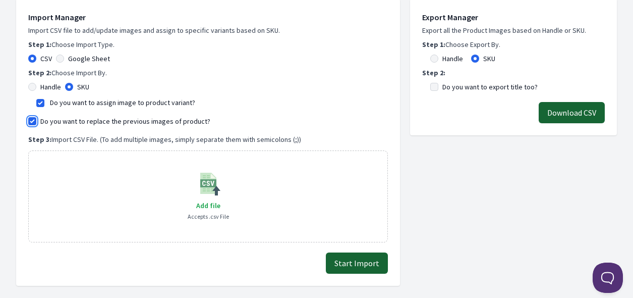
click at [36, 122] on input "Do you want to replace the previous images of product?" at bounding box center [32, 121] width 8 height 8
checkbox input "false"
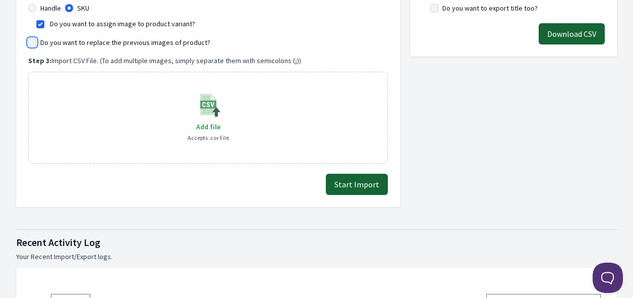
scroll to position [353, 0]
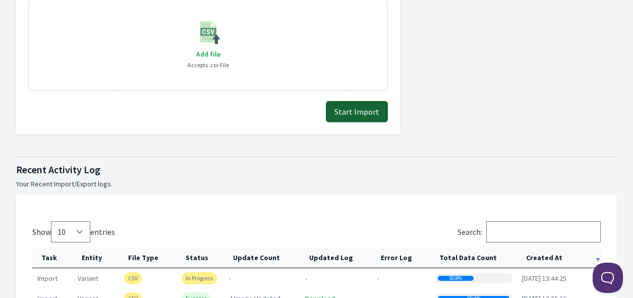
click at [336, 112] on button "Start Import" at bounding box center [357, 111] width 62 height 21
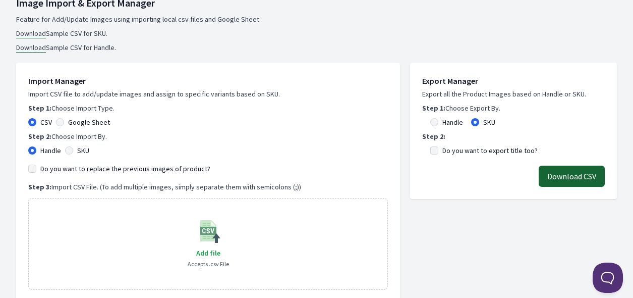
scroll to position [151, 0]
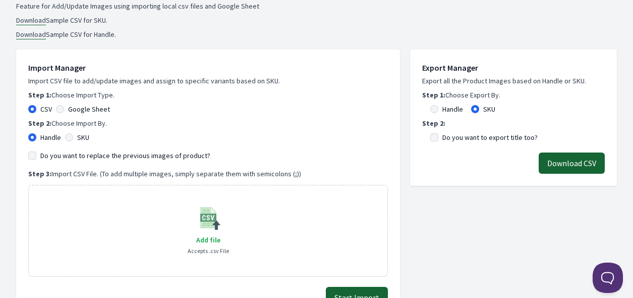
click at [77, 134] on div "SKU" at bounding box center [77, 137] width 24 height 10
click at [81, 137] on label "SKU" at bounding box center [83, 137] width 12 height 10
click at [73, 137] on input "SKU" at bounding box center [69, 137] width 8 height 8
radio input "true"
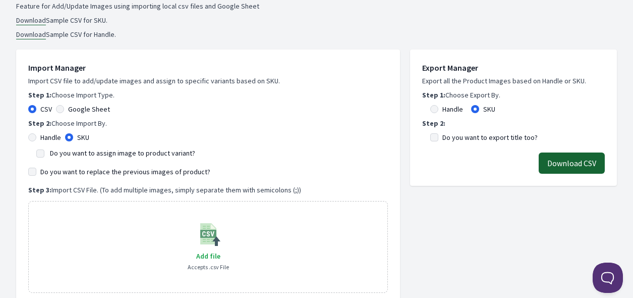
click at [83, 152] on label "Do you want to assign image to product variant?" at bounding box center [122, 152] width 145 height 9
click at [44, 152] on input "Do you want to assign image to product variant?" at bounding box center [40, 153] width 8 height 8
checkbox input "true"
click at [88, 172] on label "Do you want to replace the previous images of product?" at bounding box center [125, 171] width 170 height 10
click at [36, 172] on input "Do you want to replace the previous images of product?" at bounding box center [32, 171] width 8 height 8
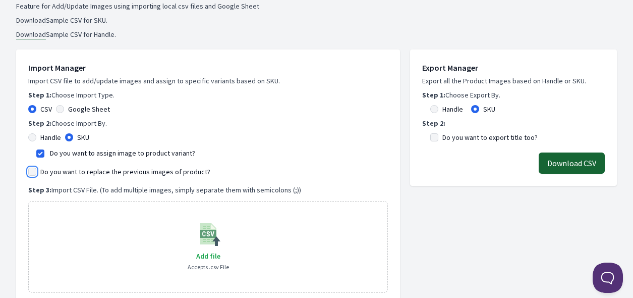
checkbox input "true"
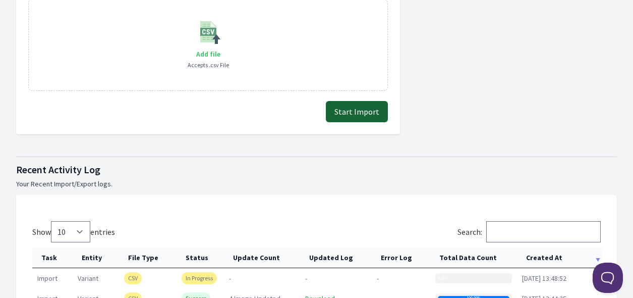
click at [210, 55] on span "Add file" at bounding box center [208, 53] width 24 height 9
click at [220, 48] on input "Add file" at bounding box center [220, 47] width 1 height 1
type input "C:\fakepath\export_variant_929.csv"
click at [373, 112] on button "Start Import" at bounding box center [357, 111] width 62 height 21
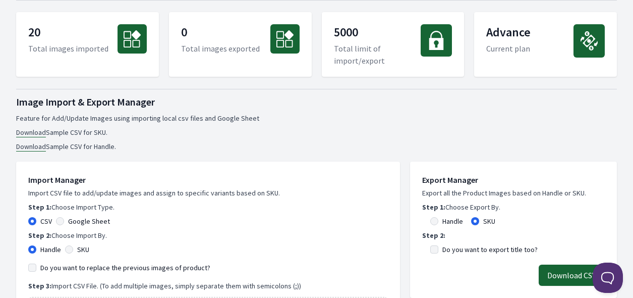
scroll to position [202, 0]
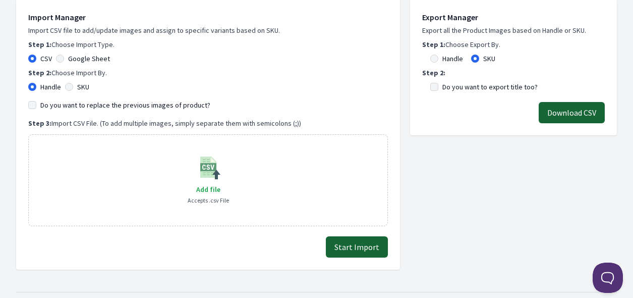
click at [84, 83] on label "SKU" at bounding box center [83, 87] width 12 height 10
click at [73, 83] on input "SKU" at bounding box center [69, 87] width 8 height 8
radio input "true"
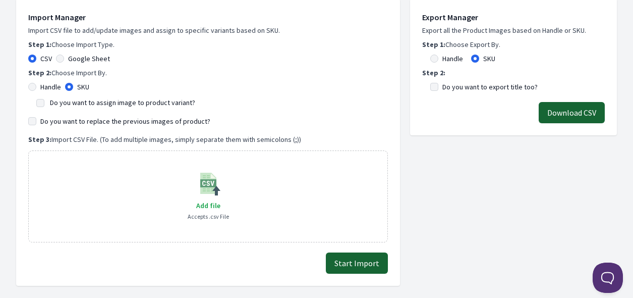
click at [85, 104] on label "Do you want to assign image to product variant?" at bounding box center [122, 102] width 145 height 9
click at [44, 104] on input "Do you want to assign image to product variant?" at bounding box center [40, 103] width 8 height 8
checkbox input "true"
click at [109, 120] on label "Do you want to replace the previous images of product?" at bounding box center [125, 121] width 170 height 10
click at [36, 120] on input "Do you want to replace the previous images of product?" at bounding box center [32, 121] width 8 height 8
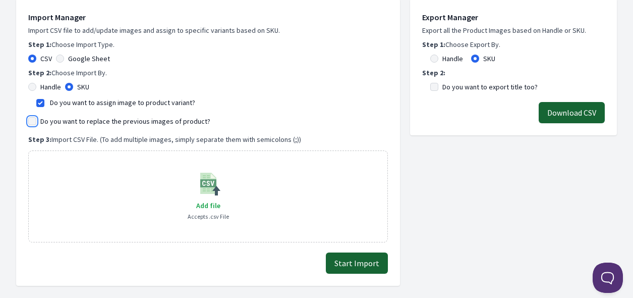
checkbox input "true"
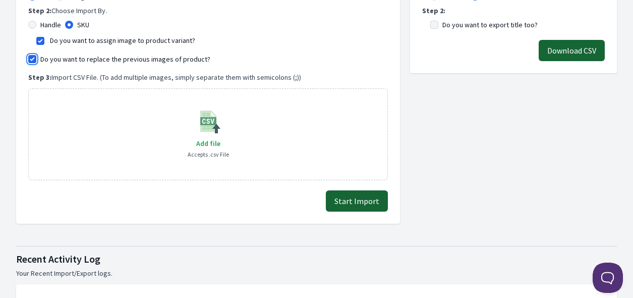
scroll to position [353, 0]
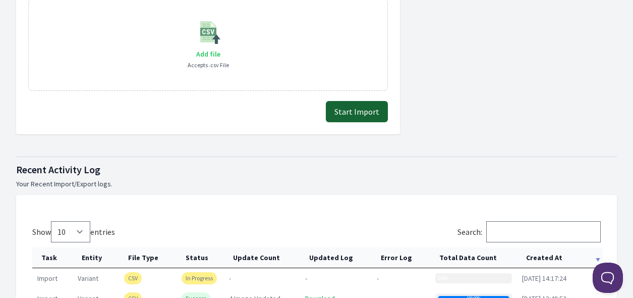
click at [201, 50] on span "Add file" at bounding box center [208, 53] width 24 height 9
click at [220, 48] on input "Add file" at bounding box center [220, 47] width 1 height 1
type input "C:\fakepath\export_variant_929.csv"
click at [375, 106] on button "Start Import" at bounding box center [357, 111] width 62 height 21
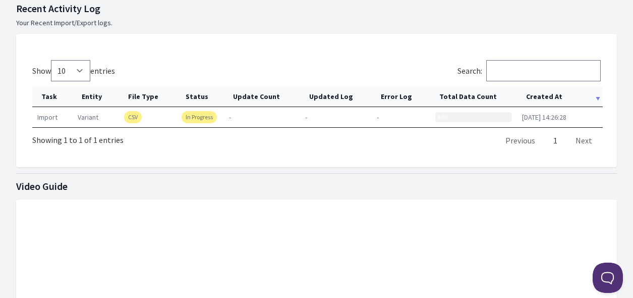
scroll to position [504, 0]
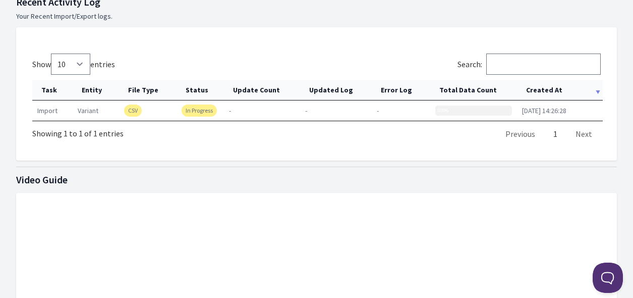
click at [537, 90] on th "Created At" at bounding box center [560, 90] width 86 height 21
click at [549, 89] on th "Created At" at bounding box center [560, 90] width 86 height 21
click at [547, 84] on th "Created At" at bounding box center [560, 90] width 86 height 21
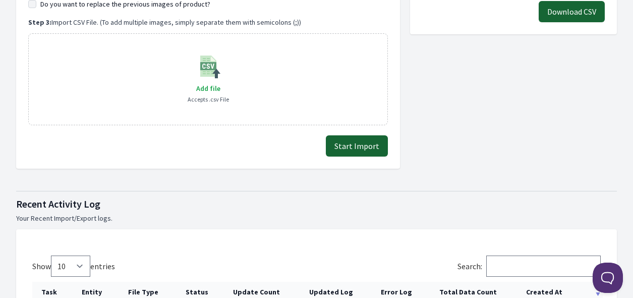
click at [62, 2] on label "Do you want to replace the previous images of product?" at bounding box center [125, 4] width 170 height 10
click at [36, 2] on input "Do you want to replace the previous images of product?" at bounding box center [32, 4] width 8 height 8
checkbox input "true"
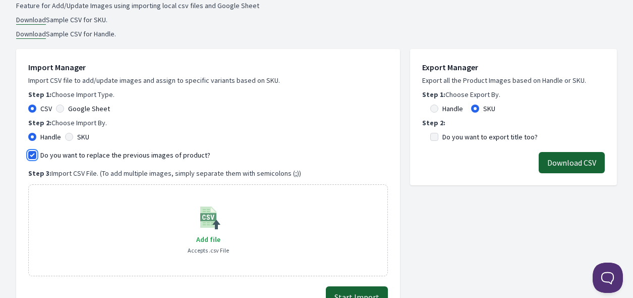
scroll to position [151, 0]
click at [84, 134] on label "SKU" at bounding box center [83, 137] width 12 height 10
click at [73, 134] on input "SKU" at bounding box center [69, 137] width 8 height 8
radio input "true"
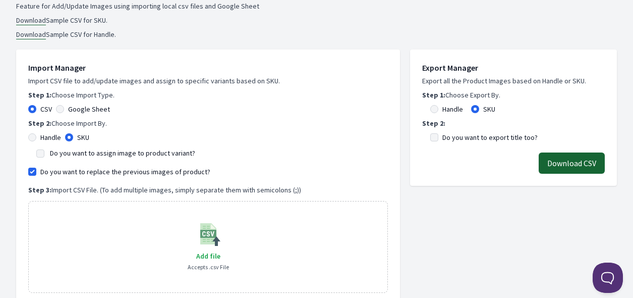
click at [81, 156] on label "Do you want to assign image to product variant?" at bounding box center [122, 152] width 145 height 9
click at [44, 156] on input "Do you want to assign image to product variant?" at bounding box center [40, 153] width 8 height 8
checkbox input "true"
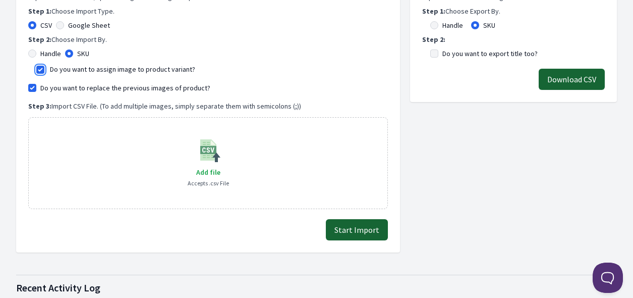
scroll to position [303, 0]
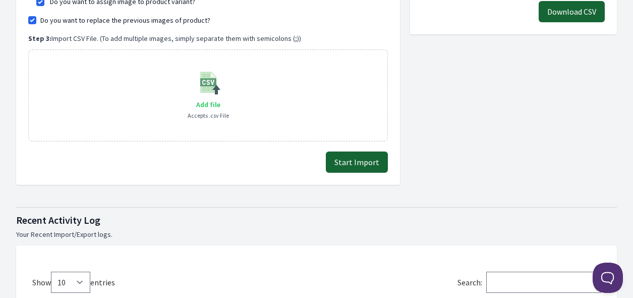
click at [205, 102] on span "Add file" at bounding box center [208, 104] width 24 height 9
click at [220, 98] on input "Add file" at bounding box center [220, 98] width 1 height 1
type input "C:\fakepath\export_variant_929.csv"
click at [359, 157] on button "Start Import" at bounding box center [357, 161] width 62 height 21
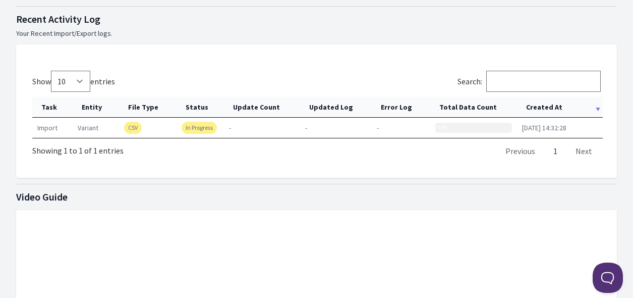
scroll to position [504, 0]
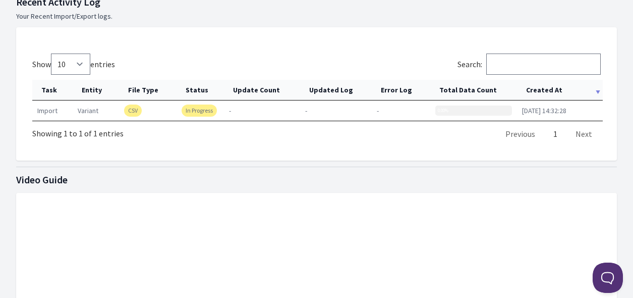
click at [533, 85] on th "Created At" at bounding box center [560, 90] width 86 height 21
click at [552, 82] on th "Created At" at bounding box center [560, 90] width 86 height 21
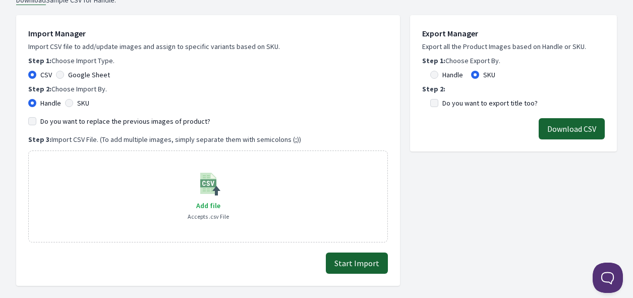
scroll to position [101, 0]
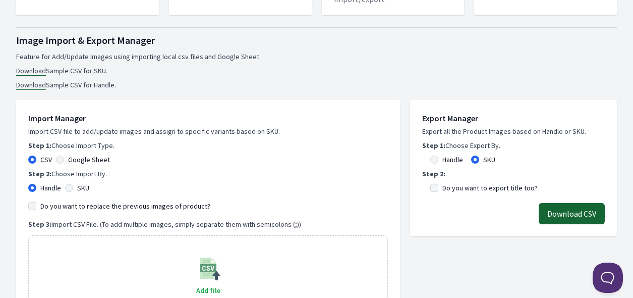
click at [83, 185] on label "SKU" at bounding box center [83, 188] width 12 height 10
click at [73, 185] on input "SKU" at bounding box center [69, 188] width 8 height 8
radio input "true"
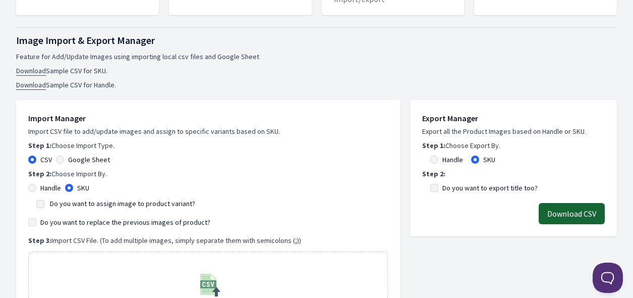
click at [82, 201] on label "Do you want to assign image to product variant?" at bounding box center [122, 203] width 145 height 9
click at [44, 201] on input "Do you want to assign image to product variant?" at bounding box center [40, 204] width 8 height 8
checkbox input "true"
click at [83, 222] on label "Do you want to replace the previous images of product?" at bounding box center [125, 222] width 170 height 10
click at [36, 222] on input "Do you want to replace the previous images of product?" at bounding box center [32, 222] width 8 height 8
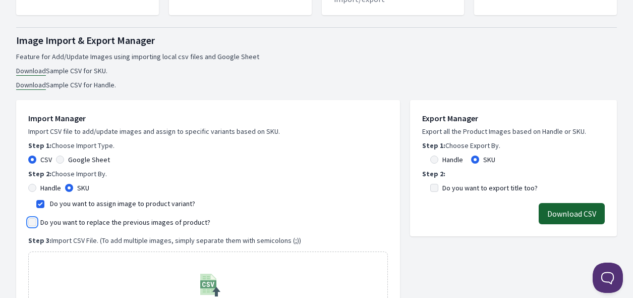
checkbox input "true"
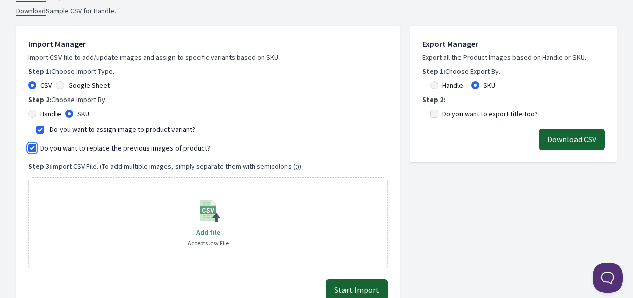
scroll to position [353, 0]
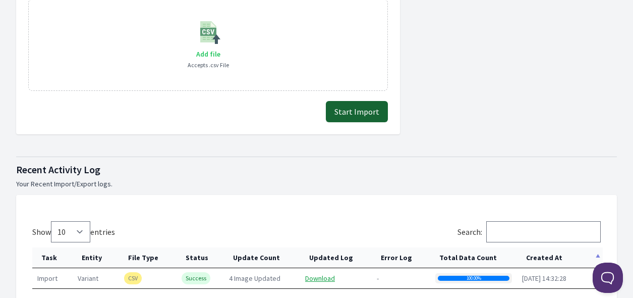
click at [216, 53] on span "Add file" at bounding box center [208, 53] width 24 height 9
click at [220, 48] on input "Add file" at bounding box center [220, 47] width 1 height 1
type input "C:\fakepath\export_variant_929.csv"
click at [359, 110] on button "Start Import" at bounding box center [357, 111] width 62 height 21
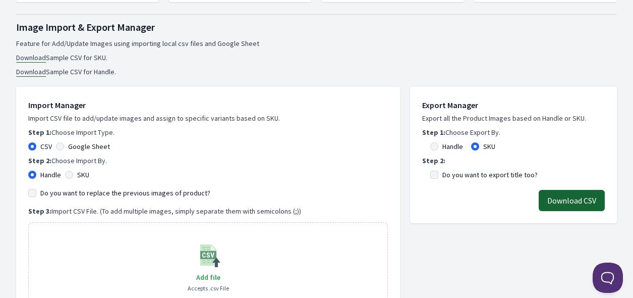
scroll to position [252, 0]
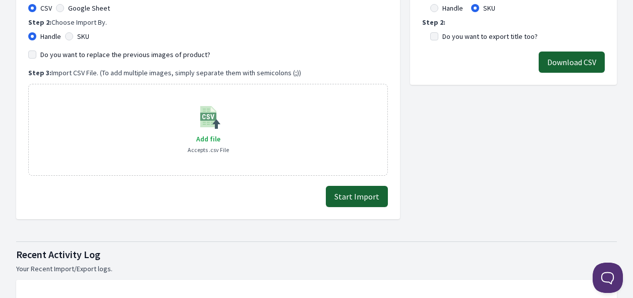
click at [73, 33] on div "SKU" at bounding box center [77, 36] width 24 height 10
drag, startPoint x: 69, startPoint y: 34, endPoint x: 69, endPoint y: 49, distance: 15.1
click at [69, 34] on input "SKU" at bounding box center [69, 36] width 8 height 8
radio input "true"
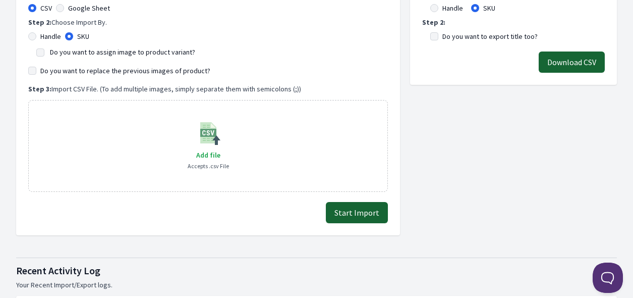
click at [69, 55] on label "Do you want to assign image to product variant?" at bounding box center [122, 51] width 145 height 9
click at [44, 55] on input "Do you want to assign image to product variant?" at bounding box center [40, 52] width 8 height 8
checkbox input "true"
click at [69, 67] on label "Do you want to replace the previous images of product?" at bounding box center [125, 71] width 170 height 10
click at [36, 67] on input "Do you want to replace the previous images of product?" at bounding box center [32, 71] width 8 height 8
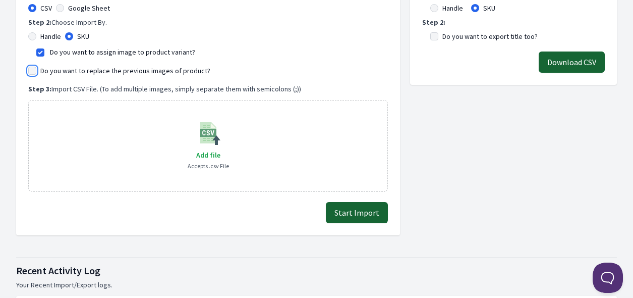
checkbox input "true"
click at [199, 154] on span "Add file" at bounding box center [208, 154] width 24 height 9
click at [220, 149] on input "Add file" at bounding box center [220, 148] width 1 height 1
type input "C:\fakepath\export_variant_929.csv"
click at [368, 215] on button "Start Import" at bounding box center [357, 212] width 62 height 21
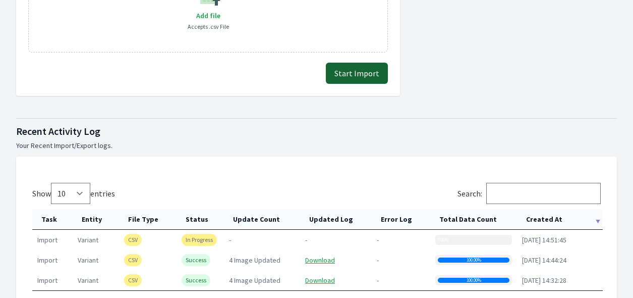
scroll to position [403, 0]
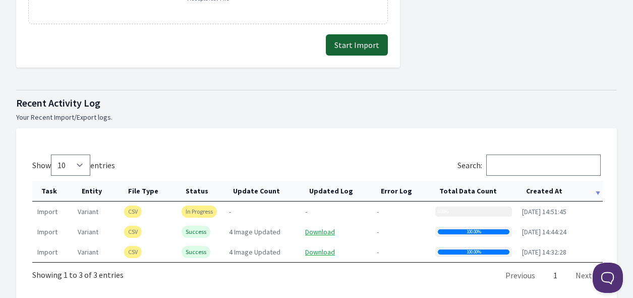
drag, startPoint x: 547, startPoint y: 185, endPoint x: 550, endPoint y: 189, distance: 5.2
click at [550, 189] on th "Created At" at bounding box center [560, 191] width 86 height 21
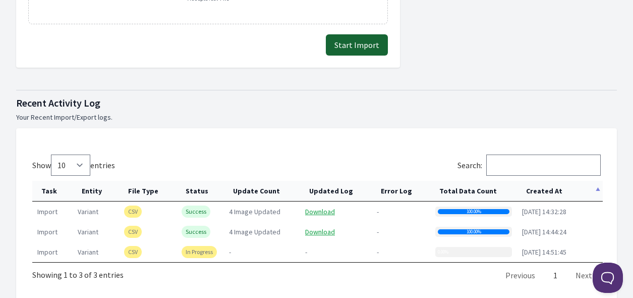
click at [549, 189] on th "Created At" at bounding box center [560, 191] width 86 height 21
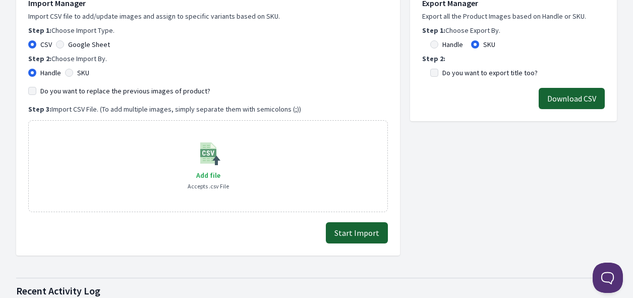
scroll to position [151, 0]
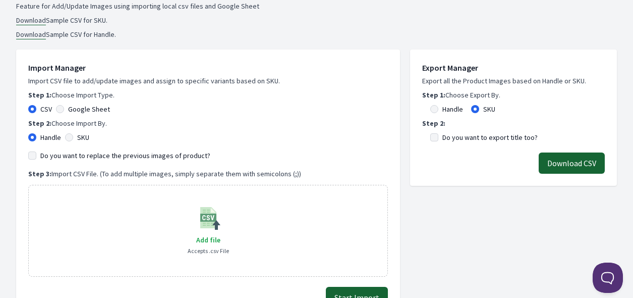
click at [86, 139] on label "SKU" at bounding box center [83, 137] width 12 height 10
click at [73, 139] on input "SKU" at bounding box center [69, 137] width 8 height 8
radio input "true"
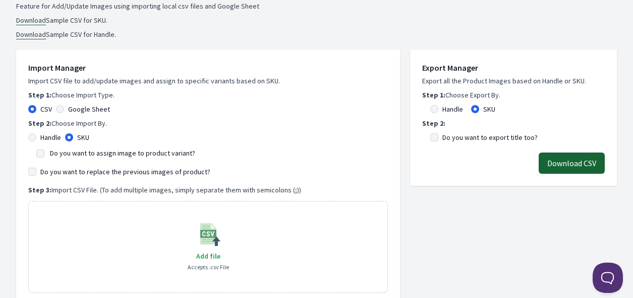
click at [85, 152] on label "Do you want to assign image to product variant?" at bounding box center [122, 152] width 145 height 9
click at [44, 152] on input "Do you want to assign image to product variant?" at bounding box center [40, 153] width 8 height 8
checkbox input "true"
click at [86, 169] on label "Do you want to replace the previous images of product?" at bounding box center [125, 171] width 170 height 10
click at [36, 169] on input "Do you want to replace the previous images of product?" at bounding box center [32, 171] width 8 height 8
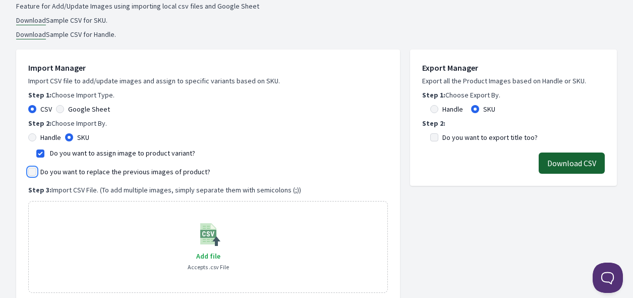
checkbox input "true"
click at [212, 253] on span "Add file" at bounding box center [208, 255] width 24 height 9
click at [220, 250] on input "Add file" at bounding box center [220, 249] width 1 height 1
type input "C:\fakepath\export_variant_929.csv"
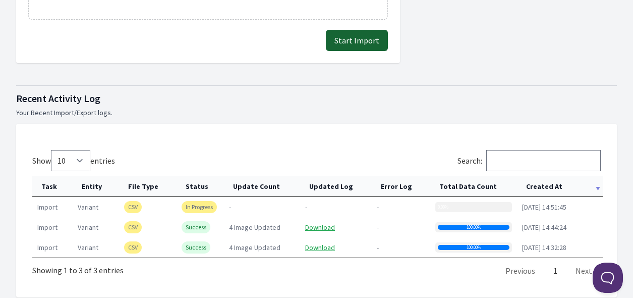
scroll to position [353, 0]
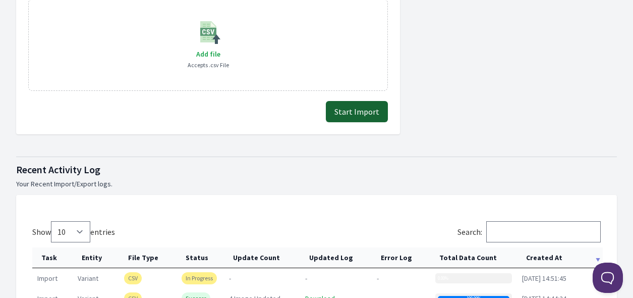
click at [376, 106] on button "Start Import" at bounding box center [357, 111] width 62 height 21
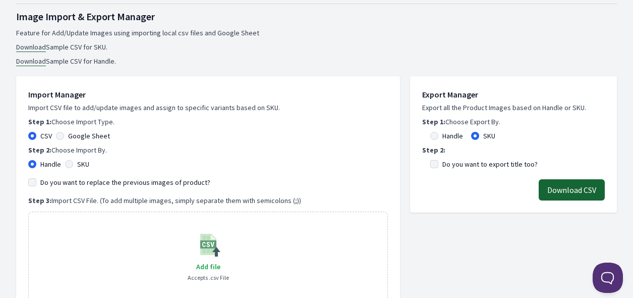
scroll to position [202, 0]
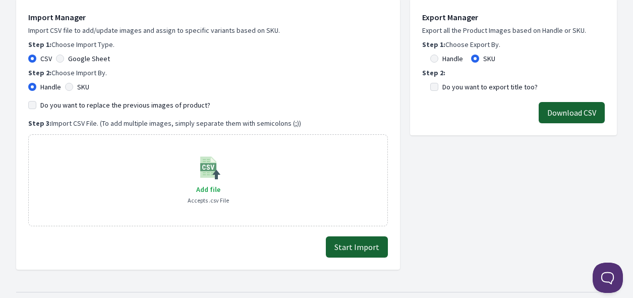
click at [80, 88] on label "SKU" at bounding box center [83, 87] width 12 height 10
click at [73, 88] on input "SKU" at bounding box center [69, 87] width 8 height 8
radio input "true"
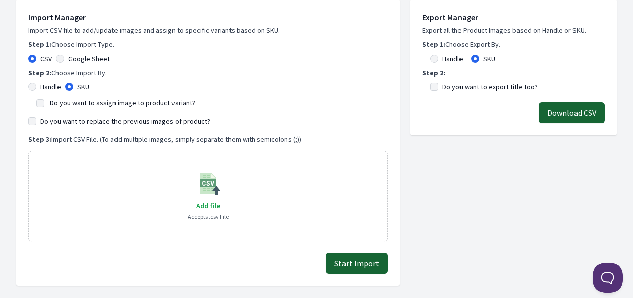
click at [73, 104] on label "Do you want to assign image to product variant?" at bounding box center [122, 102] width 145 height 9
click at [44, 104] on input "Do you want to assign image to product variant?" at bounding box center [40, 103] width 8 height 8
checkbox input "true"
click at [73, 117] on label "Do you want to replace the previous images of product?" at bounding box center [125, 121] width 170 height 10
click at [36, 117] on input "Do you want to replace the previous images of product?" at bounding box center [32, 121] width 8 height 8
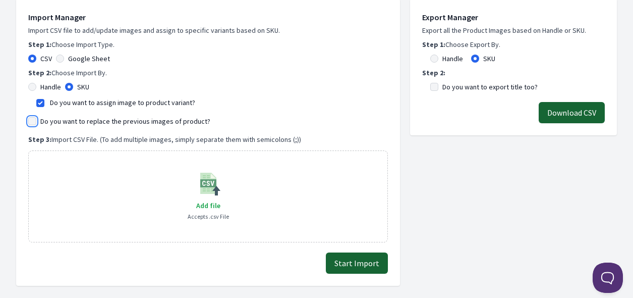
checkbox input "true"
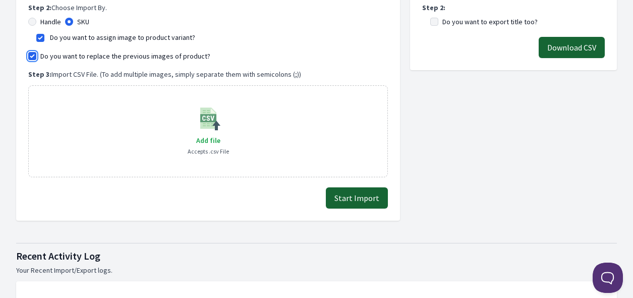
scroll to position [303, 0]
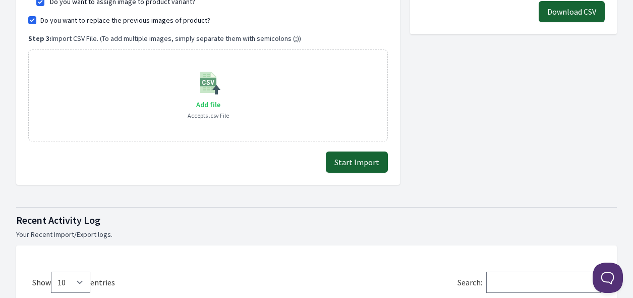
click at [214, 103] on span "Add file" at bounding box center [208, 104] width 24 height 9
click at [220, 98] on input "Add file" at bounding box center [220, 98] width 1 height 1
type input "C:\fakepath\export_variant_929.csv"
click at [348, 160] on button "Start Import" at bounding box center [357, 161] width 62 height 21
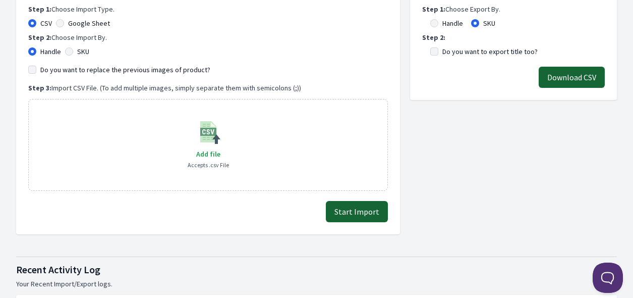
scroll to position [202, 0]
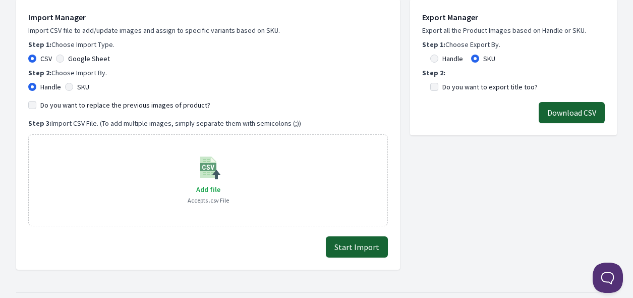
click at [86, 82] on label "SKU" at bounding box center [83, 87] width 12 height 10
click at [73, 83] on input "SKU" at bounding box center [69, 87] width 8 height 8
radio input "true"
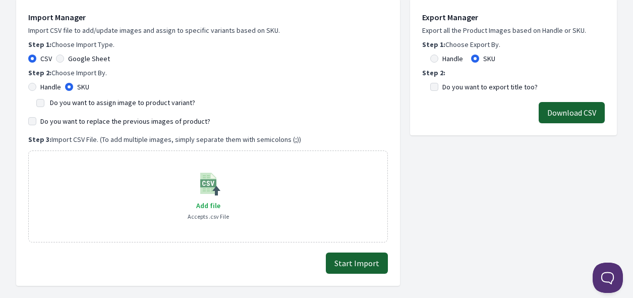
click at [83, 101] on label "Do you want to assign image to product variant?" at bounding box center [122, 102] width 145 height 9
click at [44, 101] on input "Do you want to assign image to product variant?" at bounding box center [40, 103] width 8 height 8
checkbox input "true"
click at [83, 118] on label "Do you want to replace the previous images of product?" at bounding box center [125, 121] width 170 height 10
click at [36, 118] on input "Do you want to replace the previous images of product?" at bounding box center [32, 121] width 8 height 8
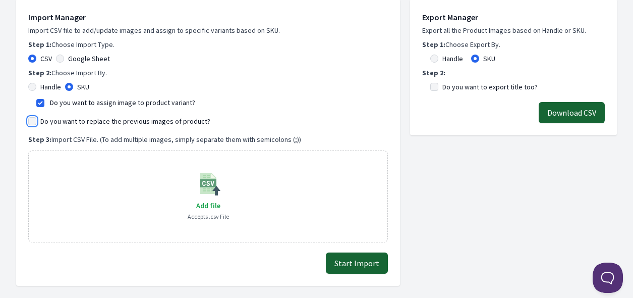
checkbox input "true"
click at [206, 197] on div "Add file Accepts .csv File" at bounding box center [208, 196] width 41 height 50
click at [205, 200] on label "Add file" at bounding box center [208, 205] width 24 height 12
click at [220, 199] on input "Add file" at bounding box center [220, 199] width 1 height 1
type input "C:\fakepath\export_variant_929.csv"
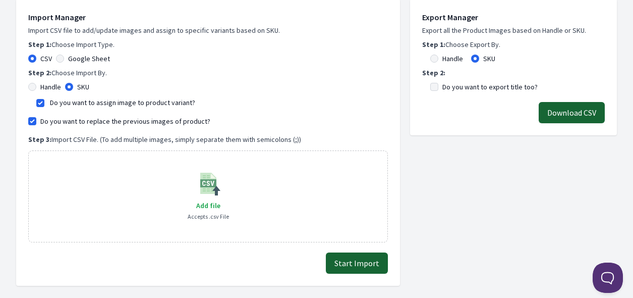
click at [359, 256] on button "Start Import" at bounding box center [357, 262] width 62 height 21
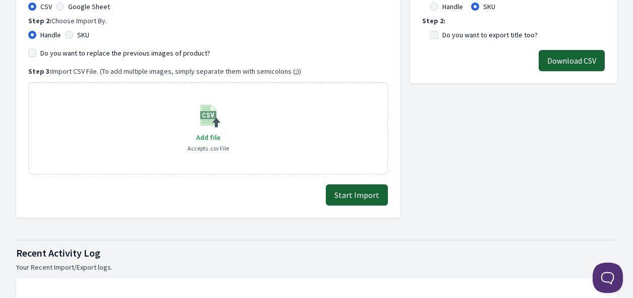
scroll to position [202, 0]
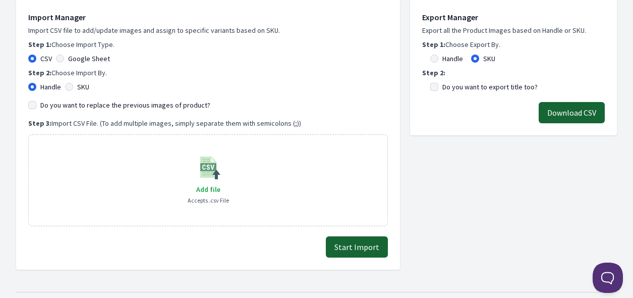
click at [86, 84] on label "SKU" at bounding box center [83, 87] width 12 height 10
click at [73, 84] on input "SKU" at bounding box center [69, 87] width 8 height 8
radio input "true"
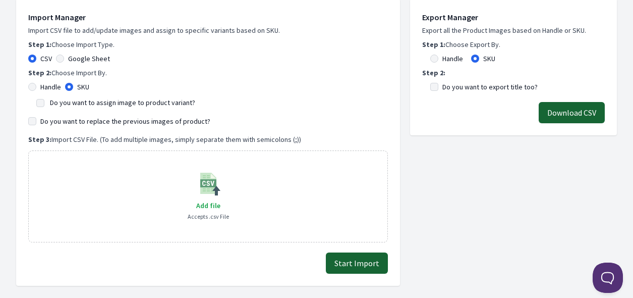
click at [91, 102] on label "Do you want to assign image to product variant?" at bounding box center [122, 102] width 145 height 9
click at [44, 102] on input "Do you want to assign image to product variant?" at bounding box center [40, 103] width 8 height 8
checkbox input "true"
click at [91, 121] on label "Do you want to replace the previous images of product?" at bounding box center [125, 121] width 170 height 10
click at [36, 121] on input "Do you want to replace the previous images of product?" at bounding box center [32, 121] width 8 height 8
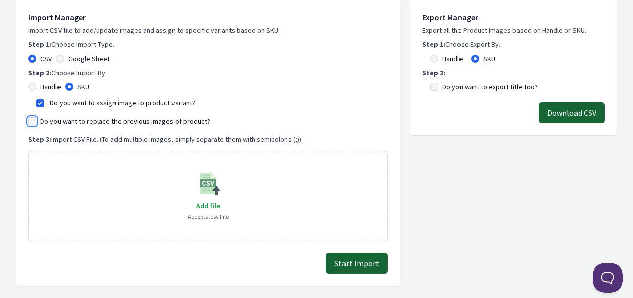
checkbox input "true"
click at [211, 204] on span "Add file" at bounding box center [208, 205] width 24 height 9
click at [220, 199] on input "Add file" at bounding box center [220, 199] width 1 height 1
type input "C:\fakepath\export_variant_929.csv"
click at [361, 264] on button "Start Import" at bounding box center [357, 262] width 62 height 21
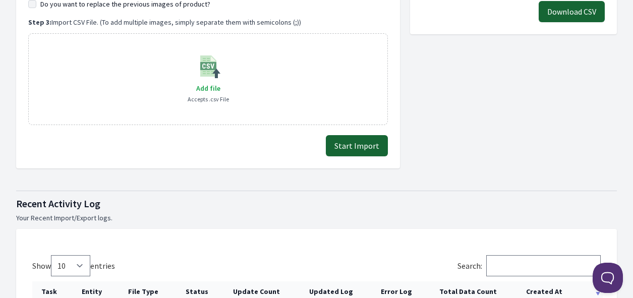
scroll to position [151, 0]
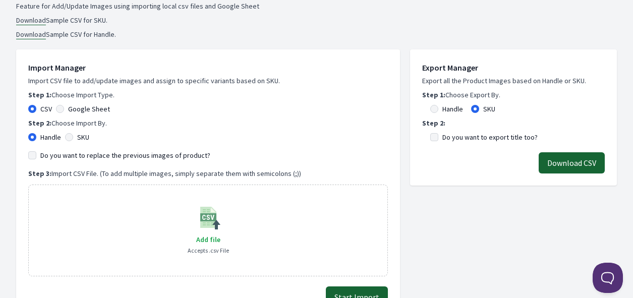
click at [87, 137] on label "SKU" at bounding box center [83, 137] width 12 height 10
click at [73, 137] on input "SKU" at bounding box center [69, 137] width 8 height 8
radio input "true"
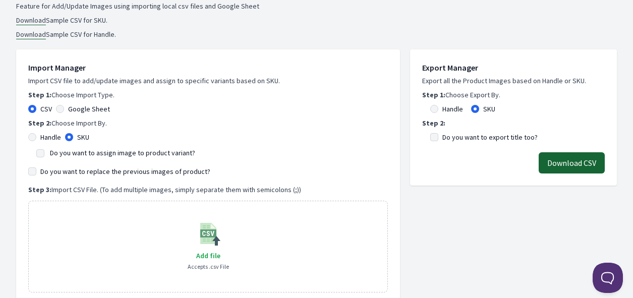
drag, startPoint x: 85, startPoint y: 150, endPoint x: 85, endPoint y: 165, distance: 15.1
click at [85, 150] on label "Do you want to assign image to product variant?" at bounding box center [122, 152] width 145 height 9
click at [44, 150] on input "Do you want to assign image to product variant?" at bounding box center [40, 153] width 8 height 8
checkbox input "true"
click at [85, 167] on label "Do you want to replace the previous images of product?" at bounding box center [125, 171] width 170 height 10
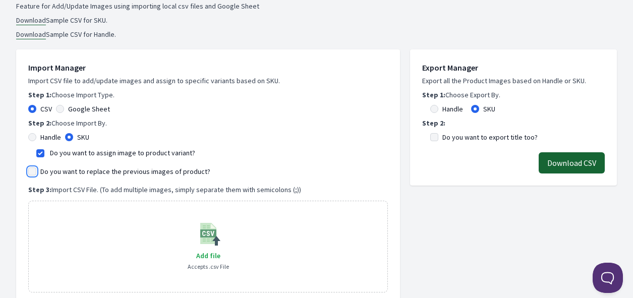
click at [36, 167] on input "Do you want to replace the previous images of product?" at bounding box center [32, 171] width 8 height 8
checkbox input "true"
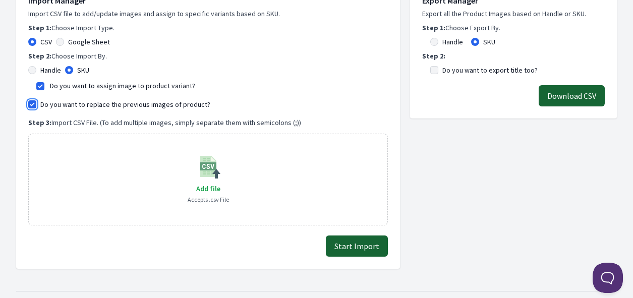
scroll to position [303, 0]
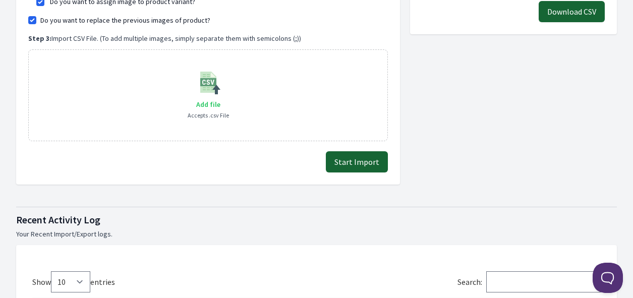
click at [208, 100] on span "Add file" at bounding box center [208, 104] width 24 height 9
click at [220, 98] on input "Add file" at bounding box center [220, 98] width 1 height 1
type input "C:\fakepath\export_variant_929.csv"
click at [381, 153] on button "Start Import" at bounding box center [357, 161] width 62 height 21
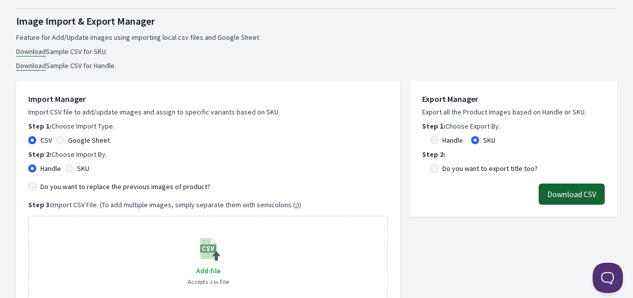
scroll to position [202, 0]
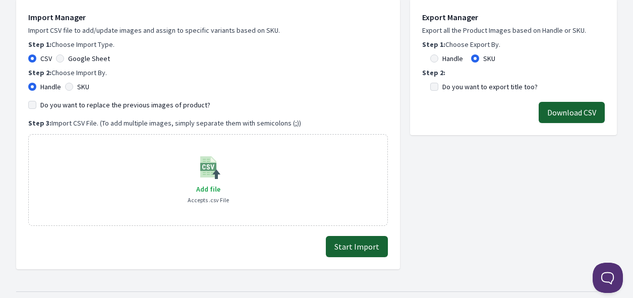
drag, startPoint x: 81, startPoint y: 87, endPoint x: 85, endPoint y: 101, distance: 14.8
click at [81, 86] on label "SKU" at bounding box center [83, 87] width 12 height 10
click at [73, 86] on input "SKU" at bounding box center [69, 87] width 8 height 8
radio input "true"
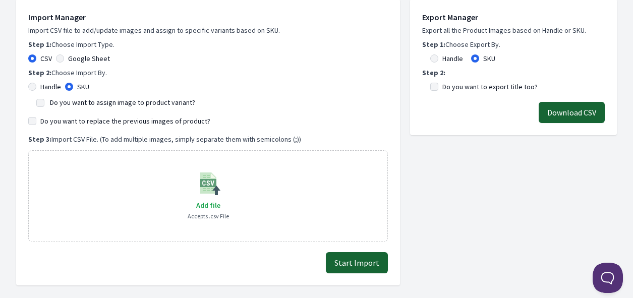
click at [88, 104] on label "Do you want to assign image to product variant?" at bounding box center [122, 102] width 145 height 9
click at [44, 104] on input "Do you want to assign image to product variant?" at bounding box center [40, 103] width 8 height 8
checkbox input "true"
click at [91, 120] on label "Do you want to replace the previous images of product?" at bounding box center [125, 121] width 170 height 10
click at [36, 120] on input "Do you want to replace the previous images of product?" at bounding box center [32, 121] width 8 height 8
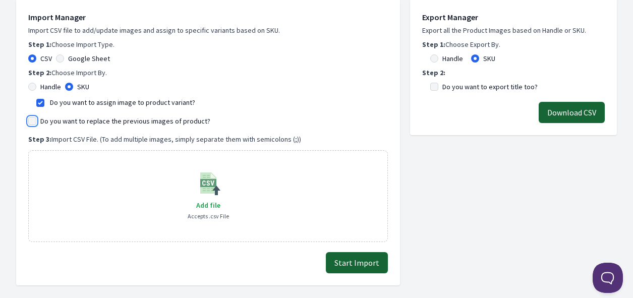
checkbox input "true"
click at [213, 205] on span "Add file" at bounding box center [208, 205] width 24 height 9
click at [220, 199] on input "Add file" at bounding box center [220, 199] width 1 height 1
type input "C:\fakepath\export_variant_929.csv"
click at [346, 260] on button "Start Import" at bounding box center [357, 262] width 62 height 21
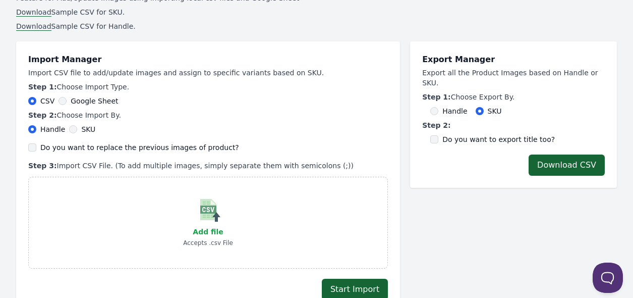
scroll to position [202, 0]
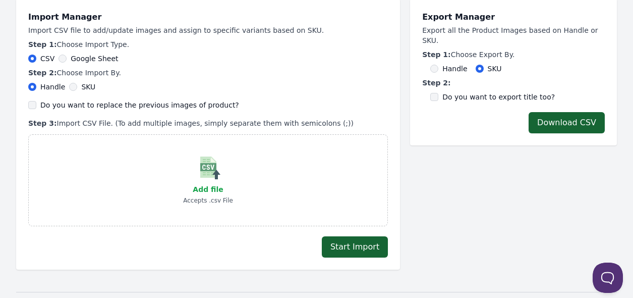
click at [86, 86] on label "SKU" at bounding box center [88, 87] width 14 height 10
click at [77, 86] on input "SKU" at bounding box center [73, 87] width 8 height 8
radio input "true"
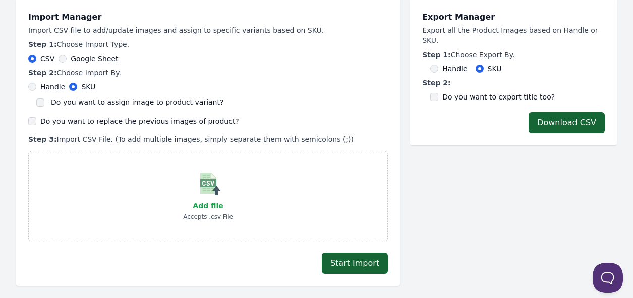
click at [91, 98] on label "Do you want to assign image to product variant?" at bounding box center [137, 102] width 172 height 8
click at [44, 98] on input "Do you want to assign image to product variant?" at bounding box center [40, 102] width 8 height 8
checkbox input "true"
drag, startPoint x: 96, startPoint y: 119, endPoint x: 101, endPoint y: 127, distance: 9.3
click at [97, 119] on label "Do you want to replace the previous images of product?" at bounding box center [139, 121] width 199 height 10
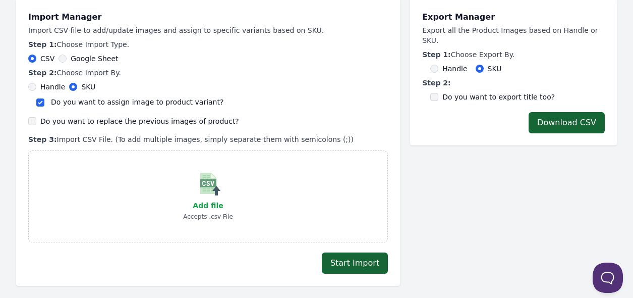
click at [131, 123] on label "Do you want to replace the previous images of product?" at bounding box center [139, 121] width 199 height 10
click at [36, 123] on input "Do you want to replace the previous images of product?" at bounding box center [32, 121] width 8 height 8
checkbox input "true"
click at [208, 205] on span "Add file" at bounding box center [208, 205] width 30 height 8
click at [223, 199] on input "Add file" at bounding box center [223, 199] width 1 height 1
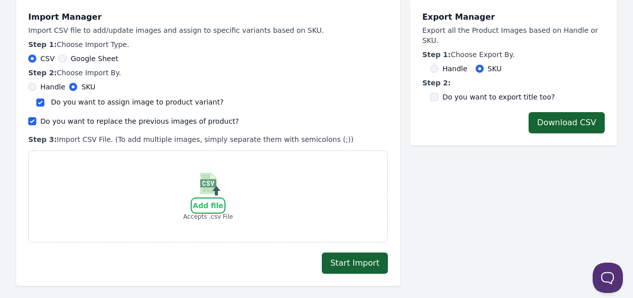
type input "C:\fakepath\export_variant_929.csv"
click at [350, 256] on button "Start Import" at bounding box center [355, 262] width 66 height 21
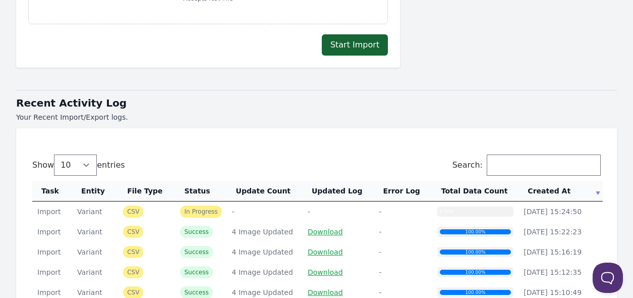
click at [543, 194] on th "Created At" at bounding box center [560, 191] width 84 height 21
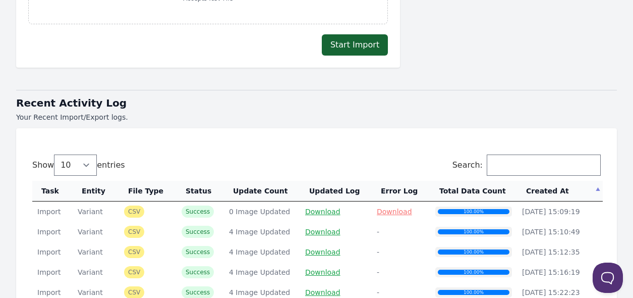
click at [543, 192] on th "Created At" at bounding box center [560, 191] width 86 height 21
